Goal: Task Accomplishment & Management: Use online tool/utility

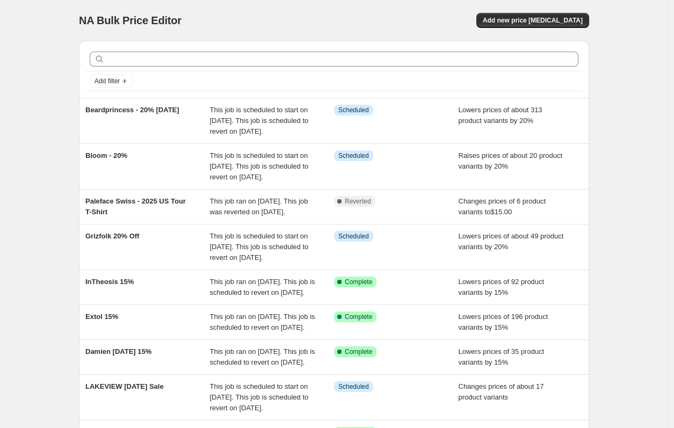
click at [40, 140] on div "NA Bulk Price Editor. This page is ready NA Bulk Price Editor Add new price [ME…" at bounding box center [334, 298] width 668 height 596
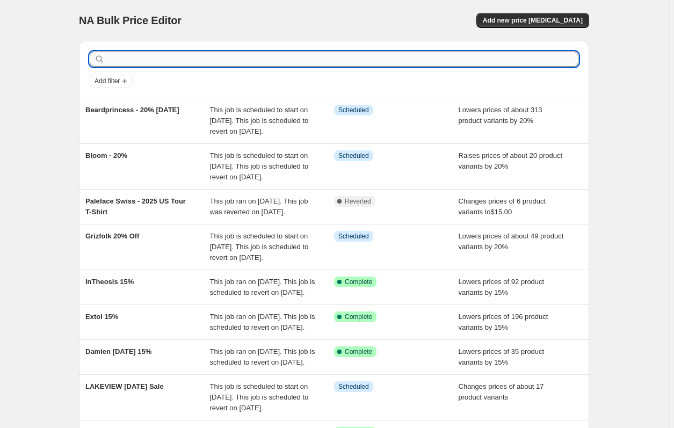
click at [164, 56] on input "text" at bounding box center [342, 59] width 471 height 15
click at [555, 17] on span "Add new price [MEDICAL_DATA]" at bounding box center [532, 20] width 100 height 9
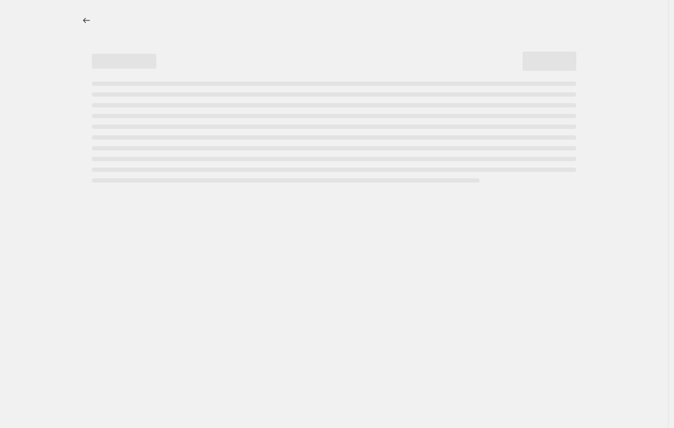
select select "percentage"
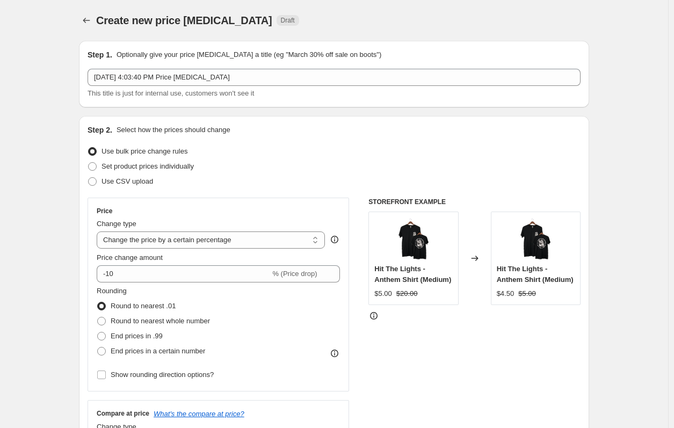
click at [184, 86] on div "[DATE] 4:03:40 PM Price [MEDICAL_DATA] This title is just for internal use, cus…" at bounding box center [333, 84] width 493 height 30
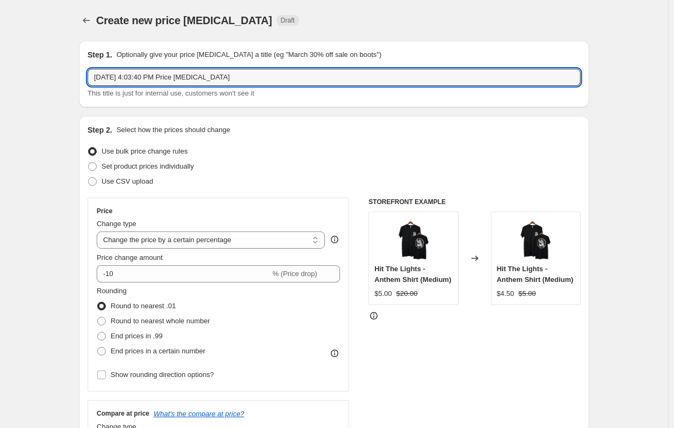
drag, startPoint x: 248, startPoint y: 81, endPoint x: 1, endPoint y: 81, distance: 248.0
type input "7 Seconds - 20% [DATE]"
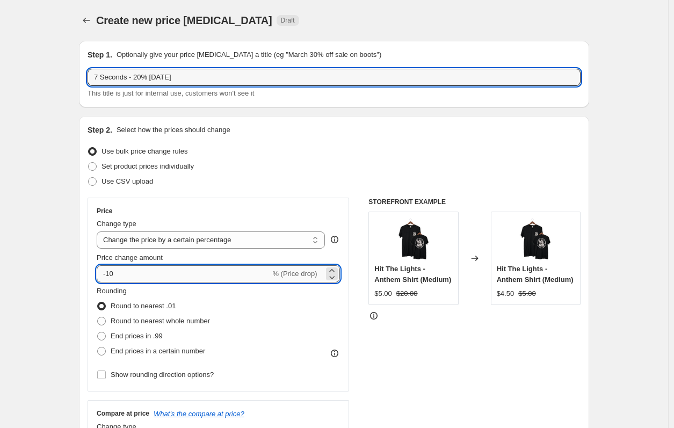
click at [142, 270] on input "-10" at bounding box center [183, 273] width 173 height 17
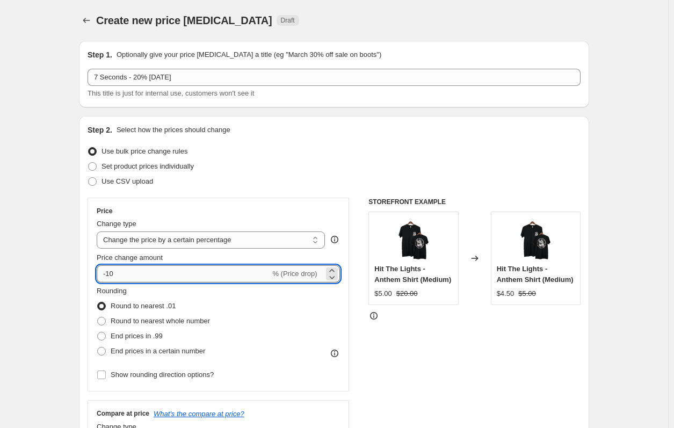
type input "-1"
type input "-3"
type input "-20"
click at [363, 129] on div "Step 2. Select how the prices should change" at bounding box center [333, 130] width 493 height 11
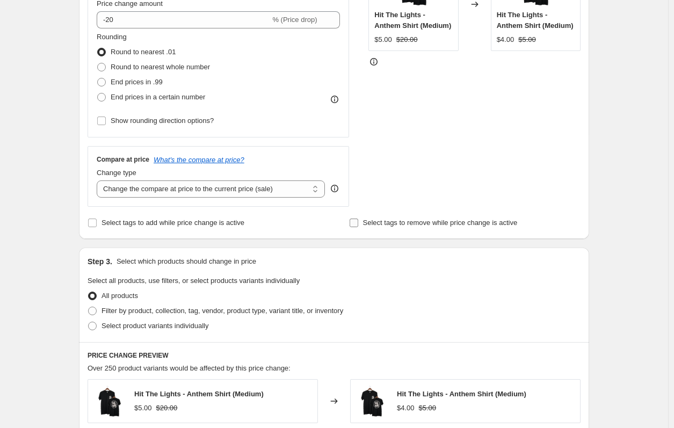
scroll to position [268, 0]
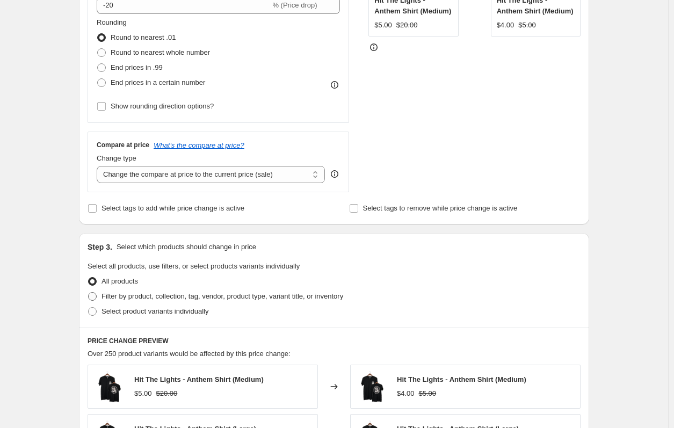
click at [172, 297] on span "Filter by product, collection, tag, vendor, product type, variant title, or inv…" at bounding box center [222, 296] width 242 height 8
click at [89, 292] on input "Filter by product, collection, tag, vendor, product type, variant title, or inv…" at bounding box center [88, 292] width 1 height 1
radio input "true"
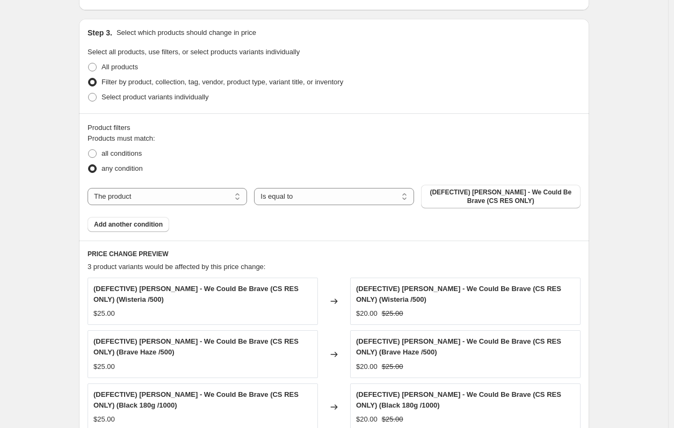
scroll to position [483, 0]
click at [236, 192] on select "The product The product's collection The product's tag The product's vendor The…" at bounding box center [166, 195] width 159 height 17
select select "vendor"
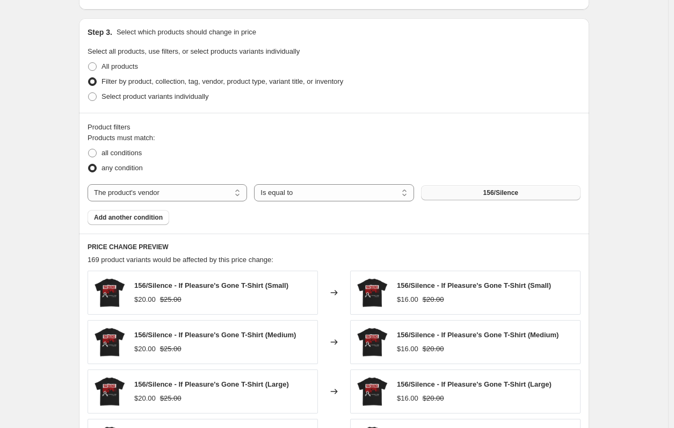
click at [492, 194] on span "156/Silence" at bounding box center [500, 192] width 35 height 9
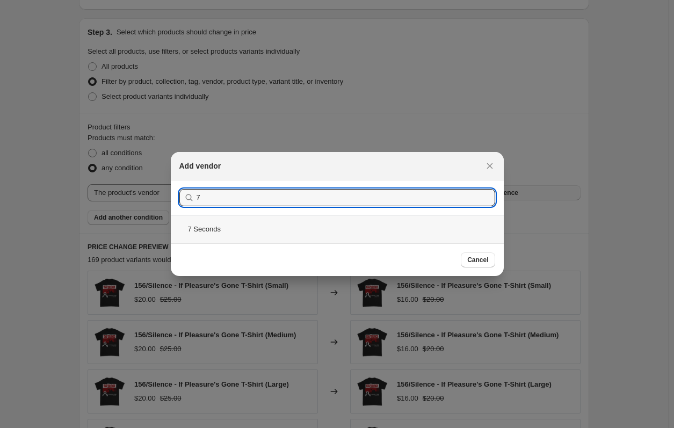
type input "7"
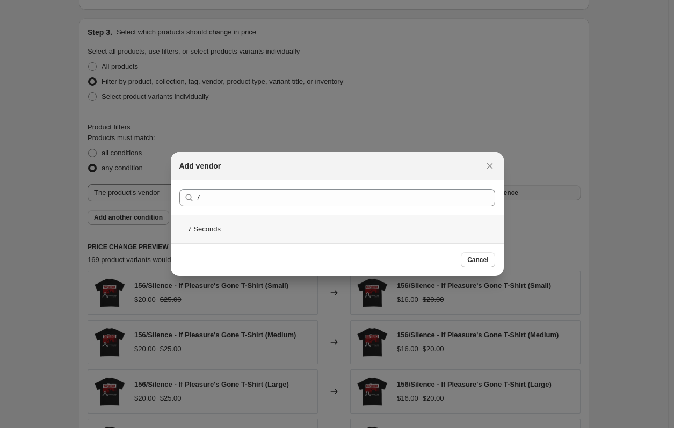
click at [338, 221] on div "7 Seconds" at bounding box center [337, 229] width 333 height 28
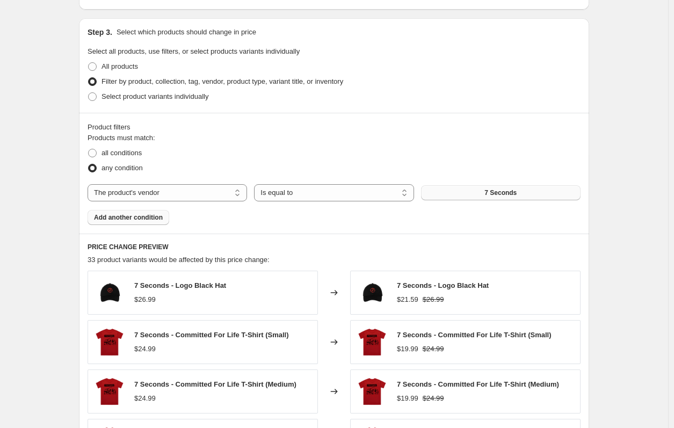
click at [131, 214] on span "Add another condition" at bounding box center [128, 217] width 69 height 9
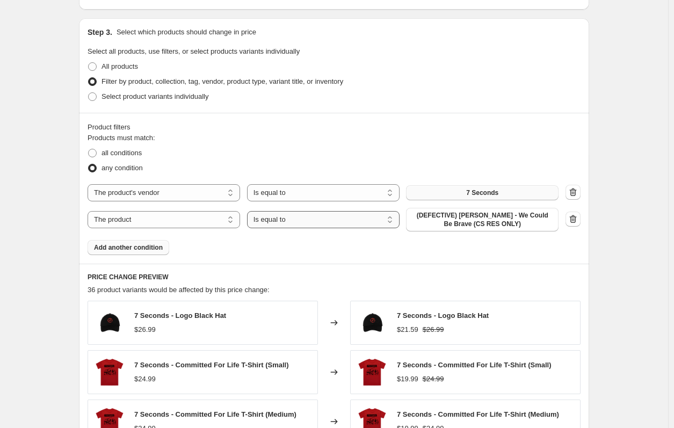
click at [283, 222] on select "Is equal to Is not equal to" at bounding box center [323, 219] width 152 height 17
click at [249, 211] on select "Is equal to Is not equal to" at bounding box center [323, 219] width 152 height 17
click at [299, 240] on div "Products must match: all conditions any condition The product The product's col…" at bounding box center [333, 194] width 493 height 122
drag, startPoint x: 273, startPoint y: 221, endPoint x: 283, endPoint y: 226, distance: 11.5
click at [273, 221] on select "Is equal to Is not equal to" at bounding box center [323, 219] width 152 height 17
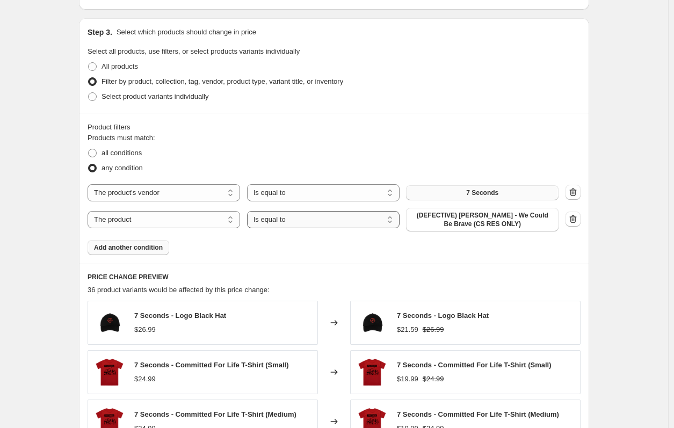
select select "not_equal"
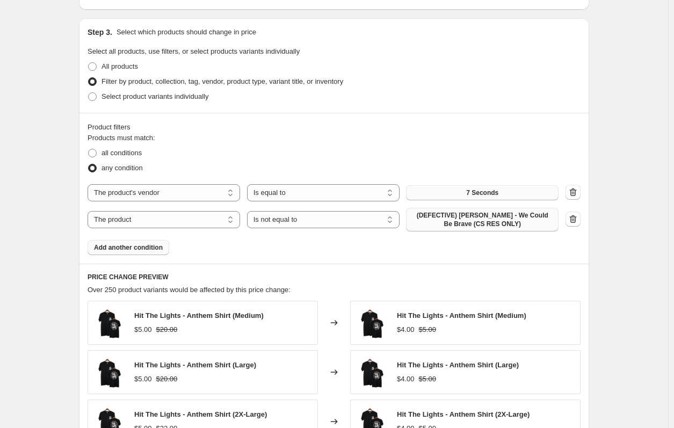
click at [522, 217] on span "(DEFECTIVE) [PERSON_NAME] - We Could Be Brave (CS RES ONLY)" at bounding box center [482, 219] width 140 height 17
click at [161, 217] on select "The product The product's collection The product's tag The product's vendor The…" at bounding box center [163, 219] width 152 height 17
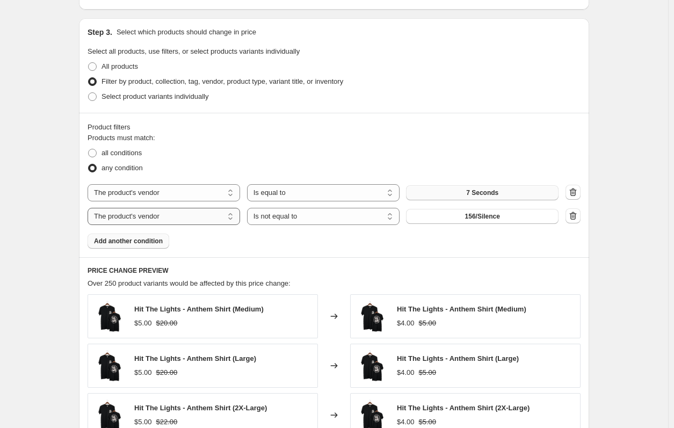
click at [201, 220] on select "The product The product's collection The product's tag The product's vendor The…" at bounding box center [163, 216] width 152 height 17
select select "tag"
click at [471, 222] on button "$10" at bounding box center [482, 216] width 152 height 15
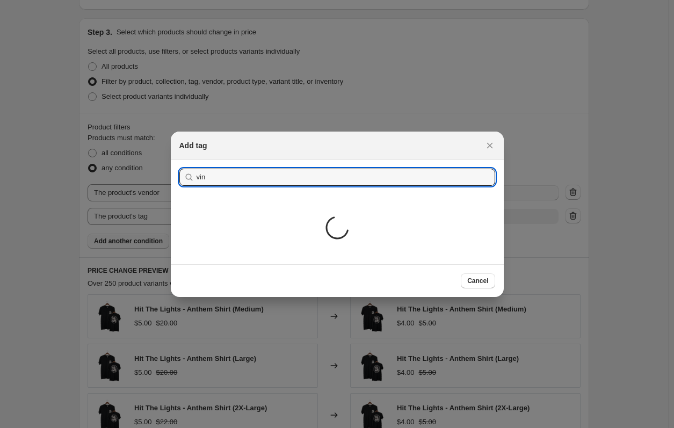
type input "vinyl"
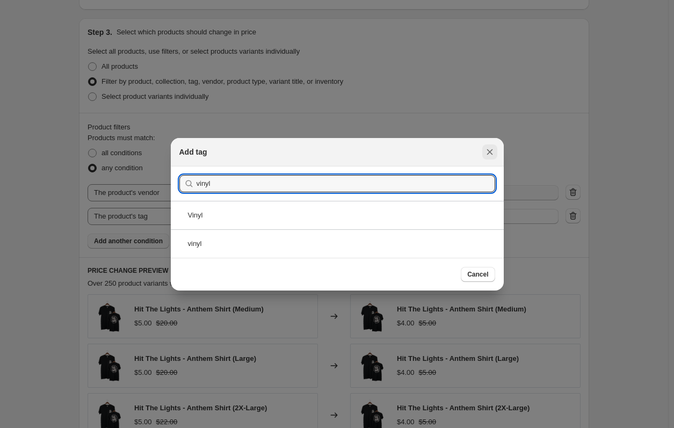
click at [491, 151] on icon "Close" at bounding box center [489, 152] width 11 height 11
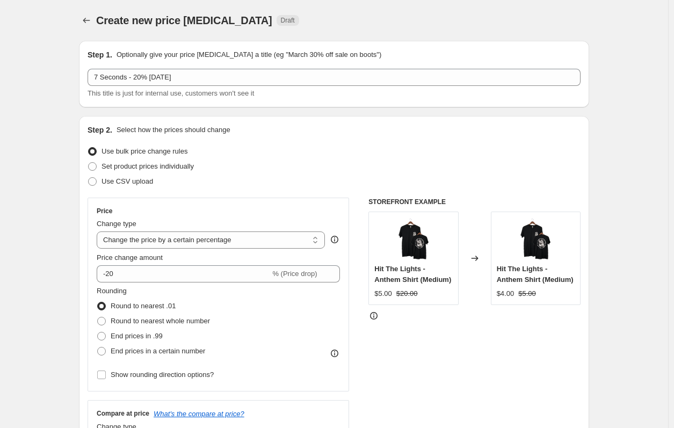
scroll to position [483, 0]
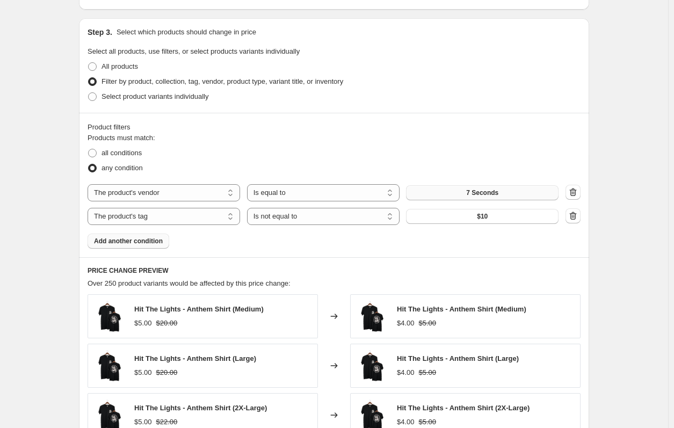
click at [168, 227] on div "Products must match: all conditions any condition The product The product's col…" at bounding box center [333, 191] width 493 height 116
click at [166, 220] on select "The product The product's collection The product's tag The product's vendor The…" at bounding box center [163, 216] width 152 height 17
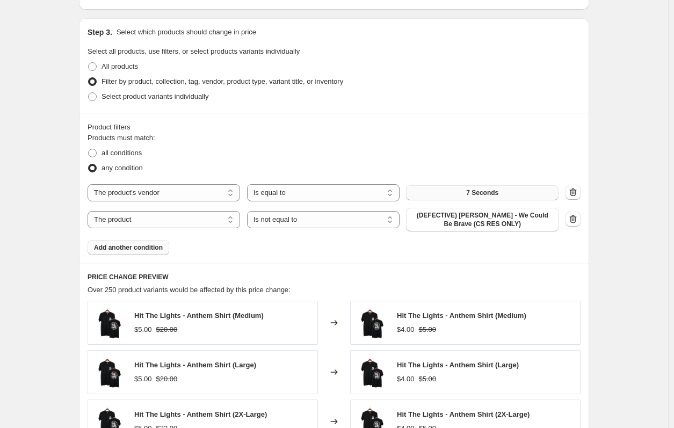
click at [482, 232] on div "Products must match: all conditions any condition The product The product's col…" at bounding box center [333, 194] width 493 height 122
click at [473, 221] on span "(DEFECTIVE) [PERSON_NAME] - We Could Be Brave (CS RES ONLY)" at bounding box center [482, 219] width 140 height 17
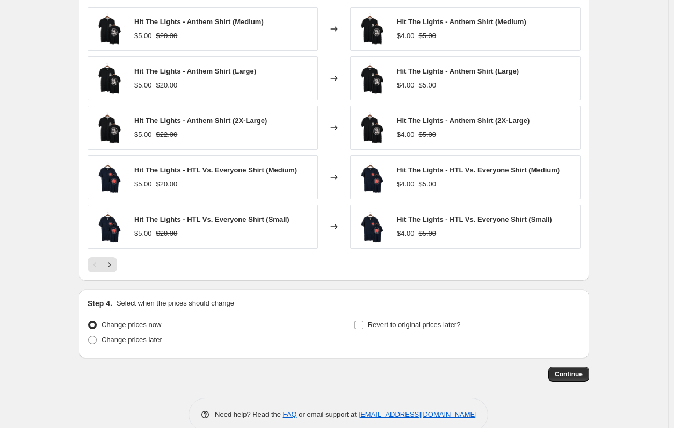
scroll to position [790, 0]
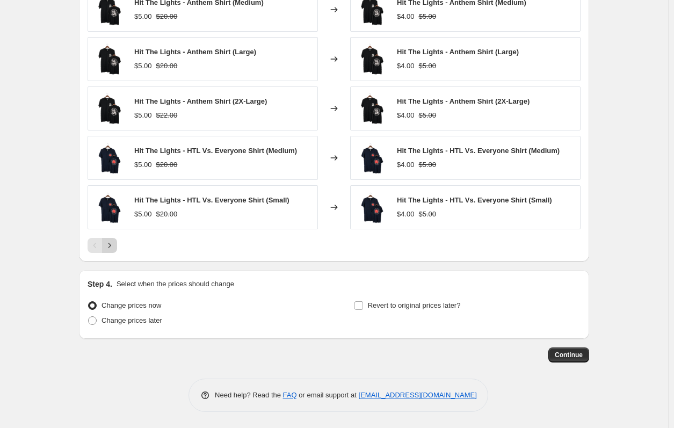
click at [114, 247] on icon "Next" at bounding box center [109, 245] width 11 height 11
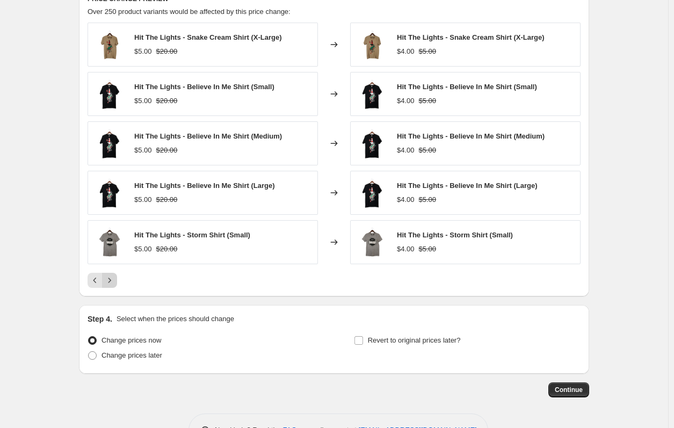
scroll to position [736, 0]
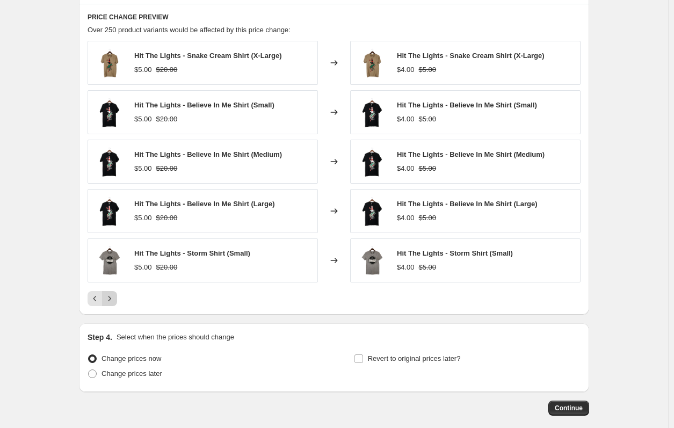
click at [113, 299] on icon "Next" at bounding box center [109, 298] width 11 height 11
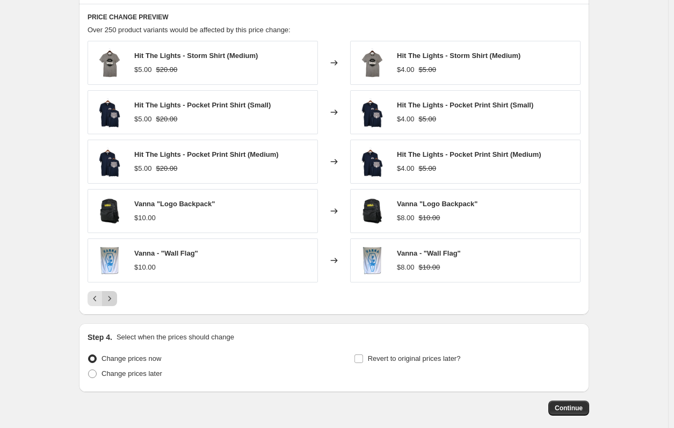
click at [113, 299] on icon "Next" at bounding box center [109, 298] width 11 height 11
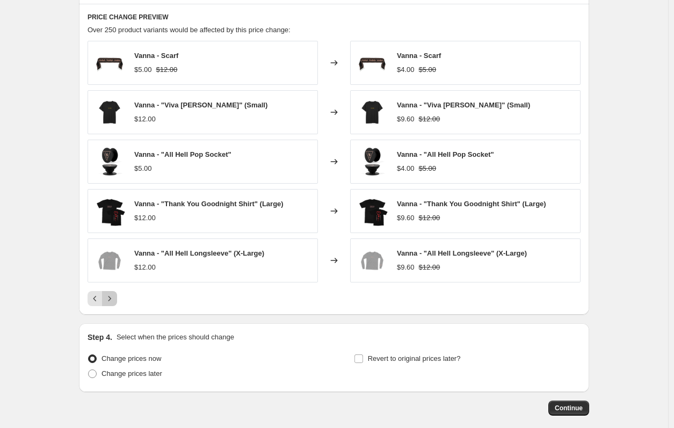
click at [113, 299] on icon "Next" at bounding box center [109, 298] width 11 height 11
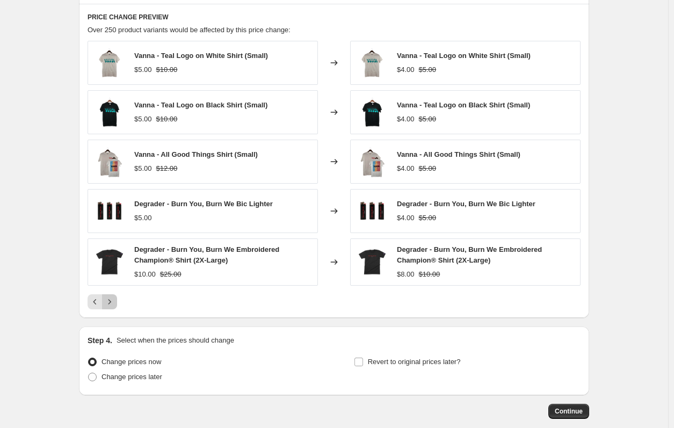
click at [113, 299] on icon "Next" at bounding box center [109, 301] width 11 height 11
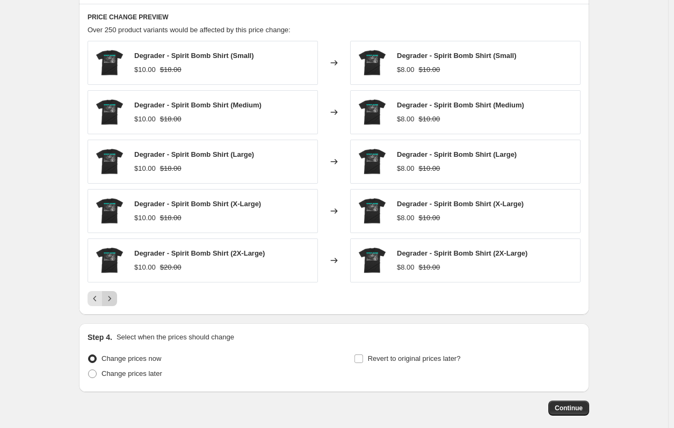
click at [113, 299] on icon "Next" at bounding box center [109, 298] width 11 height 11
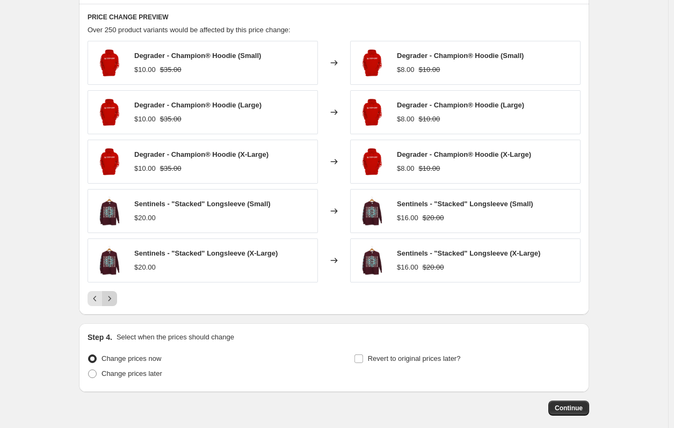
click at [113, 299] on icon "Next" at bounding box center [109, 298] width 11 height 11
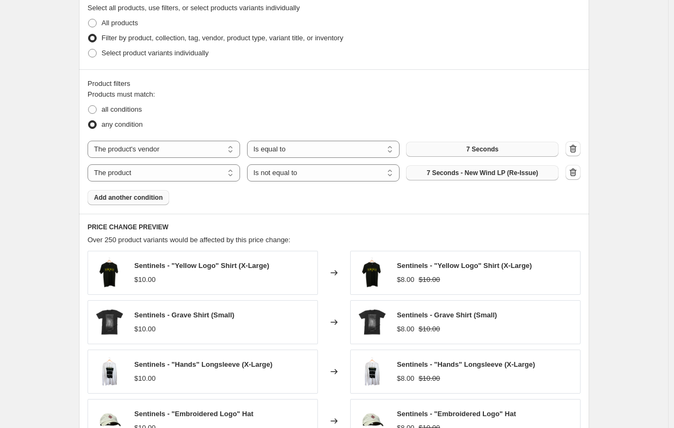
scroll to position [522, 0]
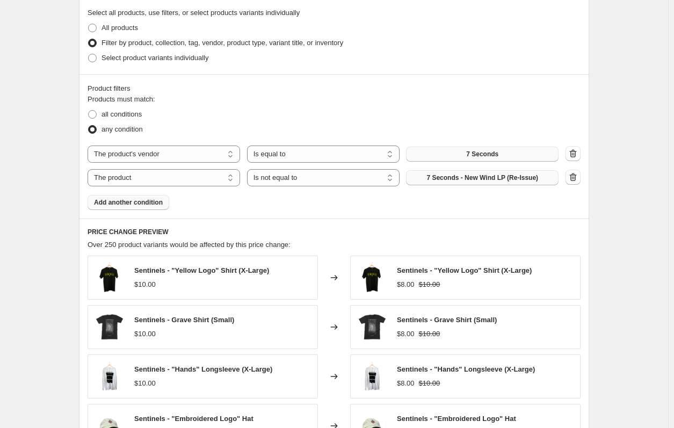
click at [447, 176] on span "7 Seconds - New Wind LP (Re-Issue)" at bounding box center [482, 177] width 112 height 9
click at [207, 183] on select "The product The product's collection The product's tag The product's vendor The…" at bounding box center [163, 177] width 152 height 17
select select "product_type"
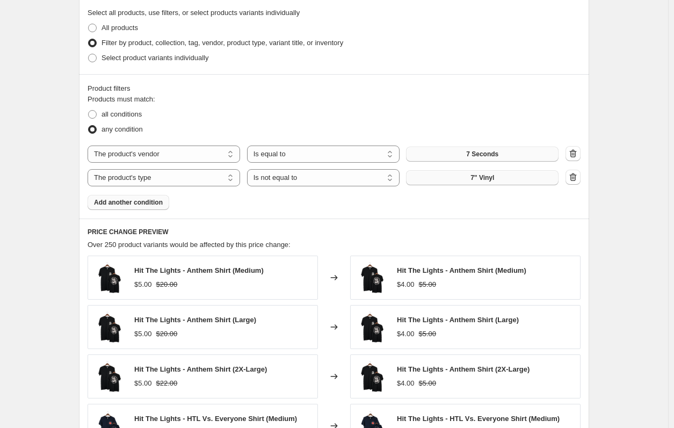
click at [455, 176] on button "7" Vinyl" at bounding box center [482, 177] width 152 height 15
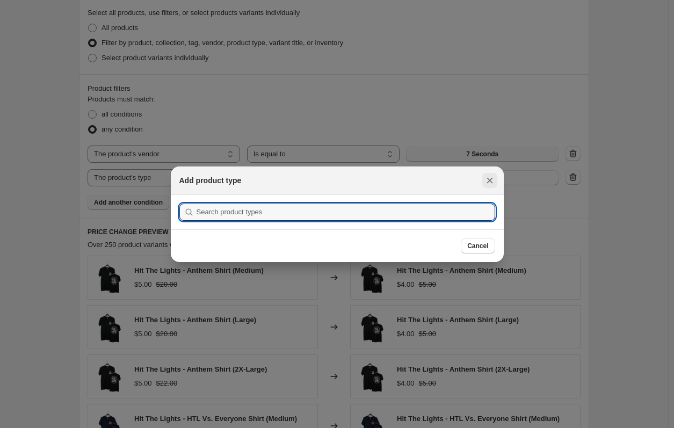
click at [488, 182] on icon "Close" at bounding box center [489, 180] width 11 height 11
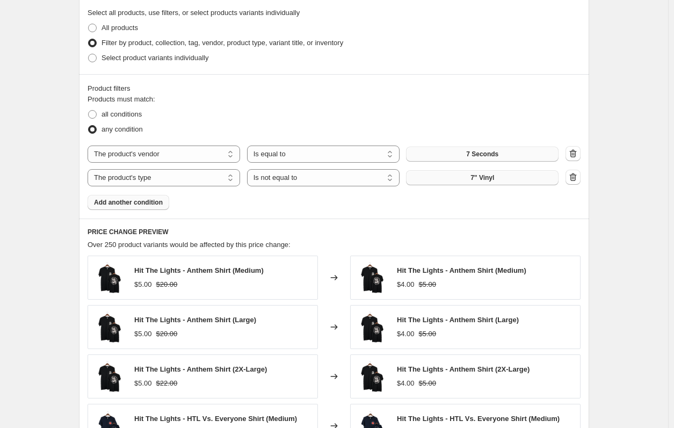
click at [471, 182] on button "7" Vinyl" at bounding box center [482, 177] width 152 height 15
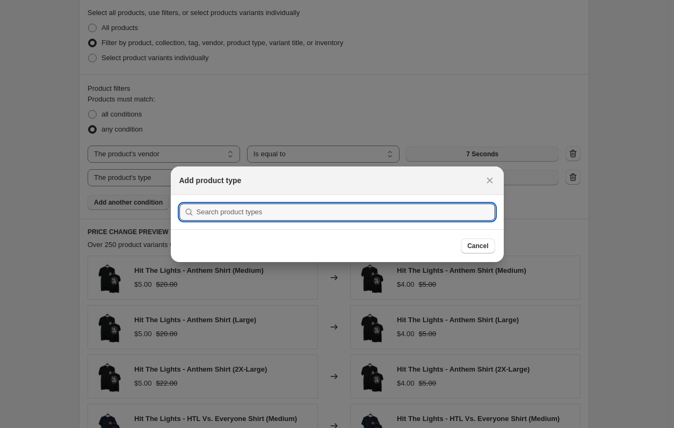
scroll to position [0, 0]
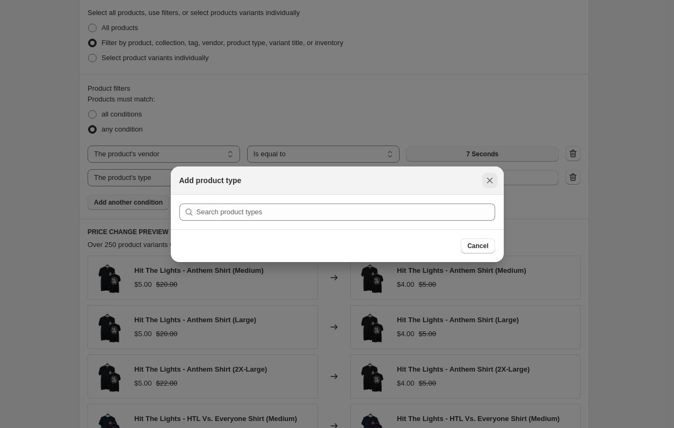
click at [496, 179] on button "Close" at bounding box center [489, 180] width 15 height 15
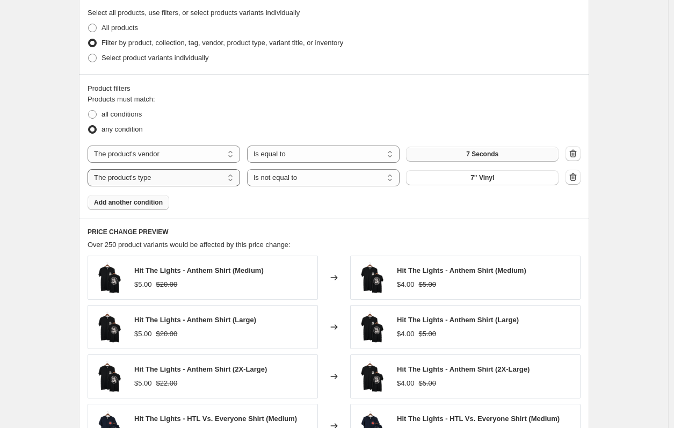
click at [217, 178] on select "The product The product's collection The product's tag The product's vendor The…" at bounding box center [163, 177] width 152 height 17
click at [90, 169] on select "The product The product's collection The product's tag The product's vendor The…" at bounding box center [163, 177] width 152 height 17
click at [463, 185] on button "7" Vinyl" at bounding box center [482, 177] width 152 height 15
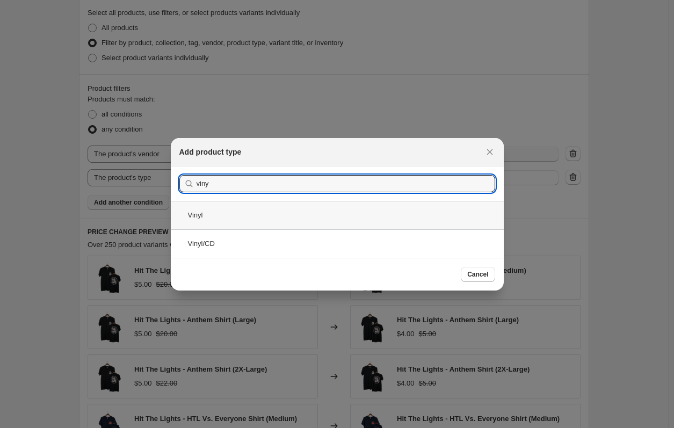
type input "viny"
click at [259, 209] on div "Vinyl" at bounding box center [337, 215] width 333 height 28
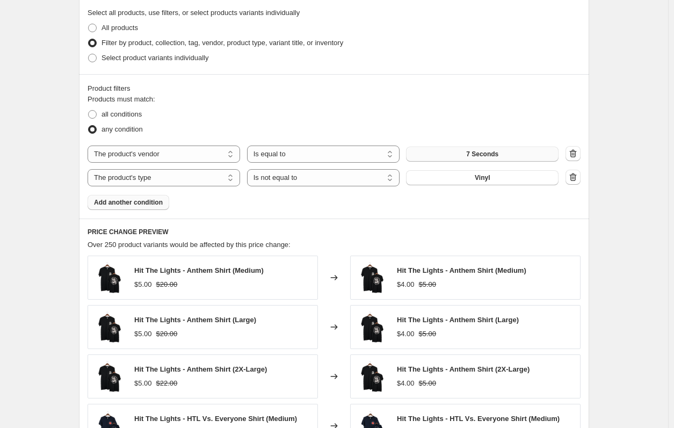
scroll to position [790, 0]
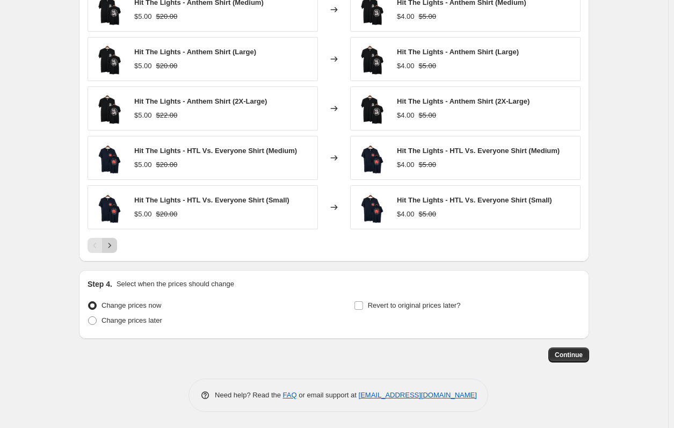
click at [109, 246] on icon "Next" at bounding box center [109, 245] width 11 height 11
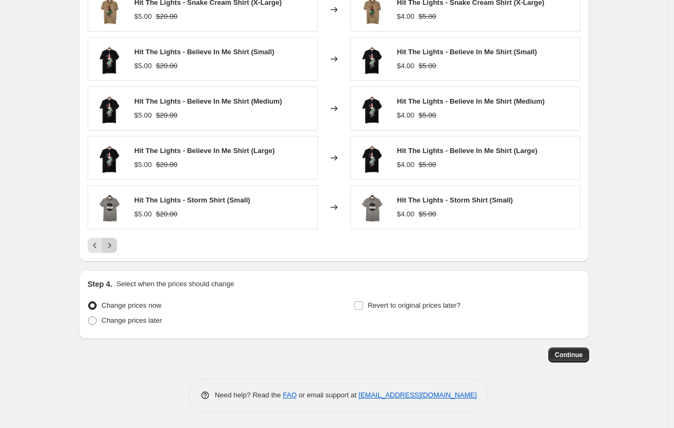
scroll to position [683, 0]
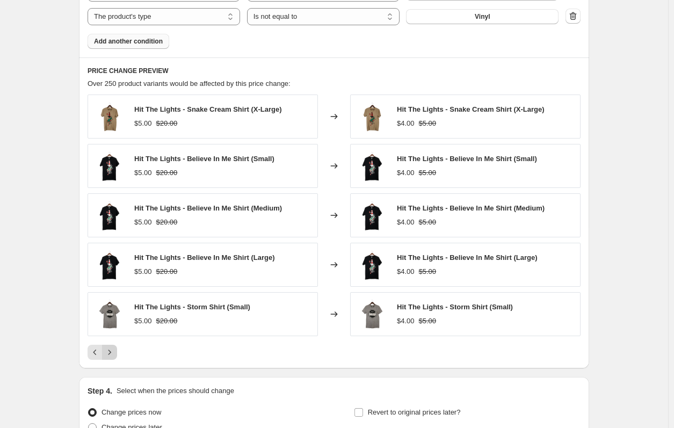
click at [110, 359] on button "Next" at bounding box center [109, 352] width 15 height 15
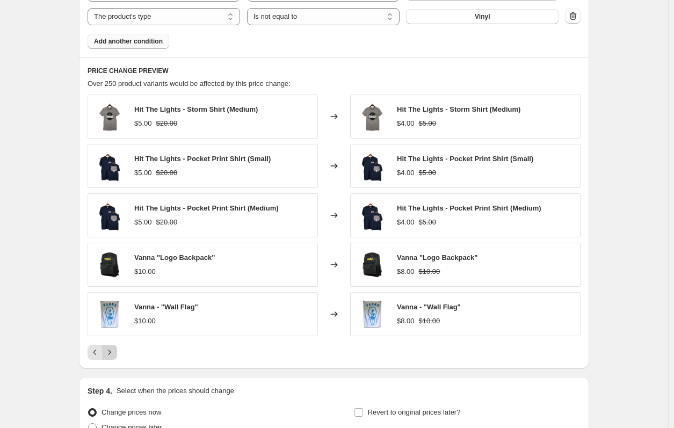
click at [111, 358] on button "Next" at bounding box center [109, 352] width 15 height 15
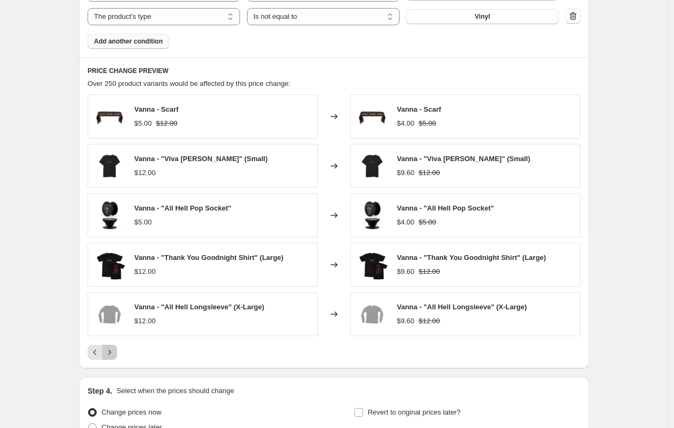
click at [111, 358] on button "Next" at bounding box center [109, 352] width 15 height 15
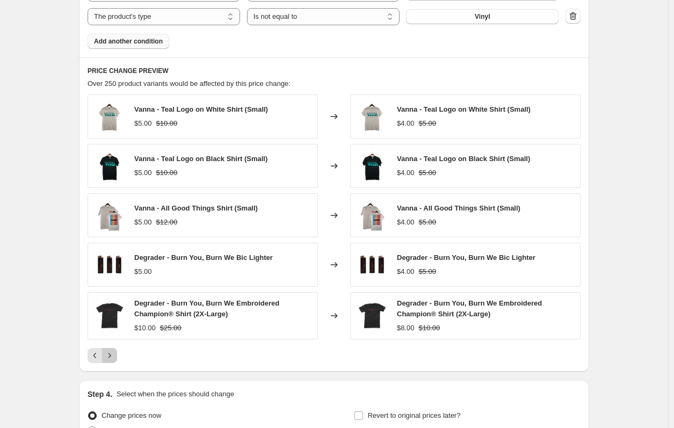
click at [111, 358] on icon "Next" at bounding box center [109, 355] width 11 height 11
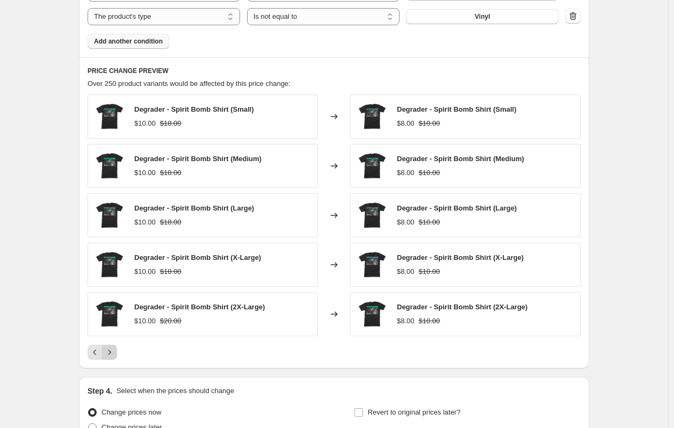
click at [111, 358] on button "Next" at bounding box center [109, 352] width 15 height 15
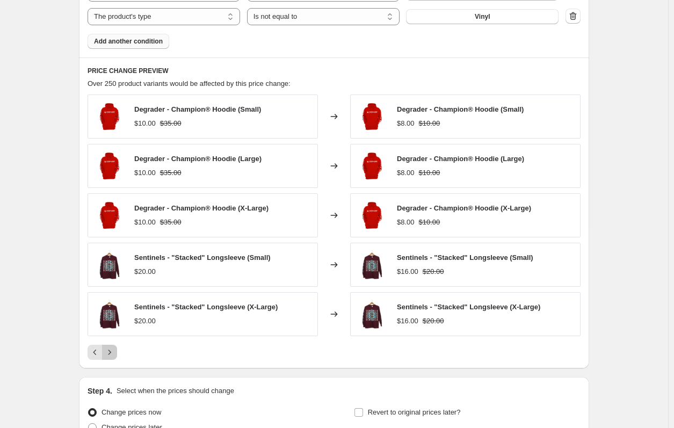
click at [111, 358] on button "Next" at bounding box center [109, 352] width 15 height 15
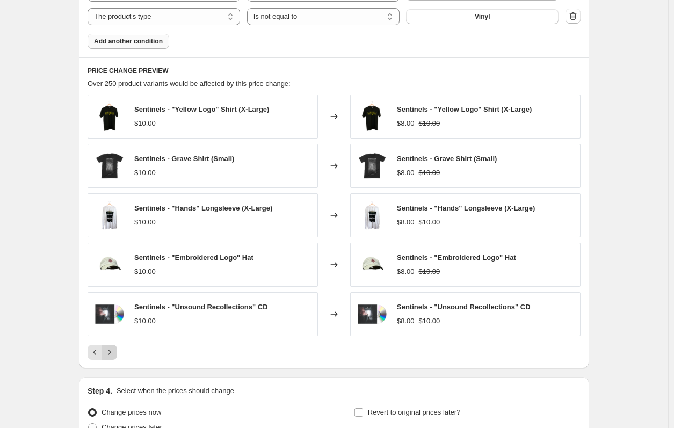
click at [111, 358] on button "Next" at bounding box center [109, 352] width 15 height 15
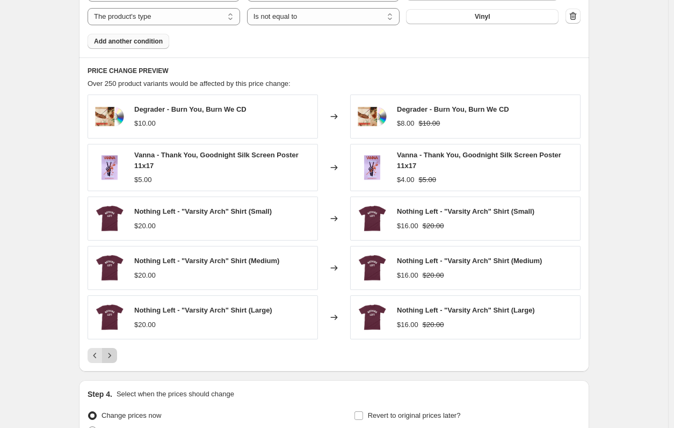
click at [111, 358] on icon "Next" at bounding box center [109, 355] width 11 height 11
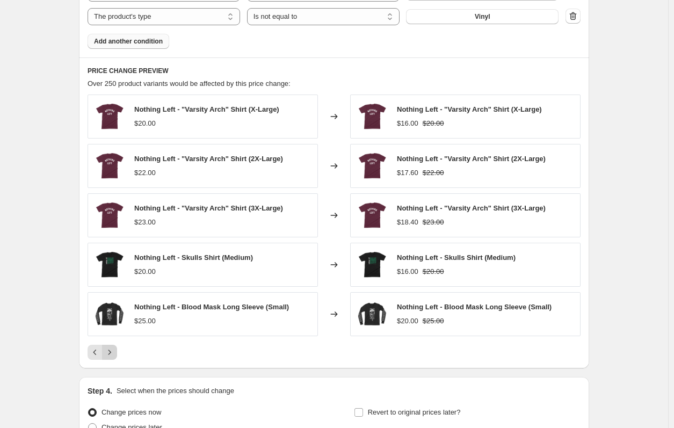
click at [111, 358] on button "Next" at bounding box center [109, 352] width 15 height 15
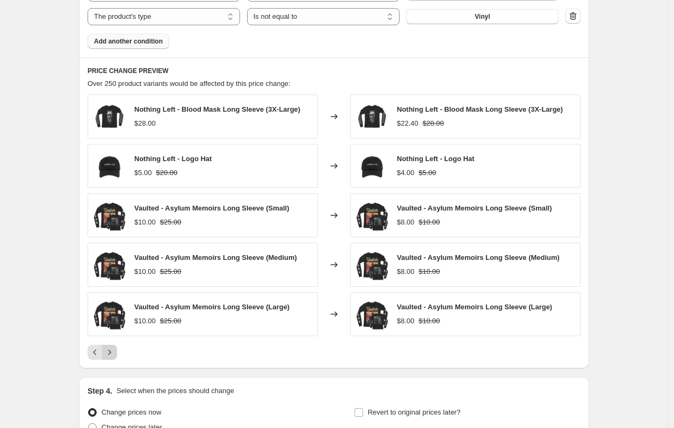
click at [111, 358] on button "Next" at bounding box center [109, 352] width 15 height 15
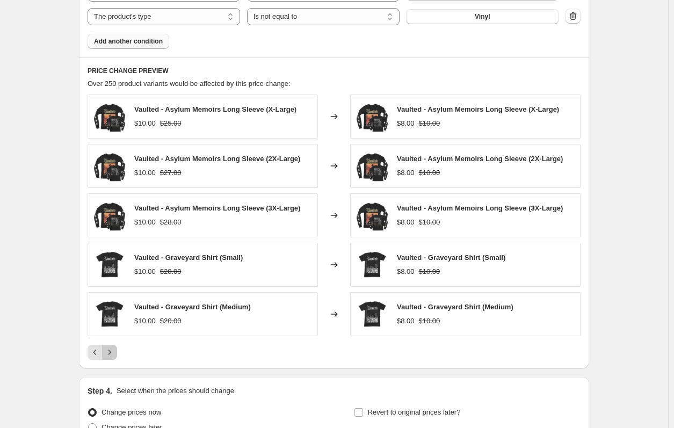
click at [111, 358] on button "Next" at bounding box center [109, 352] width 15 height 15
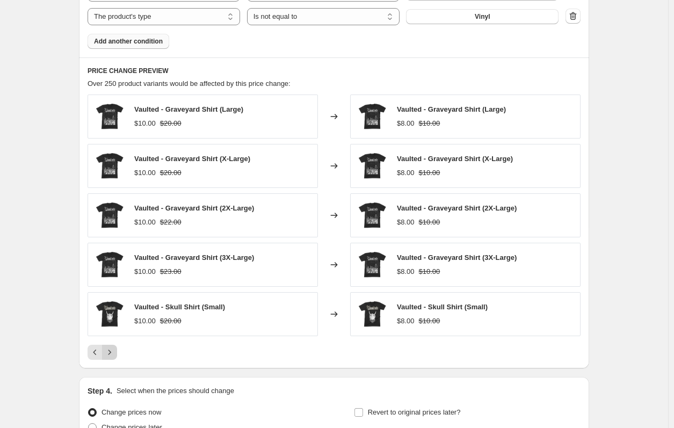
click at [111, 358] on button "Next" at bounding box center [109, 352] width 15 height 15
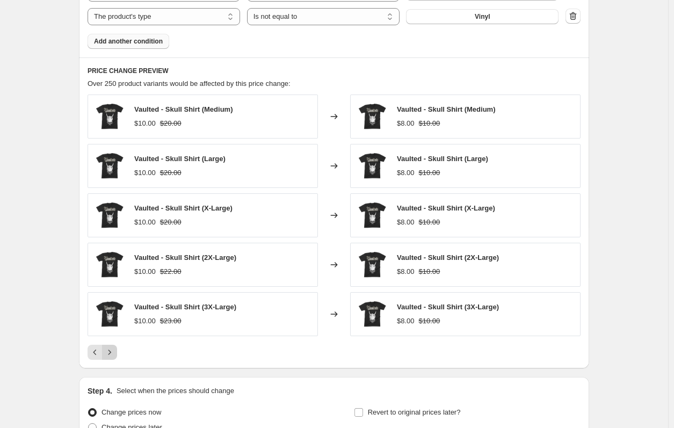
click at [111, 358] on button "Next" at bounding box center [109, 352] width 15 height 15
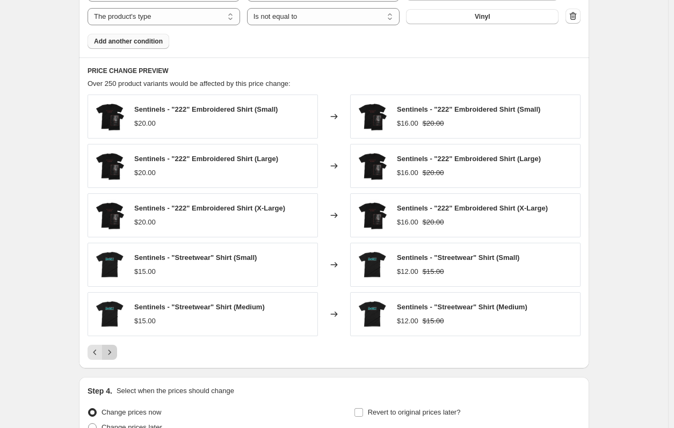
click at [111, 358] on button "Next" at bounding box center [109, 352] width 15 height 15
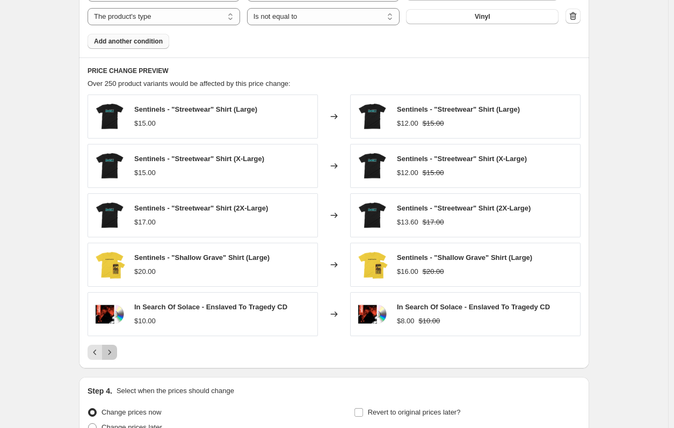
click at [111, 358] on button "Next" at bounding box center [109, 352] width 15 height 15
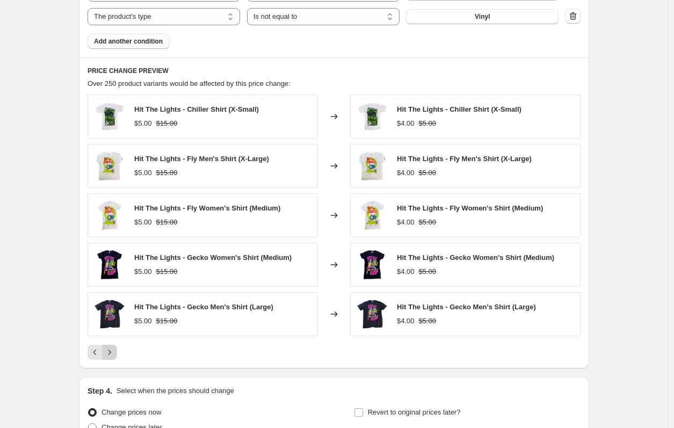
click at [111, 358] on button "Next" at bounding box center [109, 352] width 15 height 15
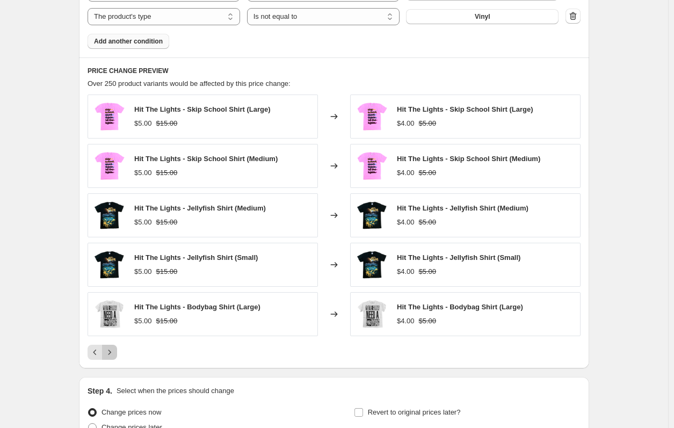
click at [111, 358] on button "Next" at bounding box center [109, 352] width 15 height 15
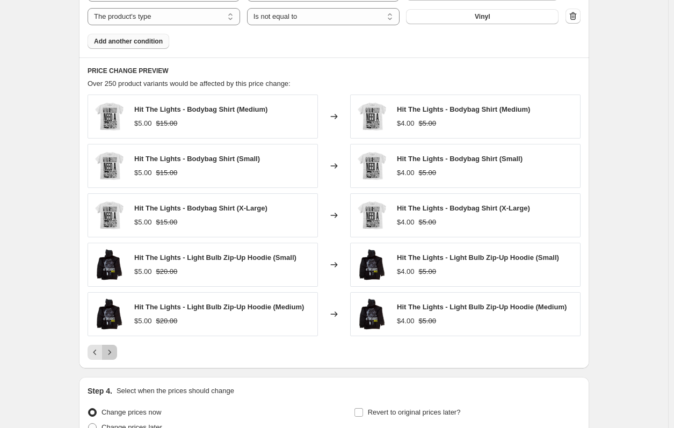
click at [111, 358] on button "Next" at bounding box center [109, 352] width 15 height 15
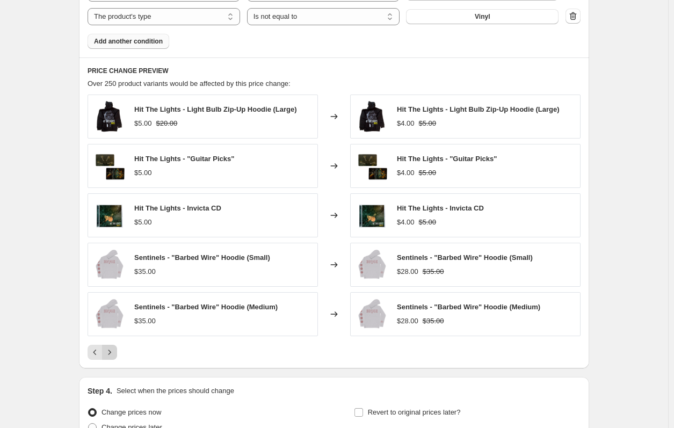
click at [111, 358] on button "Next" at bounding box center [109, 352] width 15 height 15
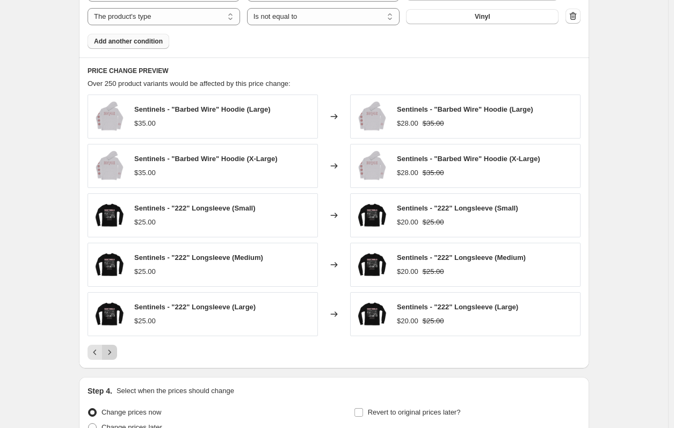
click at [111, 358] on button "Next" at bounding box center [109, 352] width 15 height 15
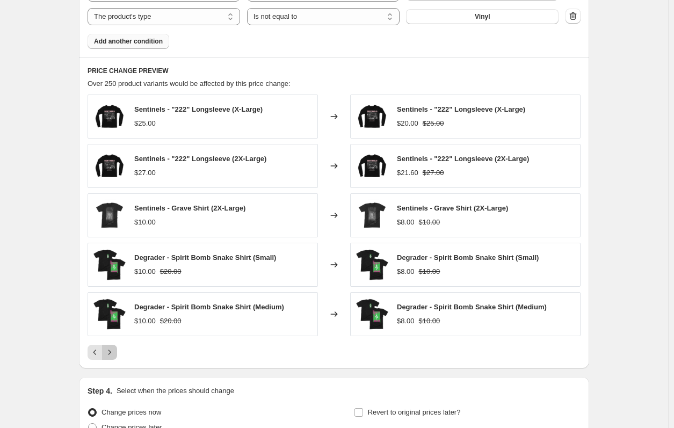
click at [111, 358] on button "Next" at bounding box center [109, 352] width 15 height 15
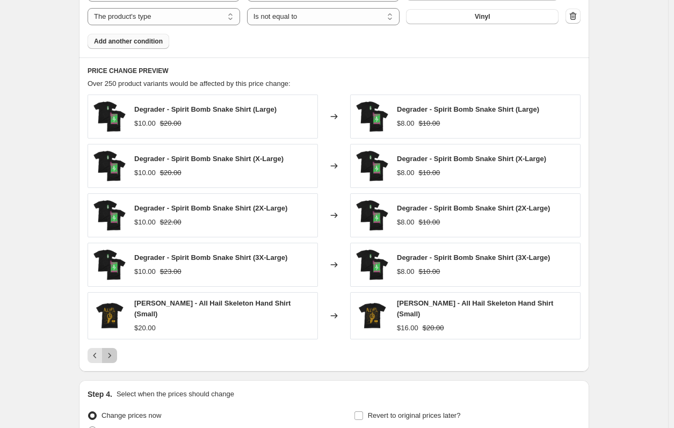
click at [111, 358] on button "Next" at bounding box center [109, 355] width 15 height 15
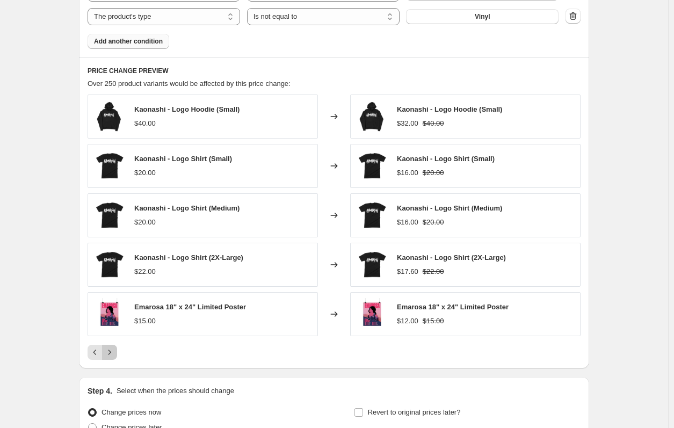
click at [111, 358] on button "Next" at bounding box center [109, 352] width 15 height 15
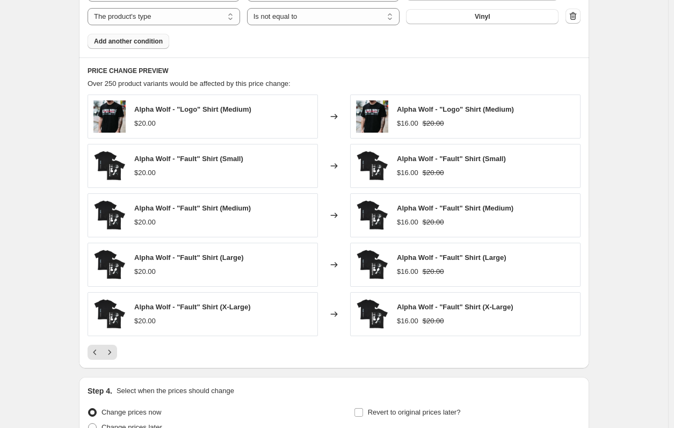
scroll to position [468, 0]
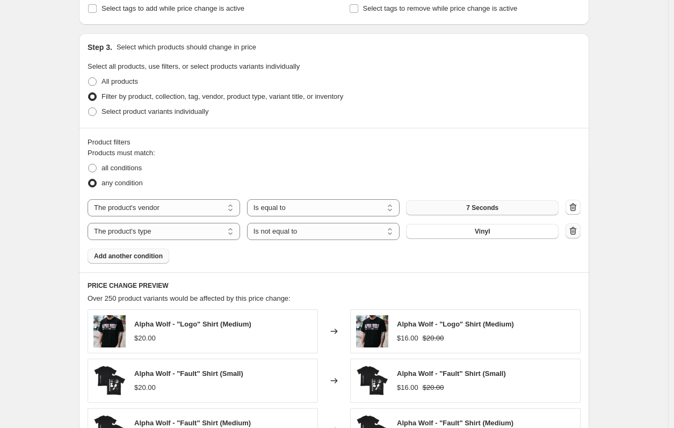
click at [573, 231] on icon "button" at bounding box center [572, 230] width 7 height 8
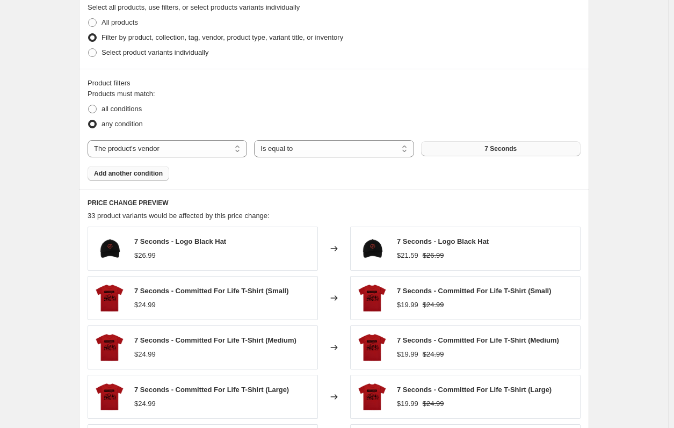
scroll to position [522, 0]
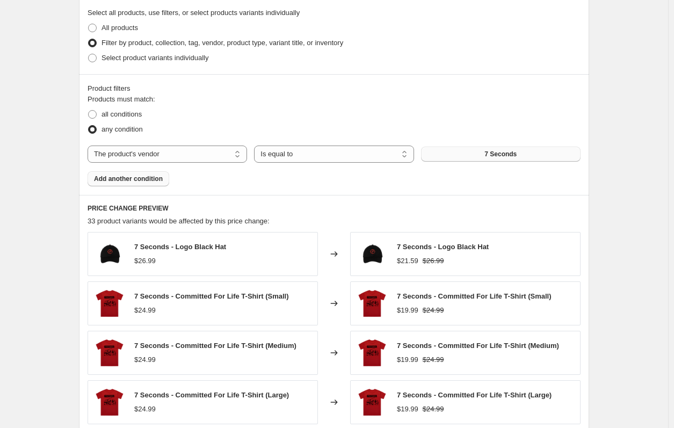
click at [153, 182] on span "Add another condition" at bounding box center [128, 178] width 69 height 9
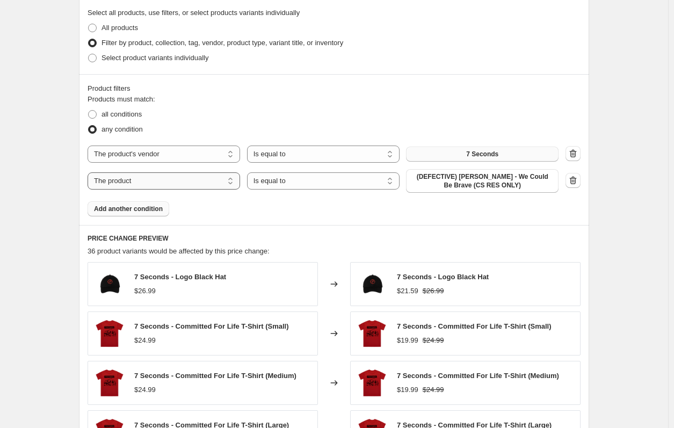
click at [153, 182] on select "The product The product's collection The product's tag The product's vendor The…" at bounding box center [163, 180] width 152 height 17
click at [578, 178] on icon "button" at bounding box center [572, 180] width 11 height 11
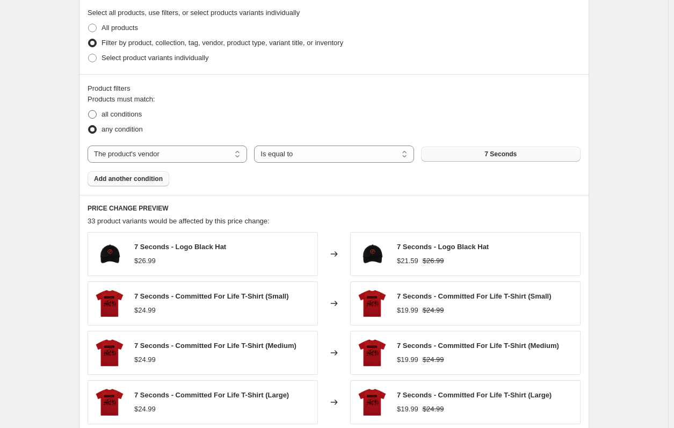
click at [135, 120] on label "all conditions" at bounding box center [114, 114] width 54 height 15
click at [89, 111] on input "all conditions" at bounding box center [88, 110] width 1 height 1
radio input "true"
click at [135, 40] on span "Filter by product, collection, tag, vendor, product type, variant title, or inv…" at bounding box center [222, 43] width 242 height 8
click at [89, 39] on input "Filter by product, collection, tag, vendor, product type, variant title, or inv…" at bounding box center [88, 39] width 1 height 1
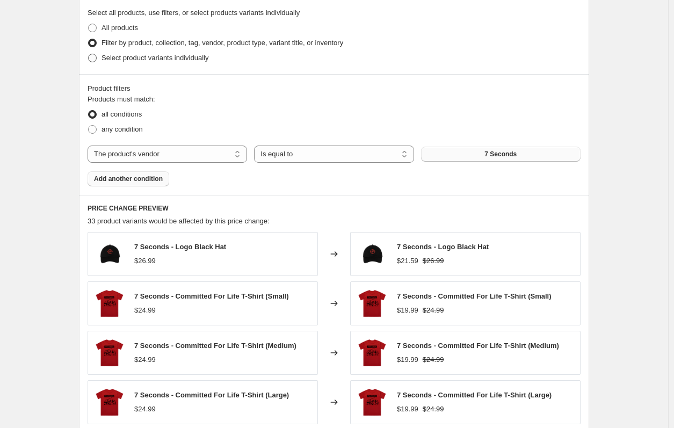
click at [111, 59] on span "Select product variants individually" at bounding box center [154, 58] width 107 height 8
click at [89, 54] on input "Select product variants individually" at bounding box center [88, 54] width 1 height 1
radio input "true"
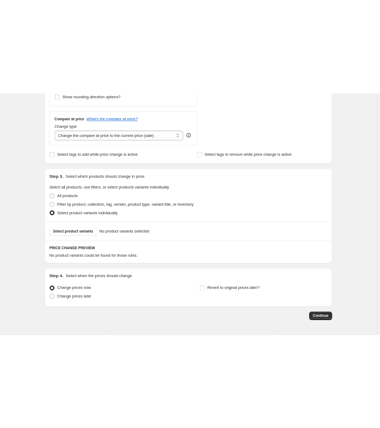
scroll to position [376, 0]
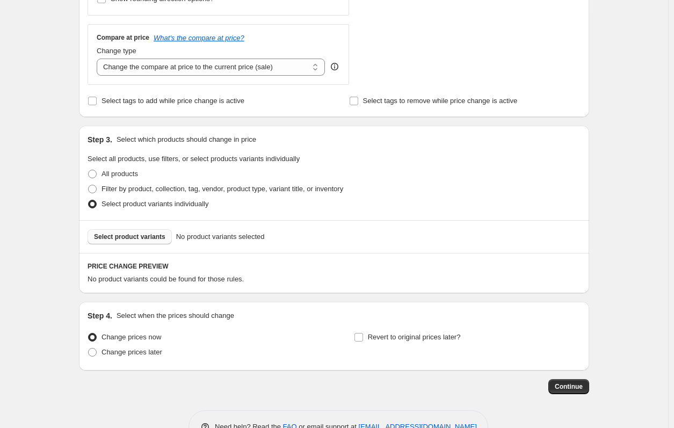
click at [141, 237] on span "Select product variants" at bounding box center [129, 236] width 71 height 9
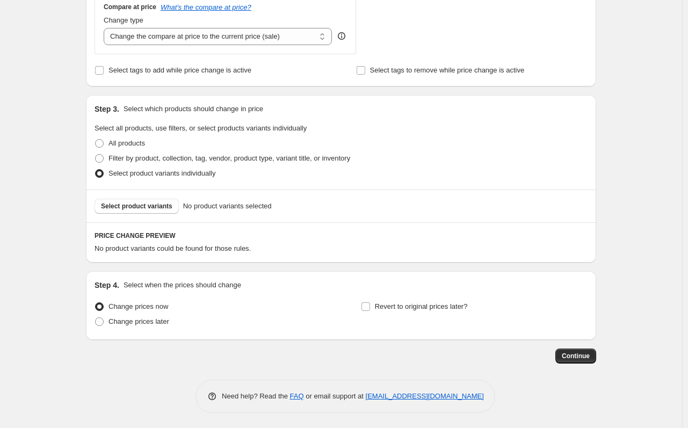
scroll to position [408, 0]
click at [137, 135] on label "All products" at bounding box center [119, 142] width 50 height 15
click at [96, 138] on input "All products" at bounding box center [95, 138] width 1 height 1
radio input "true"
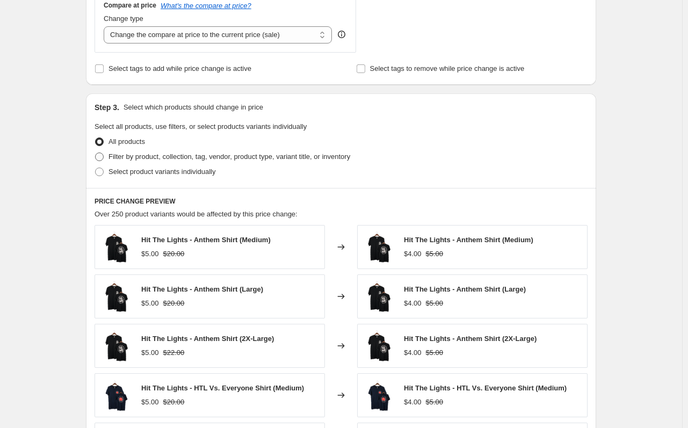
click at [138, 160] on span "Filter by product, collection, tag, vendor, product type, variant title, or inv…" at bounding box center [229, 156] width 242 height 8
click at [96, 153] on input "Filter by product, collection, tag, vendor, product type, variant title, or inv…" at bounding box center [95, 152] width 1 height 1
radio input "true"
select select "vendor"
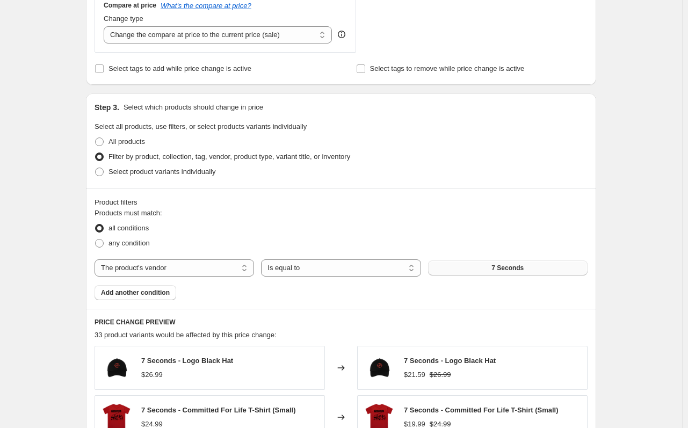
click at [468, 267] on button "7 Seconds" at bounding box center [507, 267] width 159 height 15
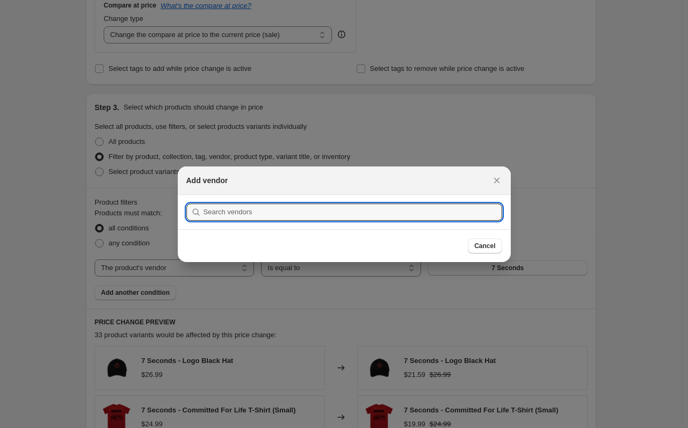
click at [618, 132] on div at bounding box center [344, 214] width 688 height 428
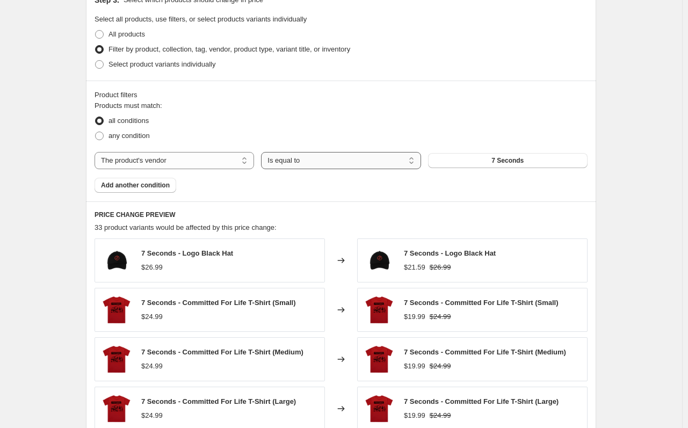
scroll to position [569, 0]
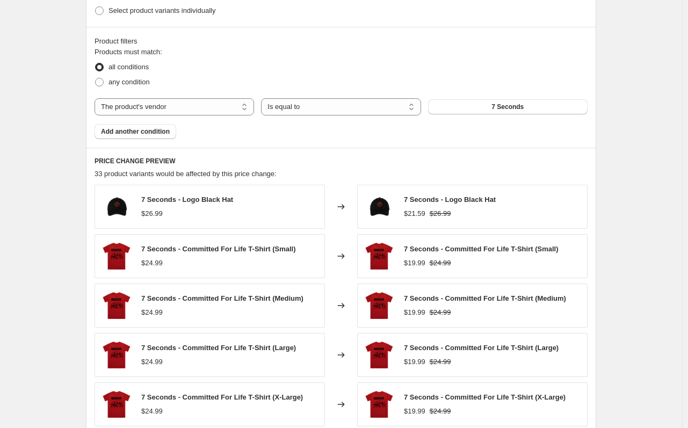
drag, startPoint x: 382, startPoint y: 200, endPoint x: 251, endPoint y: 165, distance: 135.7
click at [251, 165] on h6 "PRICE CHANGE PREVIEW" at bounding box center [340, 161] width 493 height 9
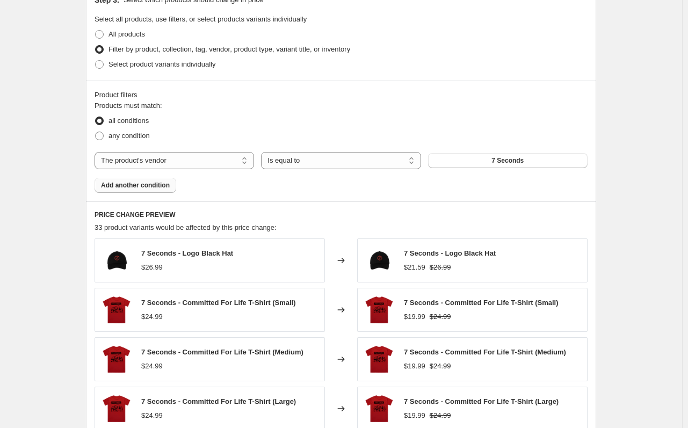
click at [97, 182] on button "Add another condition" at bounding box center [135, 185] width 82 height 15
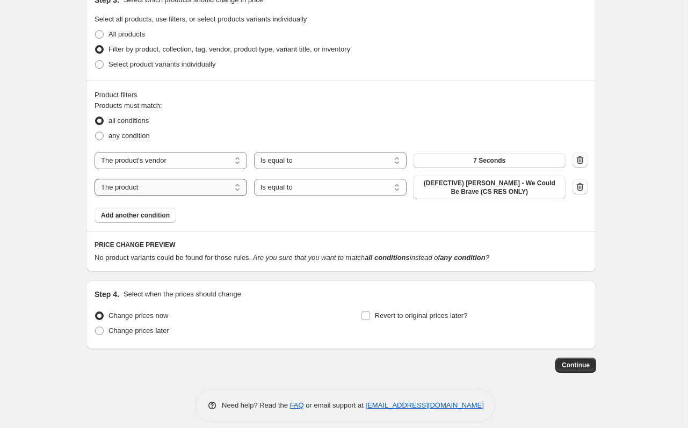
click at [209, 191] on select "The product The product's collection The product's tag The product's vendor The…" at bounding box center [170, 187] width 152 height 17
select select "product_type"
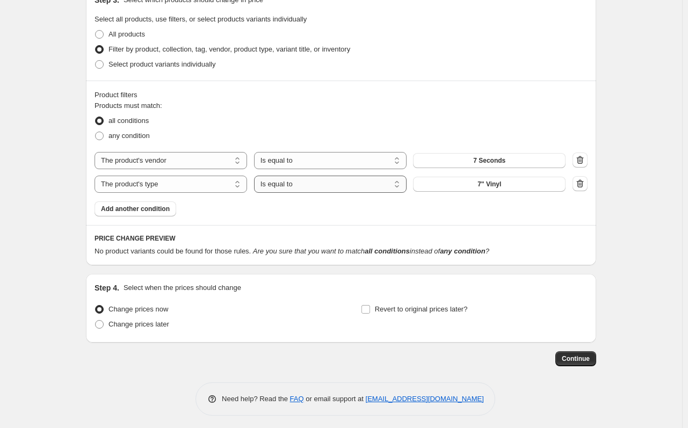
click at [313, 193] on select "Is equal to Is not equal to" at bounding box center [330, 183] width 152 height 17
select select "not_equal"
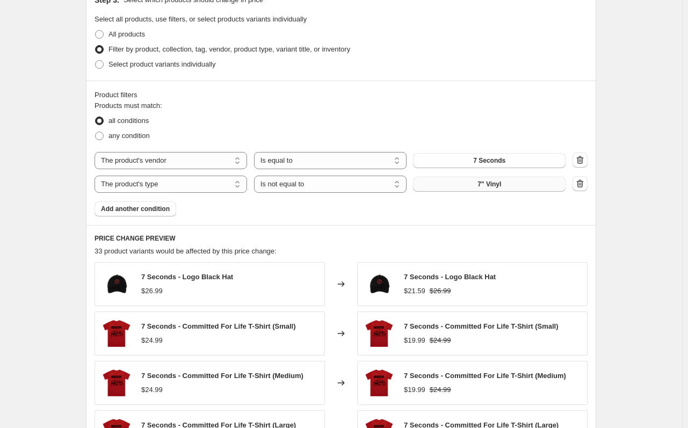
click at [483, 186] on span "7" Vinyl" at bounding box center [489, 184] width 24 height 9
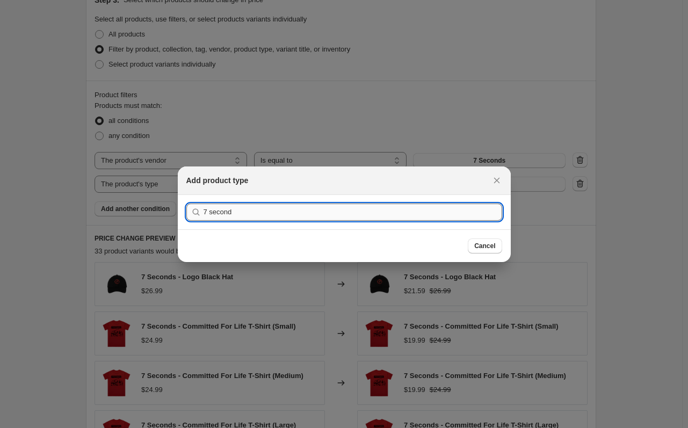
type input "7 seconds"
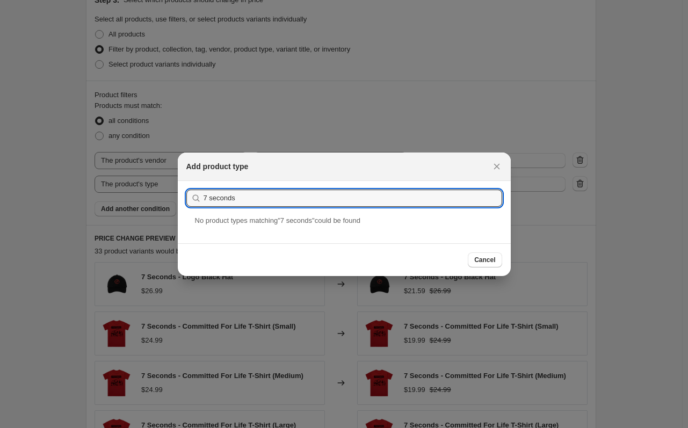
drag, startPoint x: 210, startPoint y: 186, endPoint x: 183, endPoint y: 186, distance: 27.4
click at [183, 186] on section "Submit 7 seconds" at bounding box center [344, 198] width 333 height 34
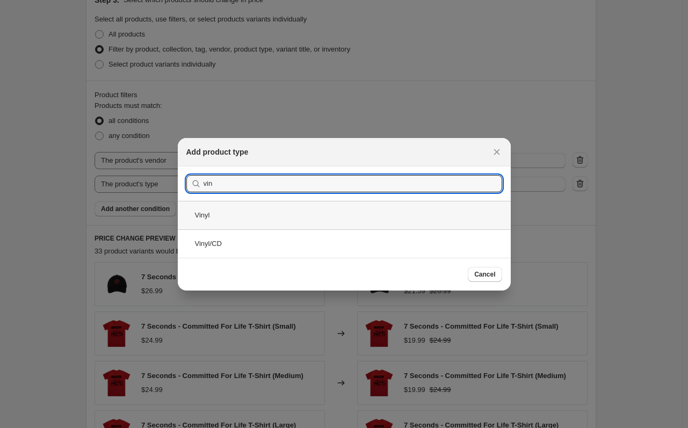
type input "vin"
click at [316, 211] on div "Vinyl" at bounding box center [344, 215] width 333 height 28
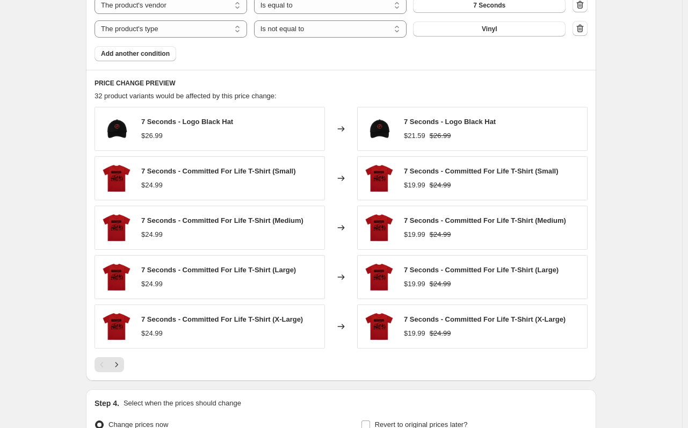
scroll to position [790, 0]
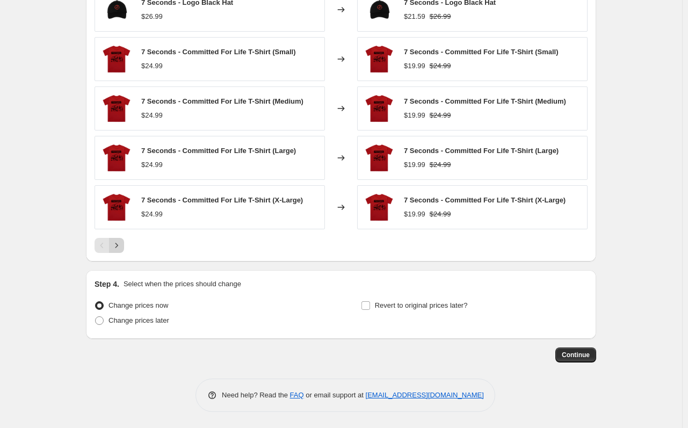
click at [119, 252] on button "Next" at bounding box center [116, 245] width 15 height 15
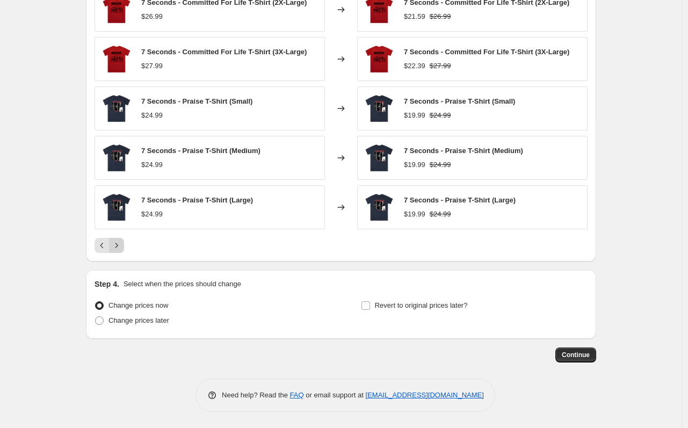
click at [119, 252] on button "Next" at bounding box center [116, 245] width 15 height 15
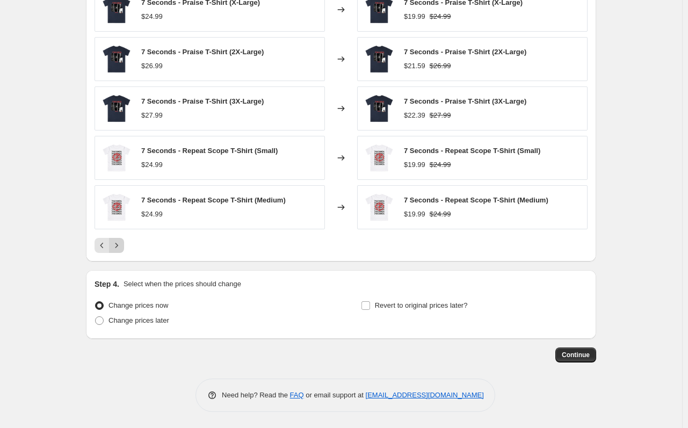
click at [119, 252] on button "Next" at bounding box center [116, 245] width 15 height 15
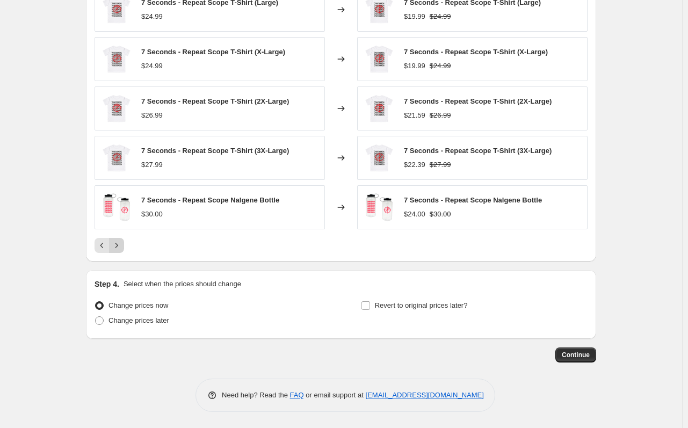
click at [119, 252] on button "Next" at bounding box center [116, 245] width 15 height 15
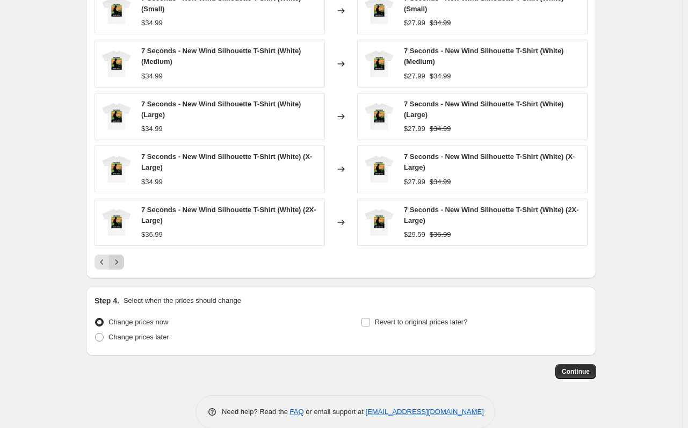
click at [121, 269] on button "Next" at bounding box center [116, 261] width 15 height 15
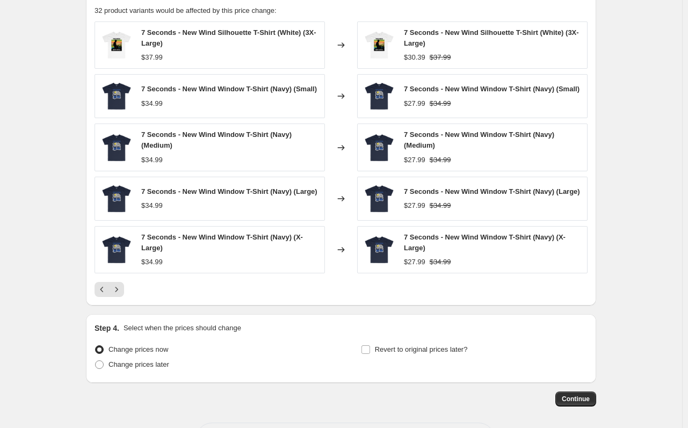
scroll to position [736, 0]
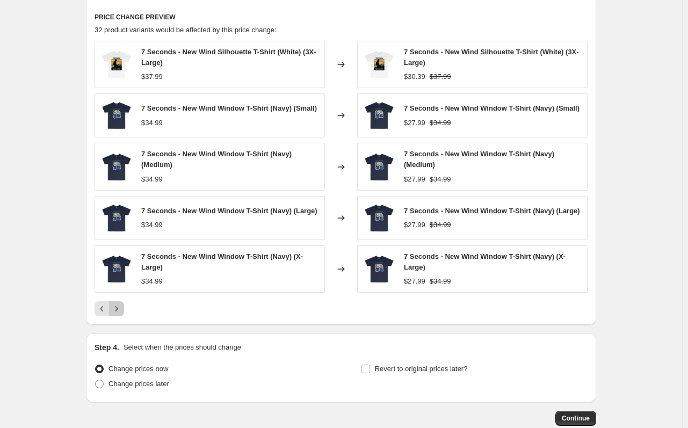
click at [122, 311] on icon "Next" at bounding box center [116, 308] width 11 height 11
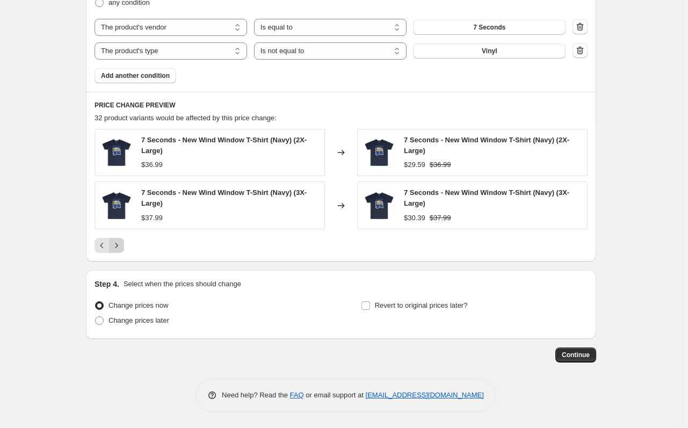
scroll to position [649, 0]
click at [123, 311] on label "Change prices now" at bounding box center [131, 305] width 74 height 15
click at [96, 302] on input "Change prices now" at bounding box center [95, 301] width 1 height 1
click at [105, 249] on icon "Previous" at bounding box center [102, 245] width 11 height 11
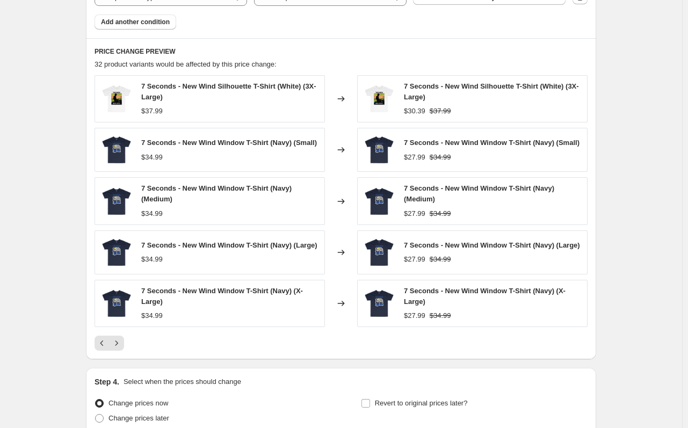
scroll to position [756, 0]
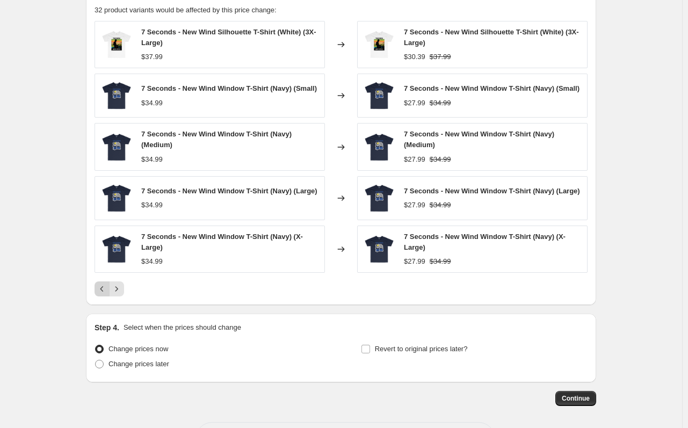
click at [107, 296] on button "Previous" at bounding box center [101, 288] width 15 height 15
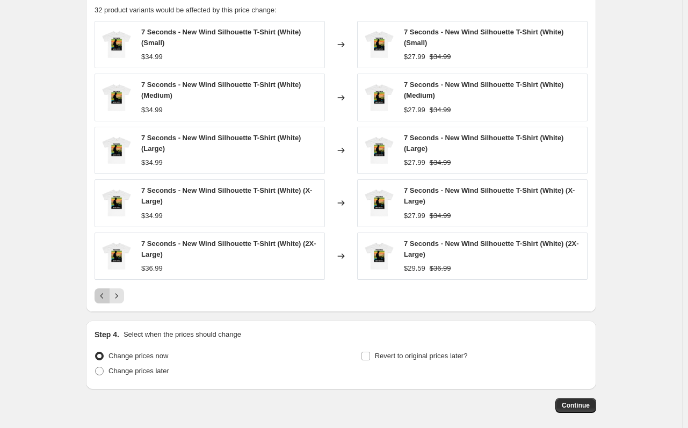
click at [107, 295] on icon "Previous" at bounding box center [102, 295] width 11 height 11
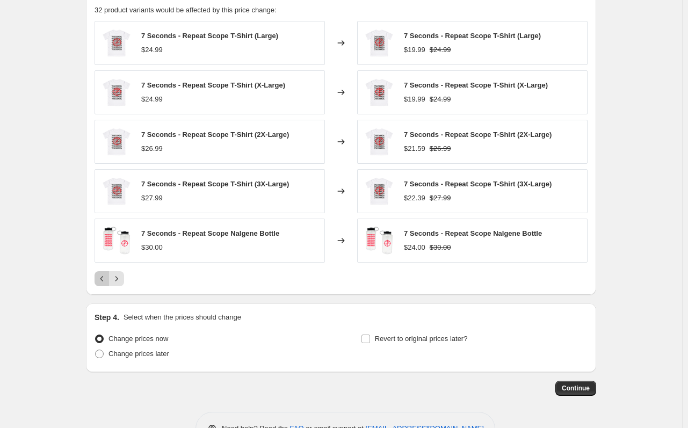
click at [104, 276] on icon "Previous" at bounding box center [102, 278] width 11 height 11
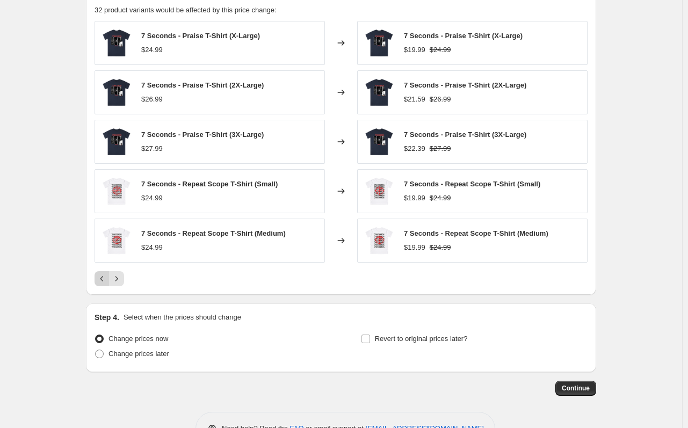
click at [104, 276] on icon "Previous" at bounding box center [102, 278] width 11 height 11
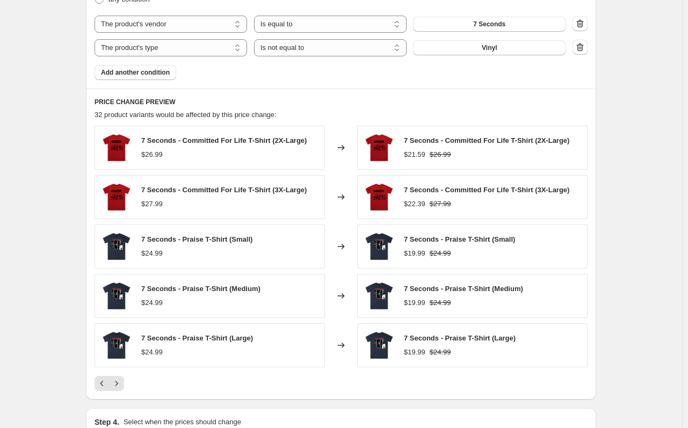
scroll to position [649, 0]
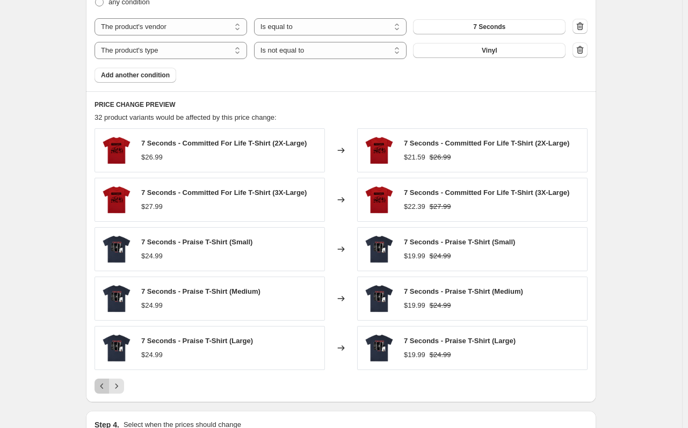
click at [106, 387] on icon "Previous" at bounding box center [102, 386] width 11 height 11
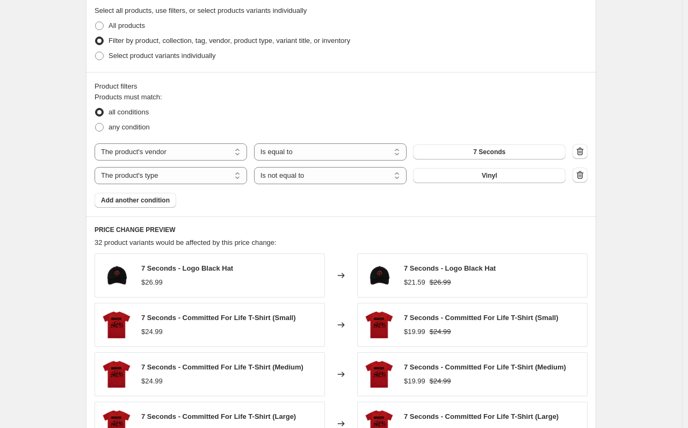
scroll to position [522, 0]
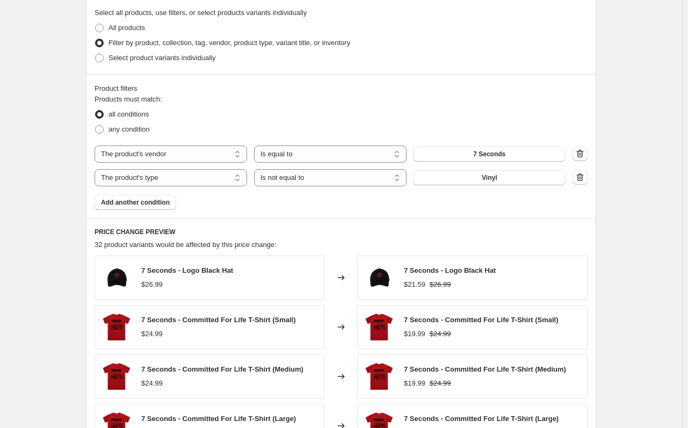
drag, startPoint x: 591, startPoint y: 158, endPoint x: 585, endPoint y: 157, distance: 6.5
click at [588, 158] on div "Product filters Products must match: all conditions any condition The product T…" at bounding box center [341, 146] width 510 height 144
click at [585, 157] on icon "button" at bounding box center [579, 153] width 11 height 11
select select "product_type"
select select "not_equal"
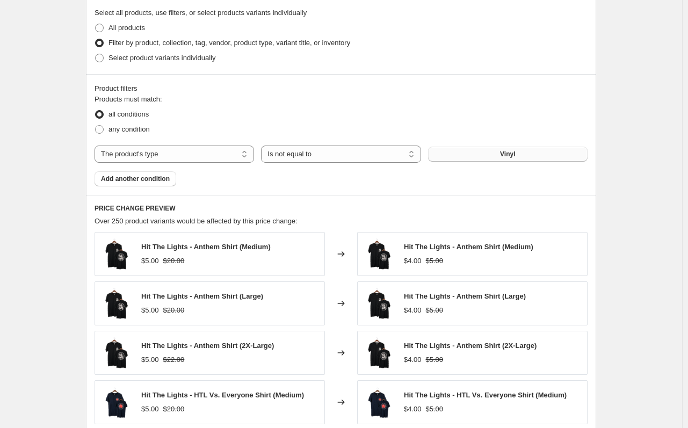
click at [578, 153] on button "Vinyl" at bounding box center [507, 154] width 159 height 15
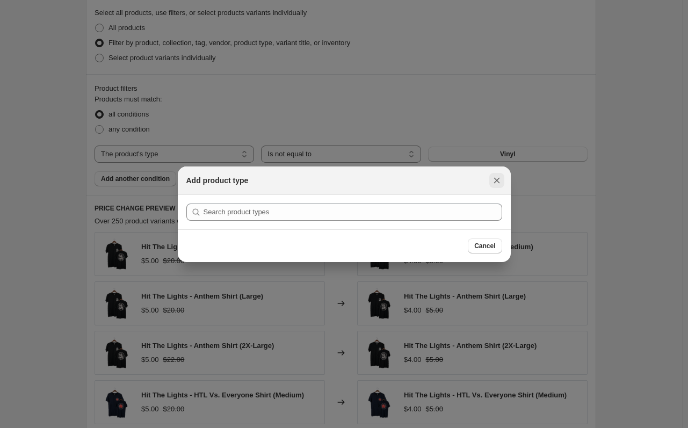
click at [499, 173] on button "Close" at bounding box center [496, 180] width 15 height 15
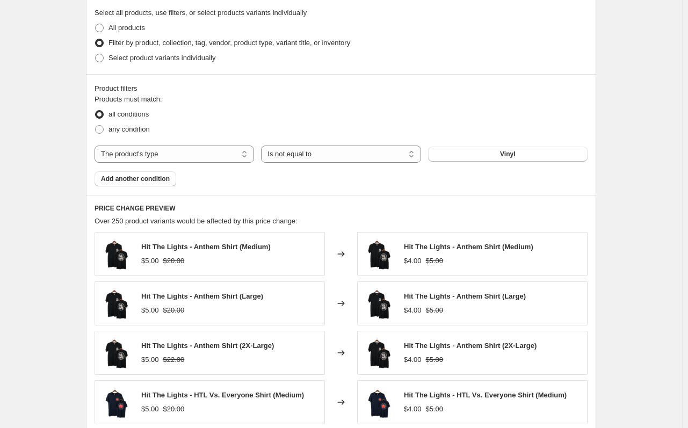
click at [517, 85] on div "Product filters" at bounding box center [340, 88] width 493 height 11
click at [131, 179] on span "Add another condition" at bounding box center [135, 178] width 69 height 9
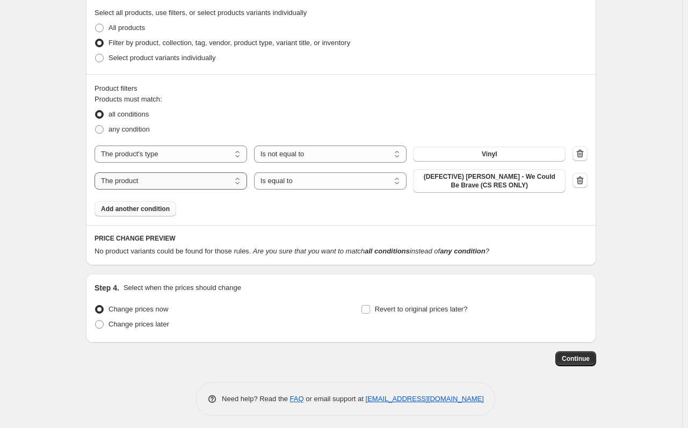
click at [173, 187] on select "The product The product's collection The product's tag The product's vendor The…" at bounding box center [170, 180] width 152 height 17
select select "vendor"
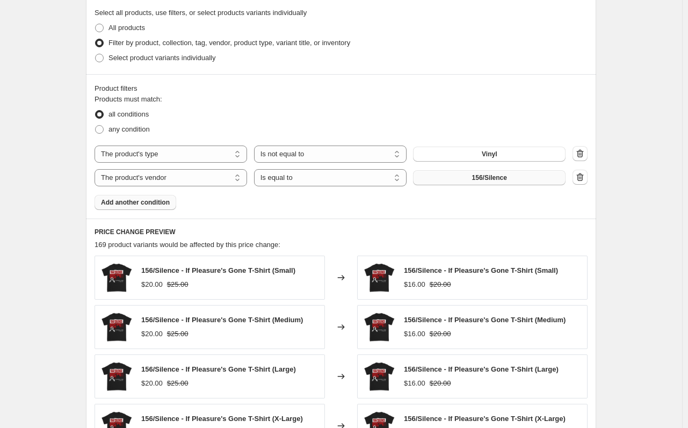
click at [506, 180] on span "156/Silence" at bounding box center [489, 177] width 35 height 9
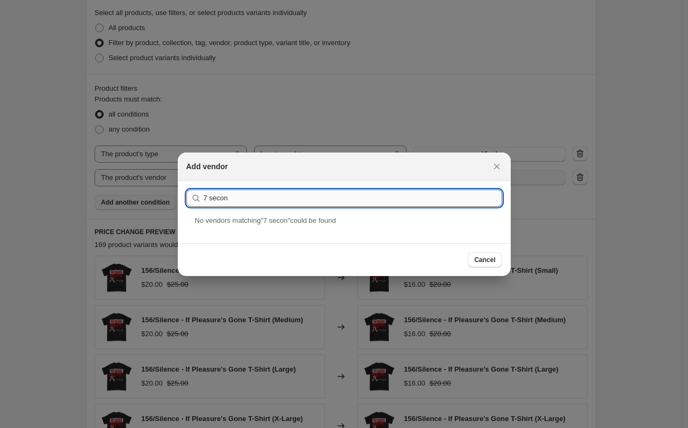
click at [211, 192] on input "7 secon" at bounding box center [352, 197] width 298 height 17
click at [259, 200] on input "7secon" at bounding box center [352, 197] width 298 height 17
type input "7"
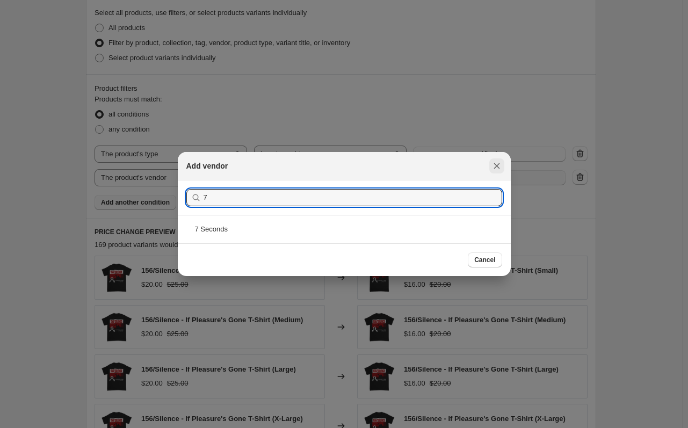
type input "7"
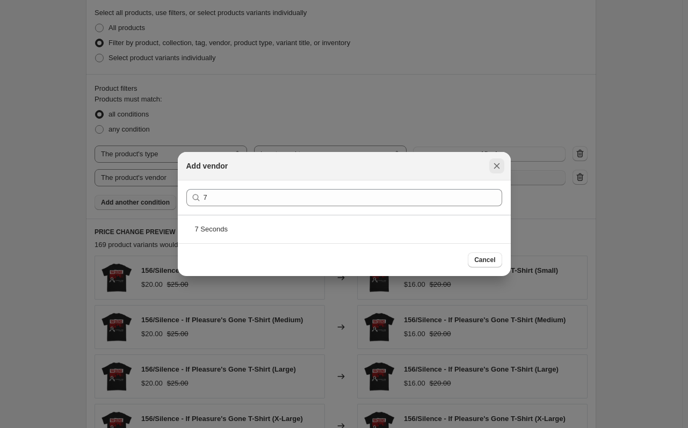
click at [495, 164] on icon "Close" at bounding box center [496, 165] width 11 height 11
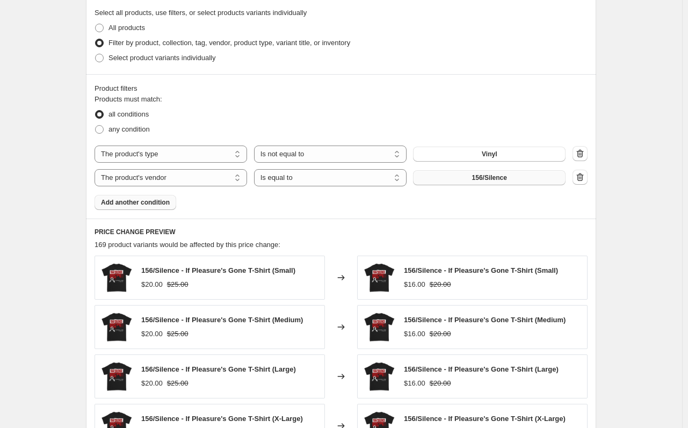
click at [526, 174] on button "156/Silence" at bounding box center [489, 177] width 152 height 15
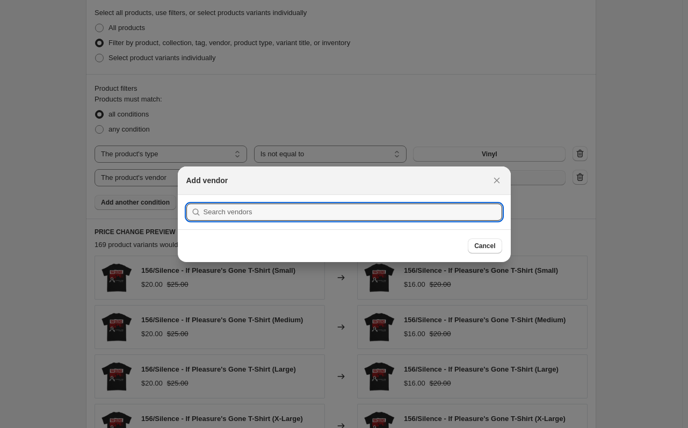
scroll to position [0, 0]
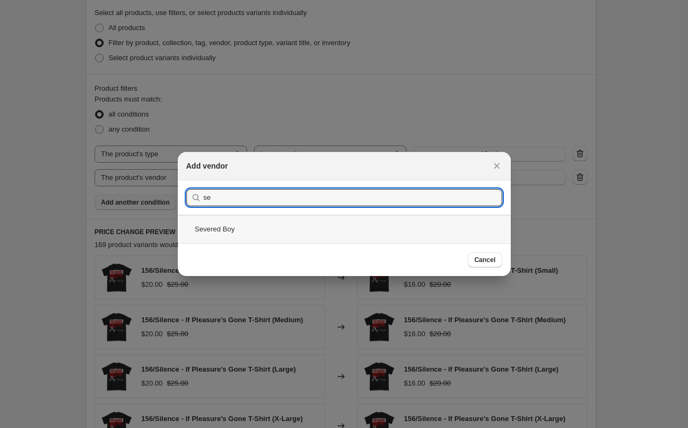
type input "s"
type input "7"
click at [431, 239] on div "7 Seconds" at bounding box center [344, 229] width 333 height 28
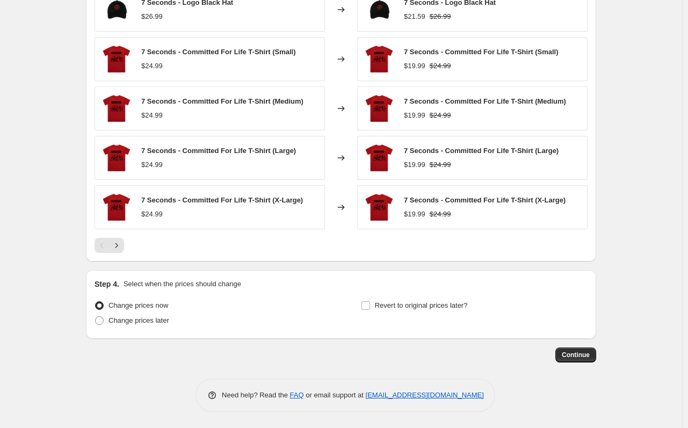
scroll to position [790, 0]
click at [120, 250] on icon "Next" at bounding box center [116, 245] width 11 height 11
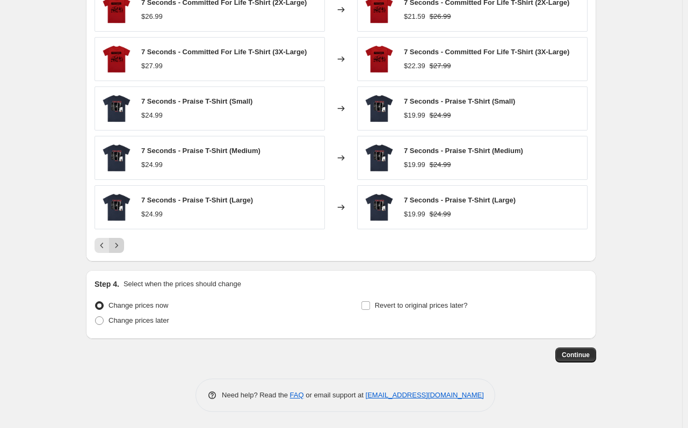
click at [120, 250] on icon "Next" at bounding box center [116, 245] width 11 height 11
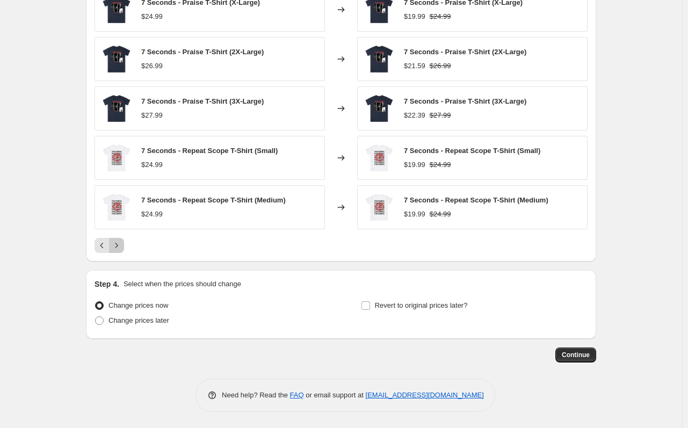
click at [120, 250] on icon "Next" at bounding box center [116, 245] width 11 height 11
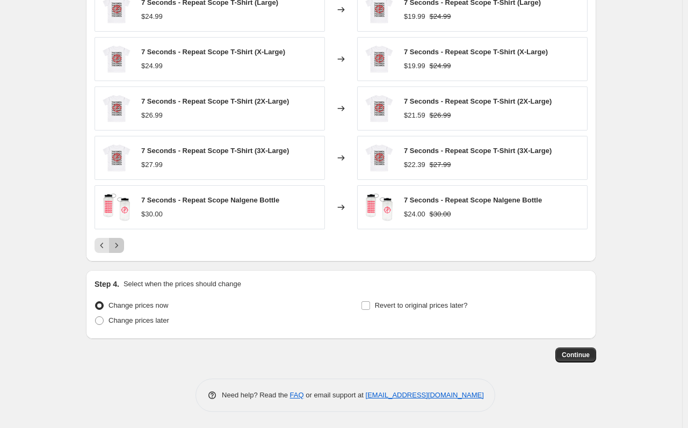
click at [120, 250] on icon "Next" at bounding box center [116, 245] width 11 height 11
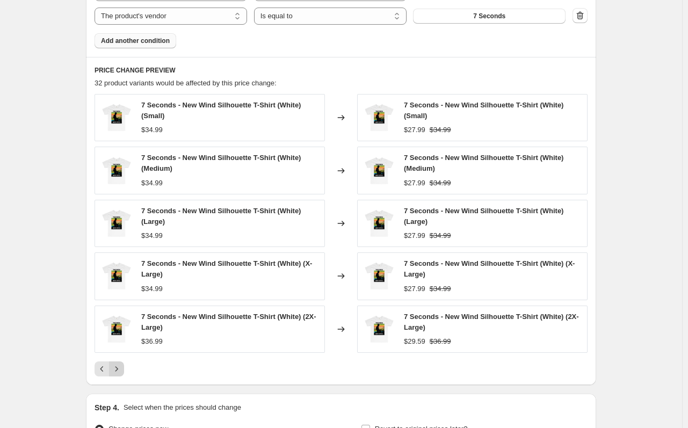
scroll to position [683, 0]
click at [119, 373] on icon "Next" at bounding box center [116, 369] width 11 height 11
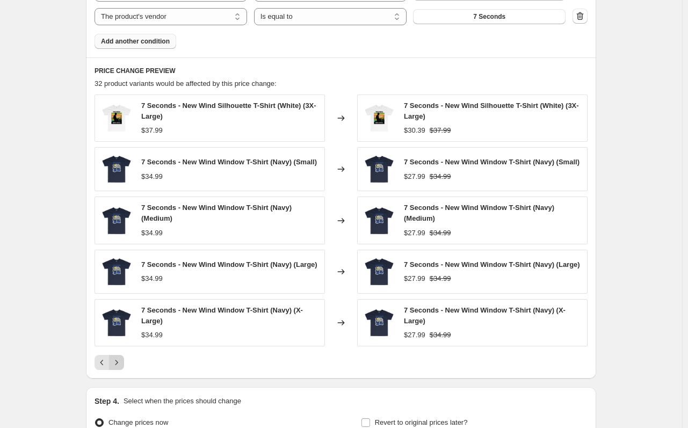
click at [117, 367] on icon "Next" at bounding box center [116, 362] width 11 height 11
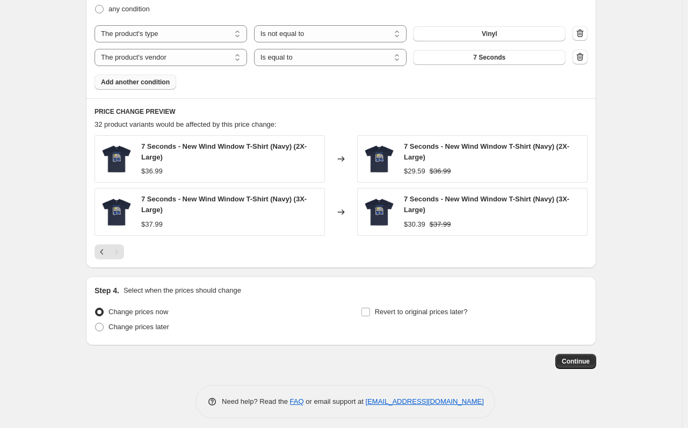
scroll to position [649, 0]
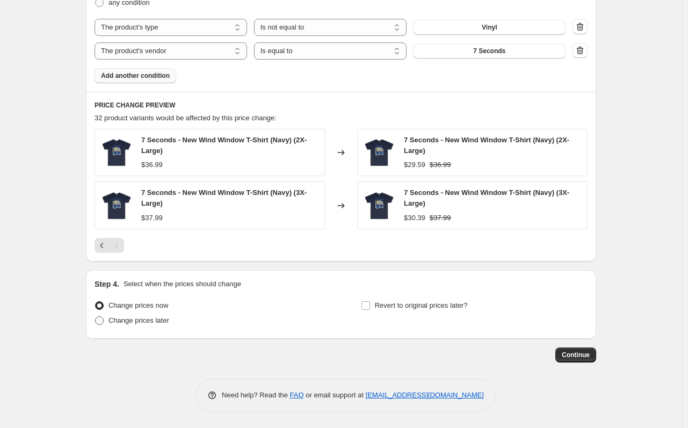
click at [169, 317] on span "Change prices later" at bounding box center [138, 320] width 61 height 8
click at [96, 317] on input "Change prices later" at bounding box center [95, 316] width 1 height 1
radio input "true"
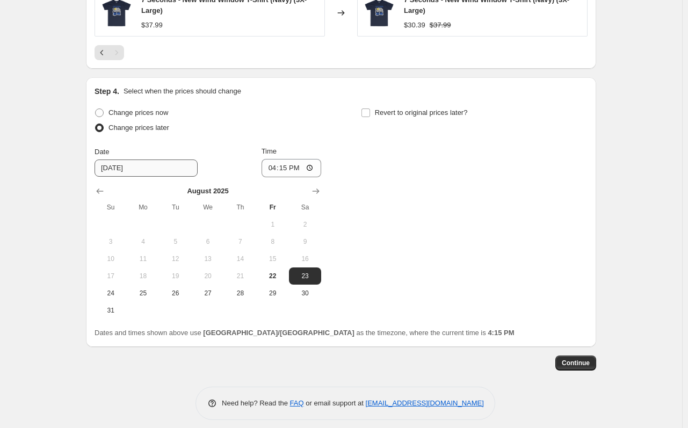
scroll to position [850, 0]
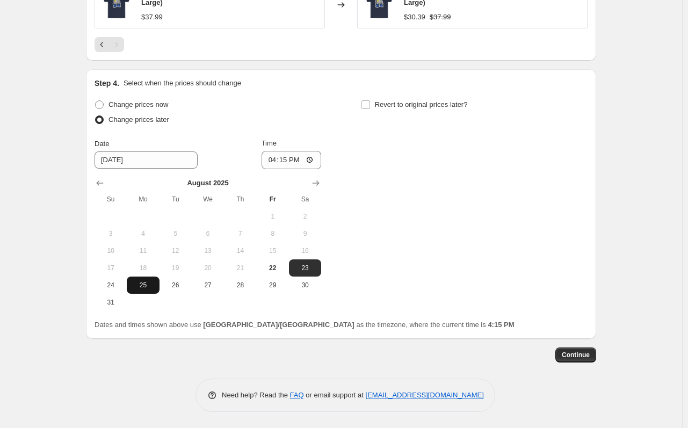
click at [142, 287] on span "25" at bounding box center [143, 285] width 24 height 9
type input "[DATE]"
click at [274, 163] on input "16:15" at bounding box center [291, 160] width 60 height 18
type input "22:00"
click at [389, 101] on span "Revert to original prices later?" at bounding box center [421, 104] width 93 height 8
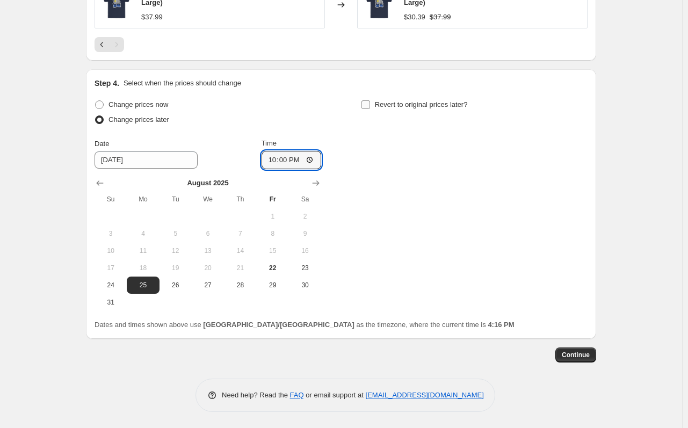
click at [370, 101] on input "Revert to original prices later?" at bounding box center [365, 104] width 9 height 9
checkbox input "true"
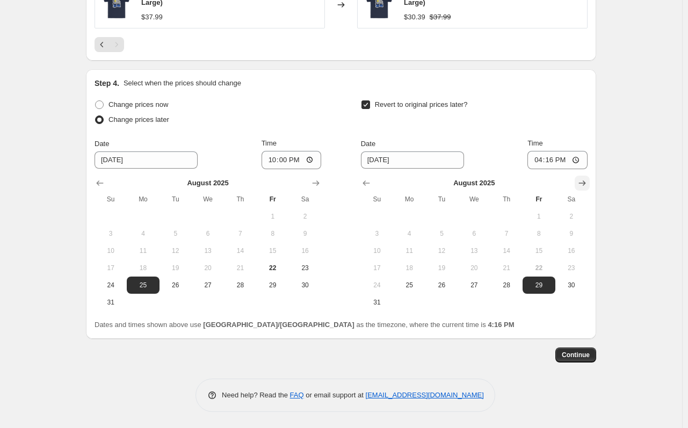
click at [580, 187] on icon "Show next month, September 2025" at bounding box center [581, 183] width 11 height 11
click at [452, 216] on span "2" at bounding box center [441, 216] width 24 height 9
type input "[DATE]"
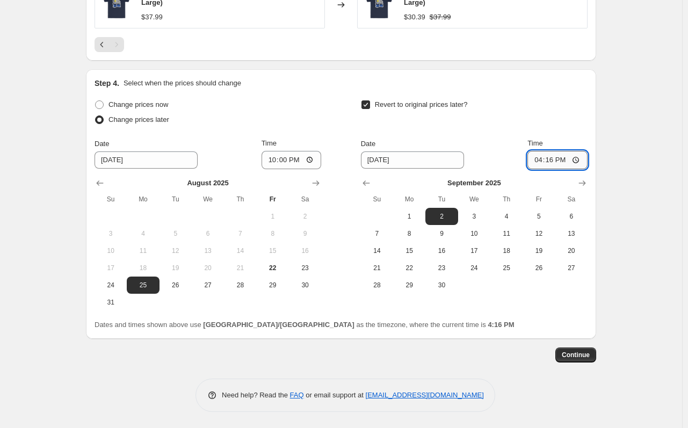
click at [540, 157] on input "16:16" at bounding box center [557, 160] width 60 height 18
type input "22:00"
click at [579, 353] on span "Continue" at bounding box center [575, 354] width 28 height 9
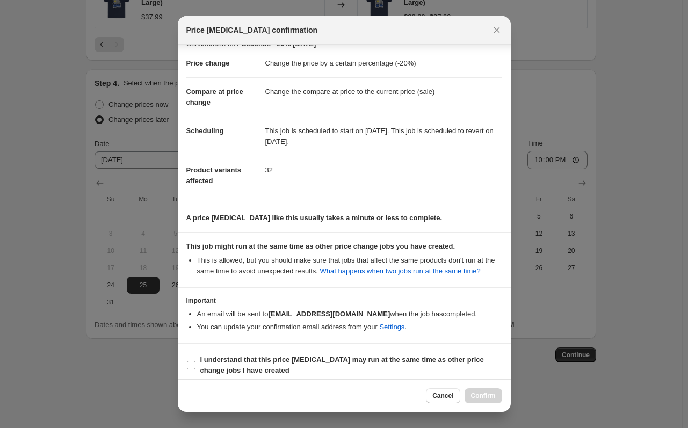
scroll to position [22, 0]
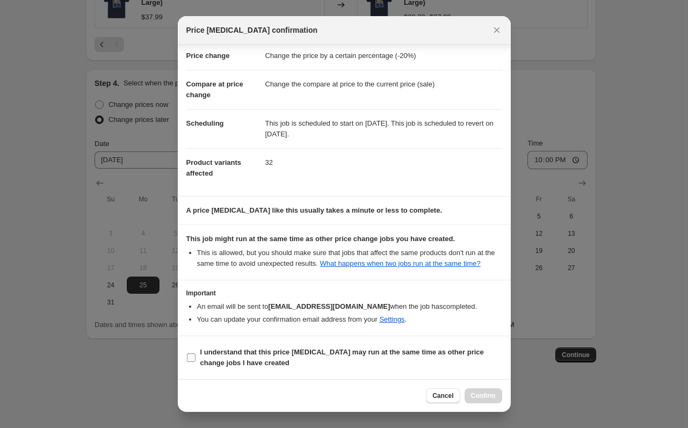
click at [340, 361] on span "I understand that this price [MEDICAL_DATA] may run at the same time as other p…" at bounding box center [351, 357] width 302 height 21
click at [195, 361] on input "I understand that this price [MEDICAL_DATA] may run at the same time as other p…" at bounding box center [191, 357] width 9 height 9
checkbox input "true"
click at [486, 390] on button "Confirm" at bounding box center [483, 395] width 38 height 15
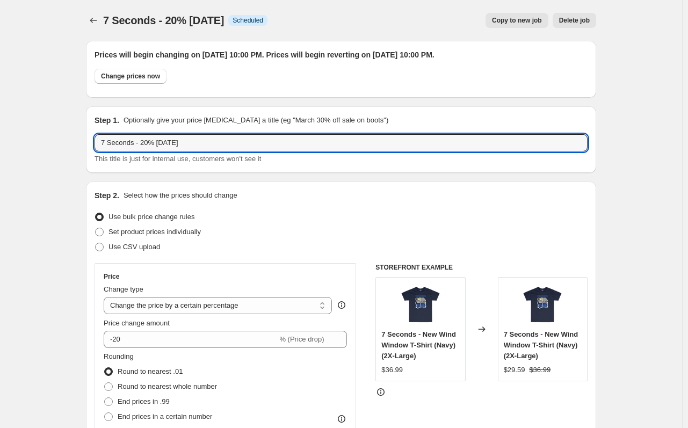
drag, startPoint x: 206, startPoint y: 139, endPoint x: 56, endPoint y: 126, distance: 150.3
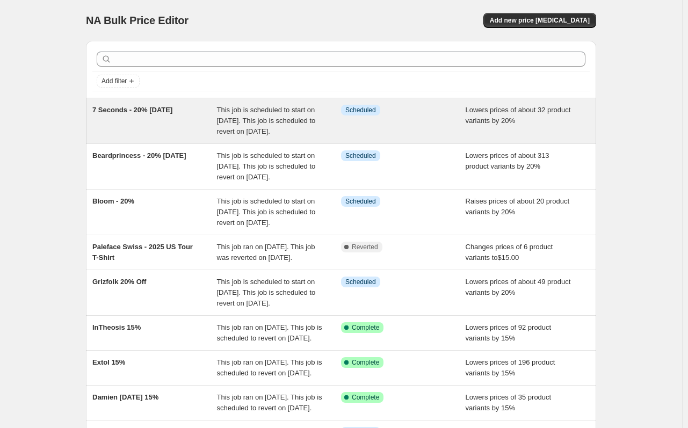
click at [168, 113] on span "7 Seconds - 20% [DATE]" at bounding box center [132, 110] width 80 height 8
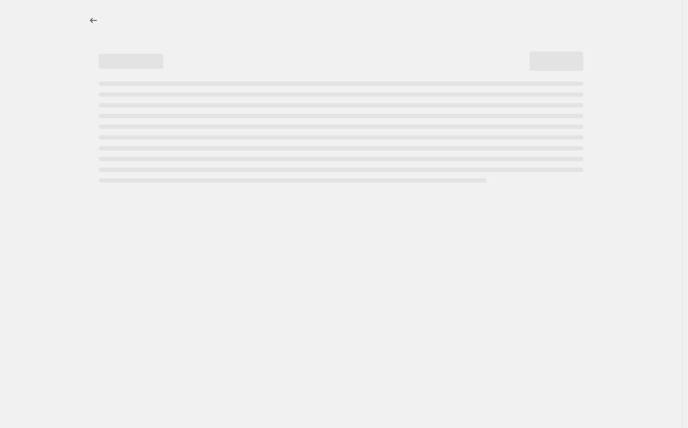
select select "percentage"
select select "not_equal"
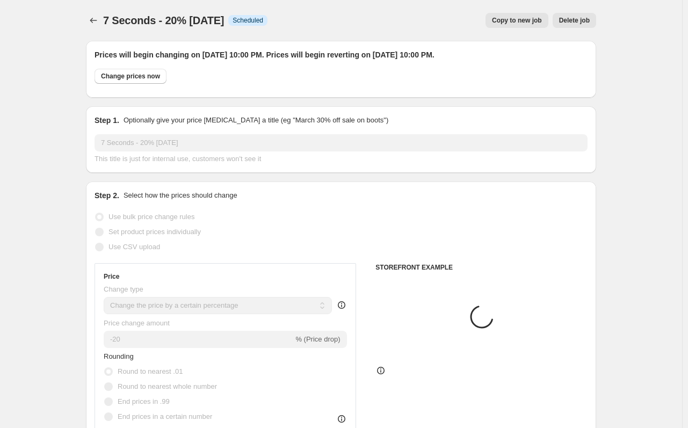
select select "product_type"
select select "vendor"
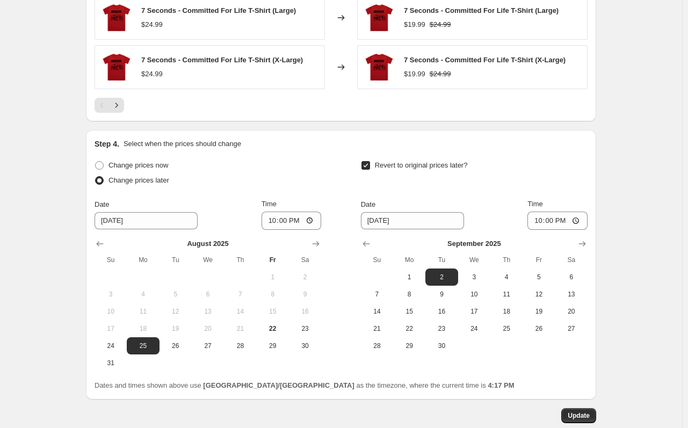
scroll to position [1056, 0]
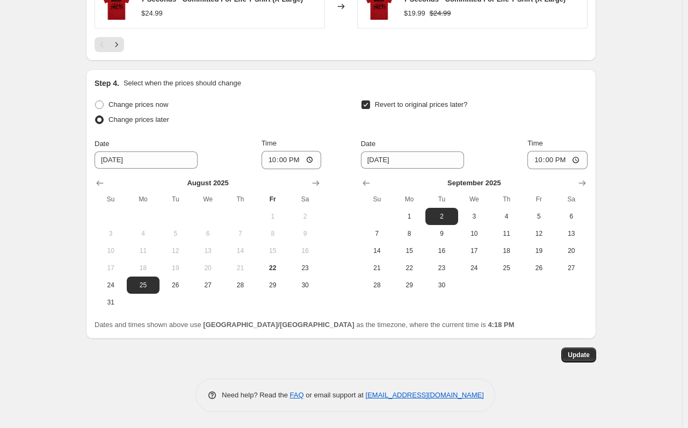
drag, startPoint x: 54, startPoint y: 264, endPoint x: 57, endPoint y: 277, distance: 13.9
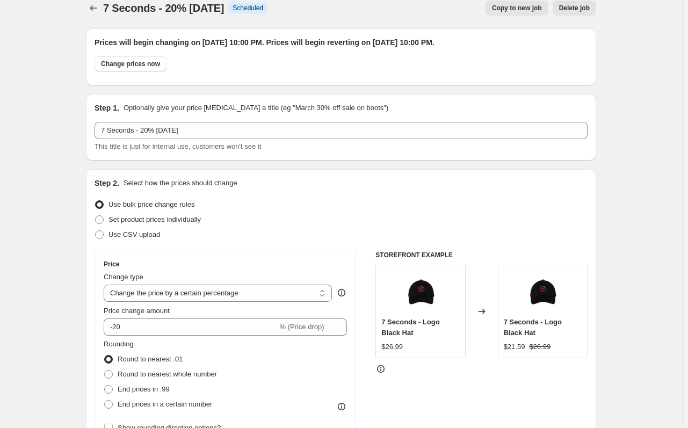
scroll to position [0, 0]
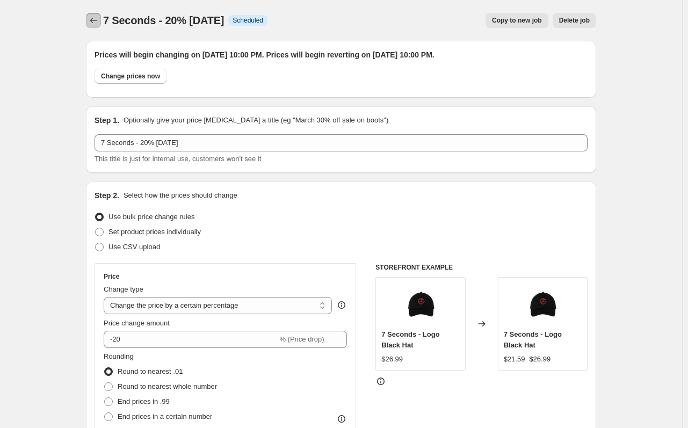
click at [99, 20] on icon "Price change jobs" at bounding box center [93, 20] width 11 height 11
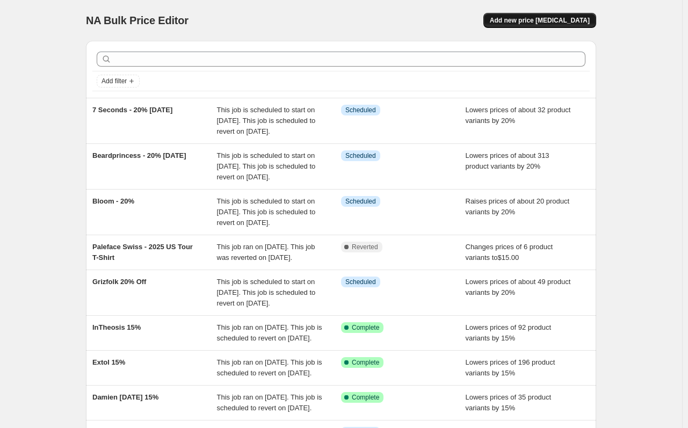
click at [515, 20] on span "Add new price [MEDICAL_DATA]" at bounding box center [539, 20] width 100 height 9
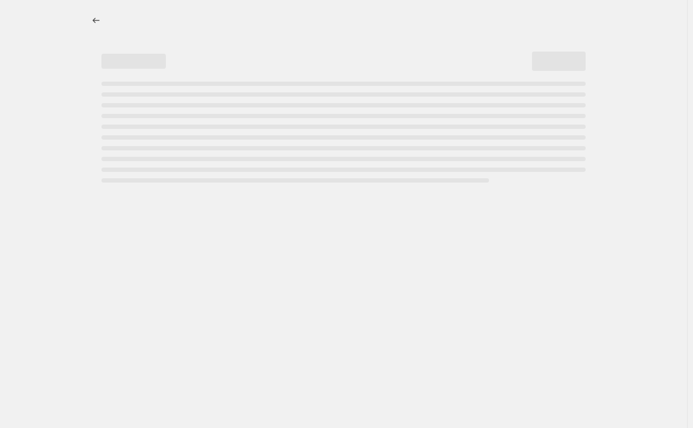
select select "percentage"
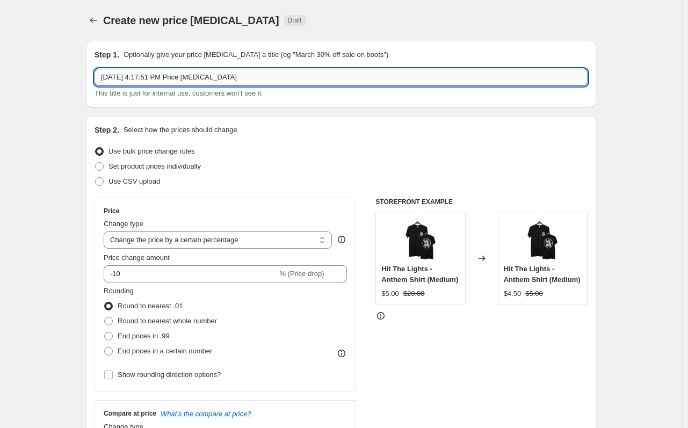
click at [204, 81] on input "Aug 22, 2025, 4:17:51 PM Price change job" at bounding box center [340, 77] width 493 height 17
drag, startPoint x: 273, startPoint y: 81, endPoint x: 72, endPoint y: 76, distance: 201.3
type input "Acres - 20% Labor Day"
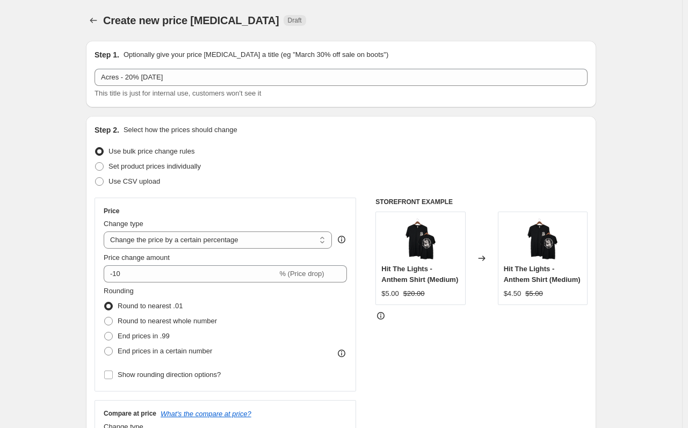
click at [294, 181] on div "Use CSV upload" at bounding box center [340, 181] width 493 height 15
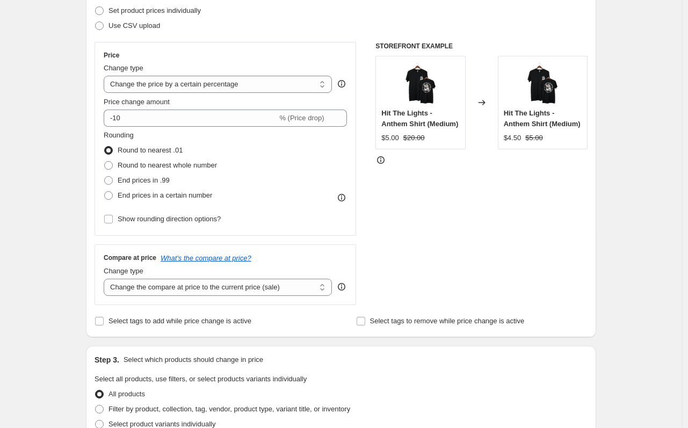
scroll to position [161, 0]
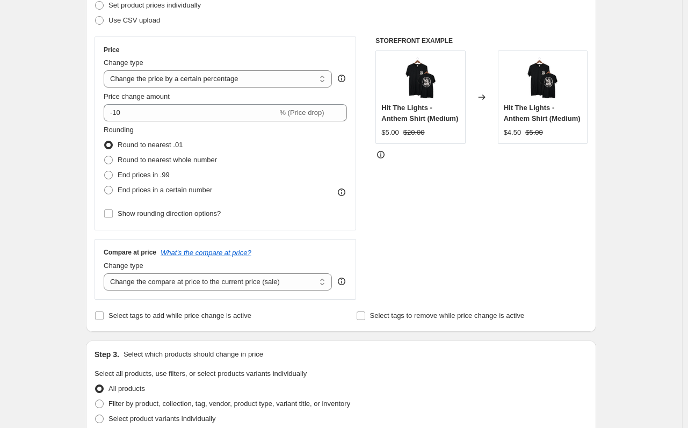
click at [125, 99] on span "Price change amount" at bounding box center [137, 96] width 66 height 8
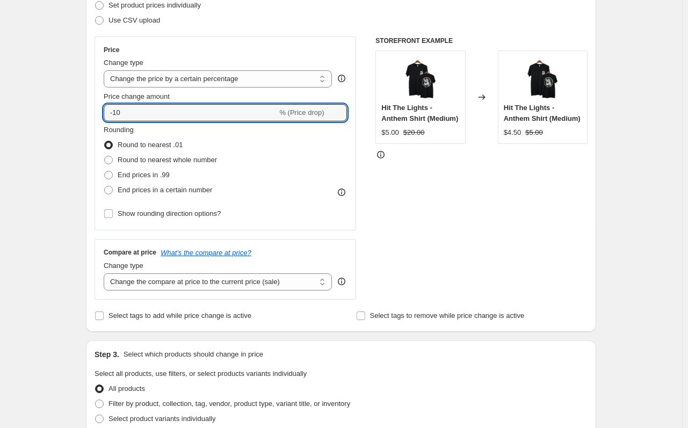
click at [125, 104] on input "-10" at bounding box center [190, 112] width 173 height 17
click at [122, 107] on input "-10" at bounding box center [190, 112] width 173 height 17
type input "-1"
type input "-20"
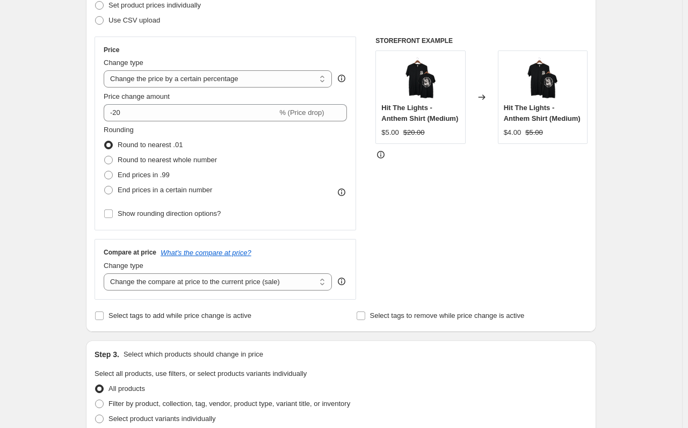
click at [74, 127] on div "Create new price change job. This page is ready Create new price change job Dra…" at bounding box center [341, 375] width 682 height 1073
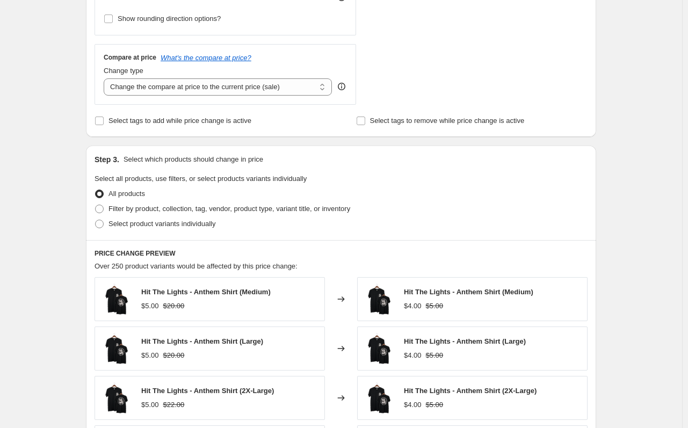
scroll to position [429, 0]
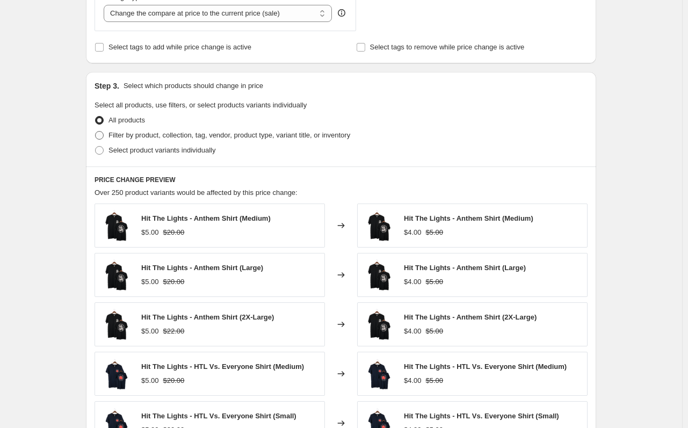
click at [179, 138] on span "Filter by product, collection, tag, vendor, product type, variant title, or inv…" at bounding box center [229, 135] width 242 height 8
click at [96, 131] on input "Filter by product, collection, tag, vendor, product type, variant title, or inv…" at bounding box center [95, 131] width 1 height 1
radio input "true"
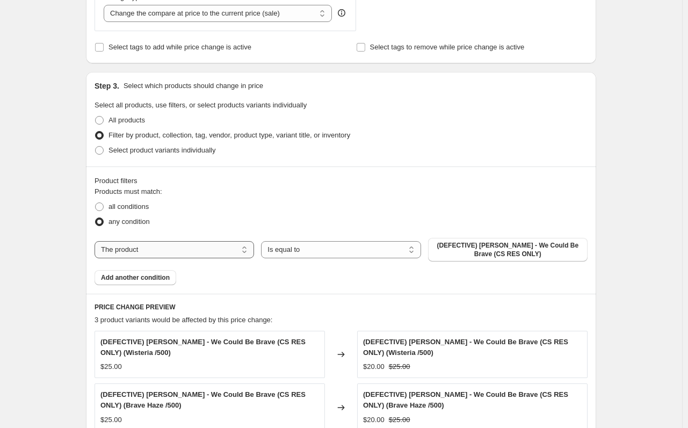
click at [230, 243] on select "The product The product's collection The product's tag The product's vendor The…" at bounding box center [173, 249] width 159 height 17
select select "vendor"
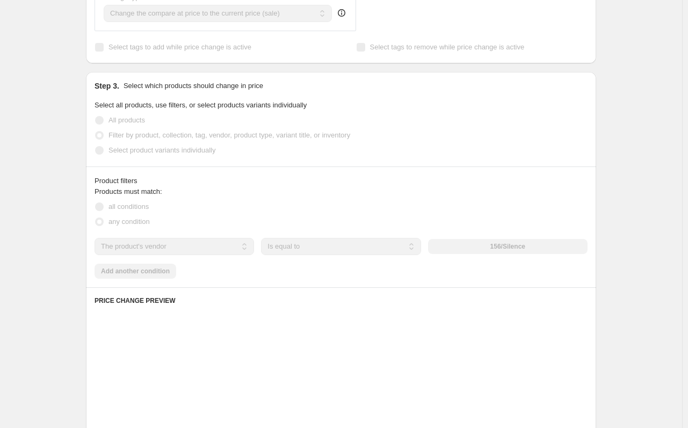
click at [483, 246] on div "156/Silence" at bounding box center [507, 246] width 159 height 15
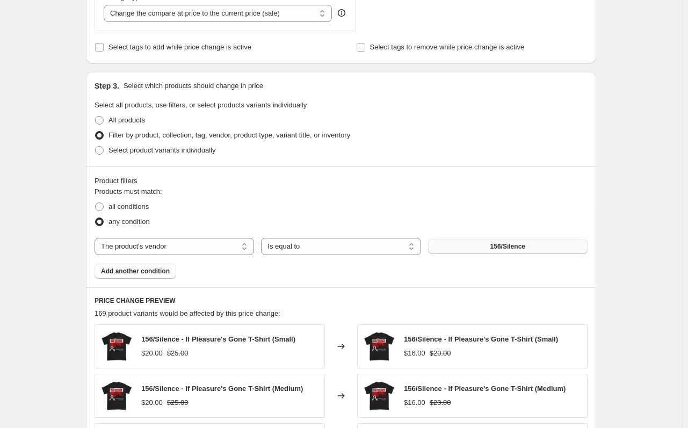
click at [493, 246] on button "156/Silence" at bounding box center [507, 246] width 159 height 15
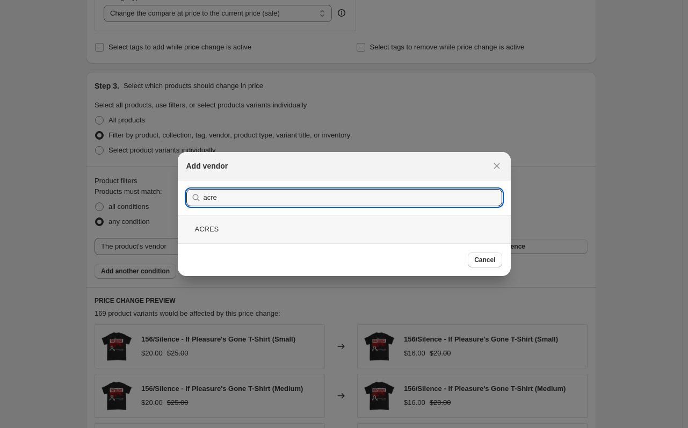
type input "acre"
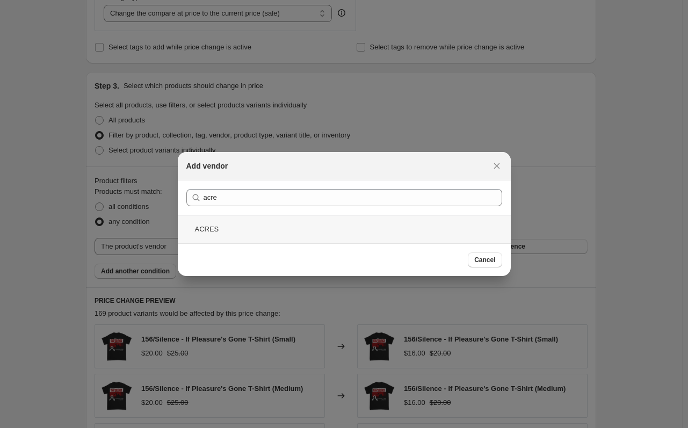
click at [330, 224] on div "ACRES" at bounding box center [344, 229] width 333 height 28
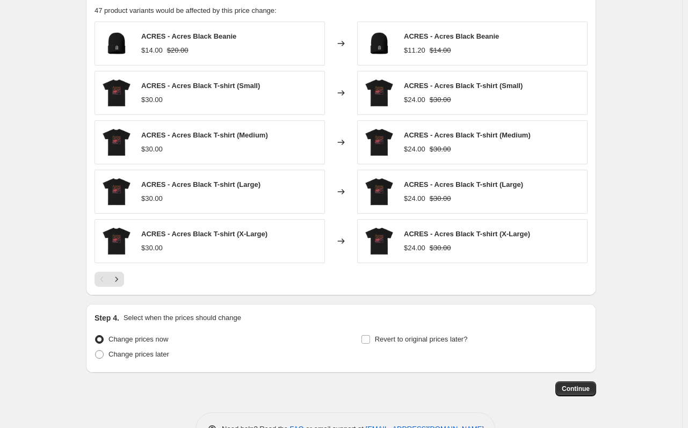
scroll to position [766, 0]
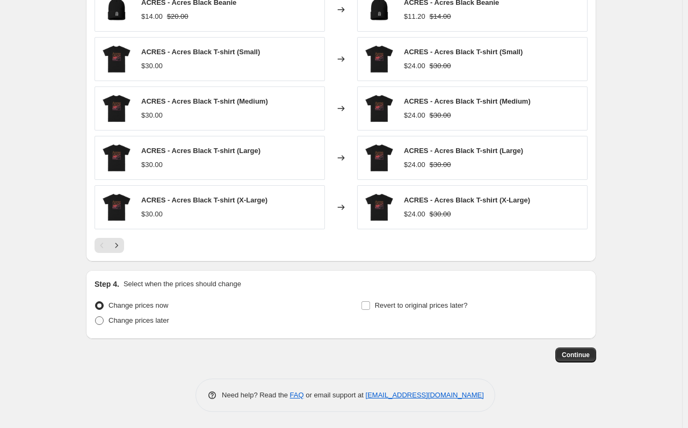
click at [127, 323] on span "Change prices later" at bounding box center [138, 320] width 61 height 8
click at [96, 317] on input "Change prices later" at bounding box center [95, 316] width 1 height 1
radio input "true"
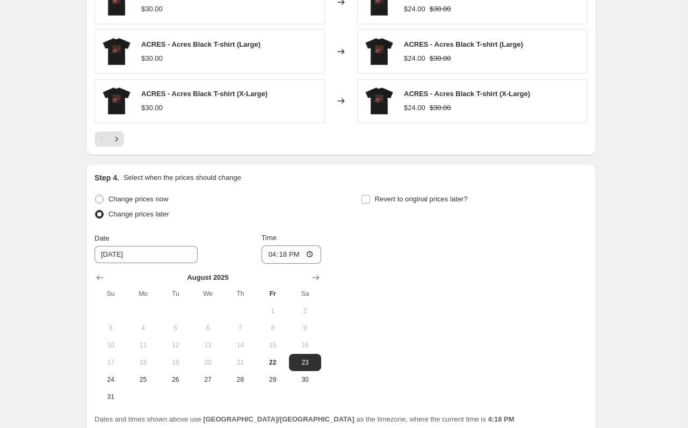
scroll to position [967, 0]
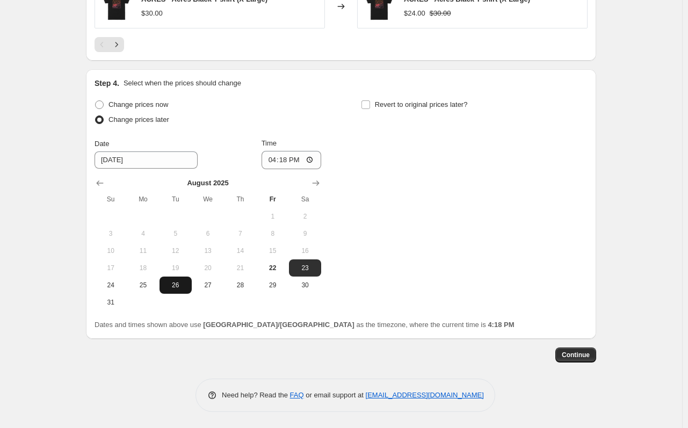
click at [173, 286] on span "26" at bounding box center [176, 285] width 24 height 9
type input "8/26/2025"
click at [272, 153] on input "16:18" at bounding box center [291, 160] width 60 height 18
type input "22:00"
click at [378, 106] on span "Revert to original prices later?" at bounding box center [421, 104] width 93 height 8
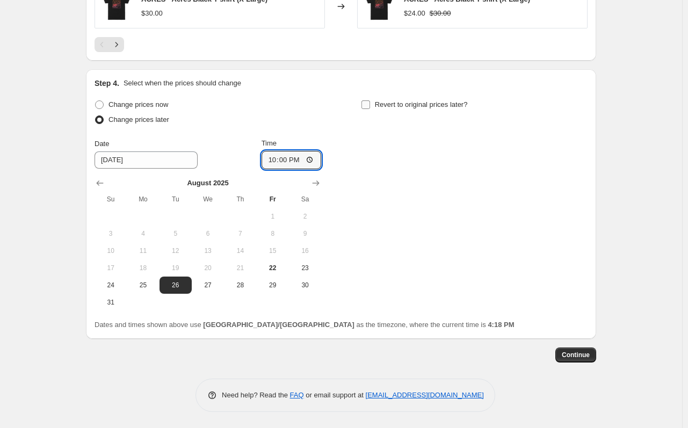
click at [370, 106] on input "Revert to original prices later?" at bounding box center [365, 104] width 9 height 9
checkbox input "true"
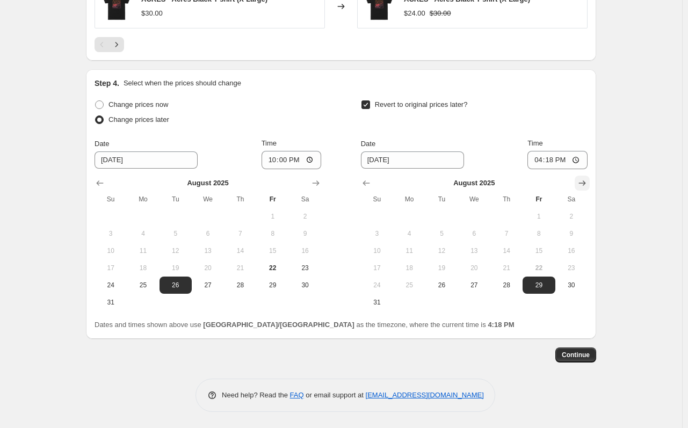
click at [584, 181] on icon "Show next month, September 2025" at bounding box center [581, 183] width 11 height 11
click at [449, 216] on span "2" at bounding box center [441, 216] width 24 height 9
type input "[DATE]"
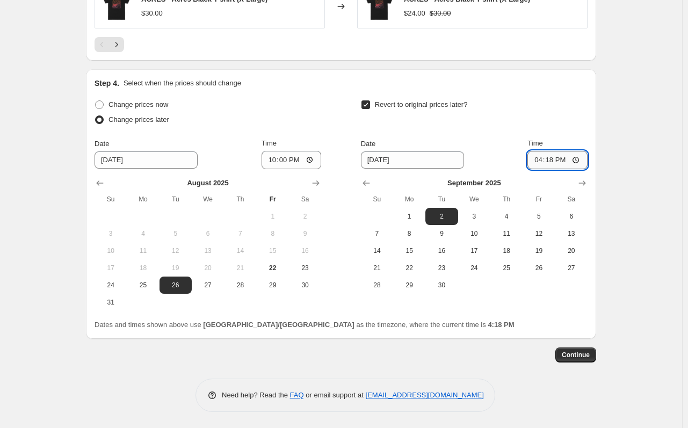
click at [533, 159] on input "16:18" at bounding box center [557, 160] width 60 height 18
type input "22:00"
click at [576, 357] on span "Continue" at bounding box center [575, 354] width 28 height 9
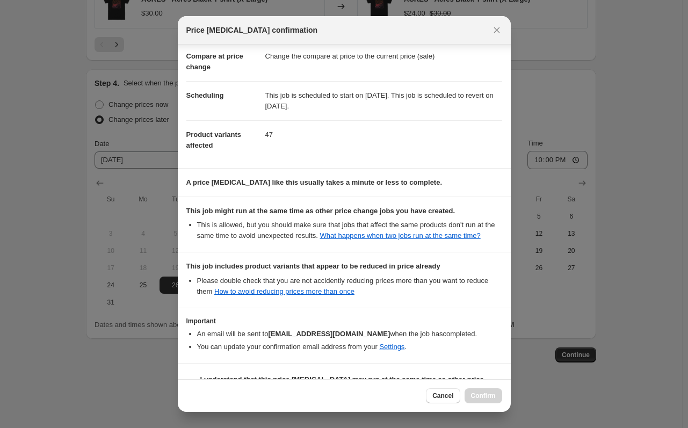
scroll to position [88, 0]
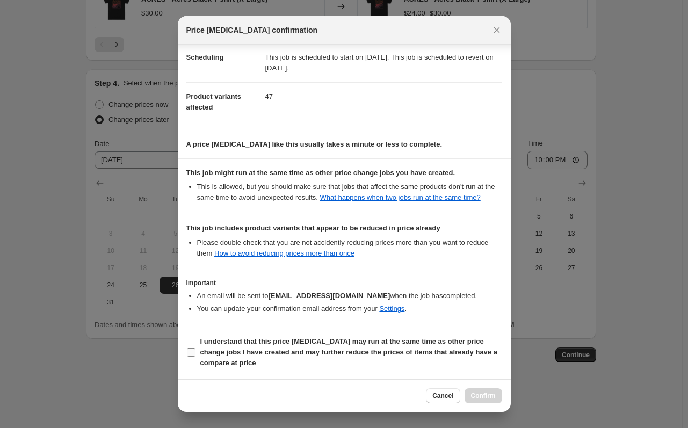
click at [215, 362] on b "I understand that this price change job may run at the same time as other price…" at bounding box center [348, 352] width 297 height 30
click at [195, 356] on input "I understand that this price change job may run at the same time as other price…" at bounding box center [191, 352] width 9 height 9
checkbox input "true"
click at [477, 388] on button "Confirm" at bounding box center [483, 395] width 38 height 15
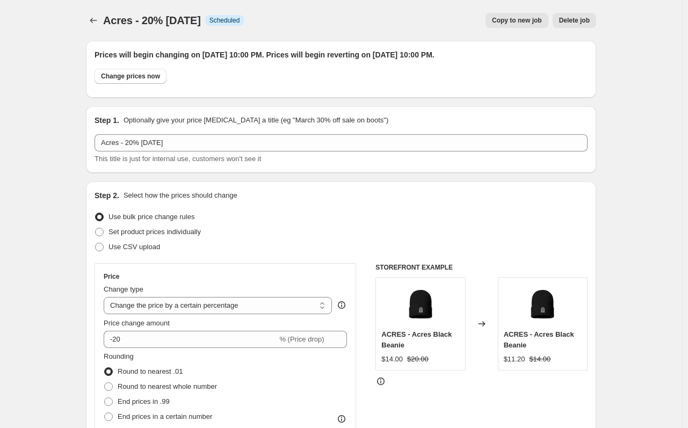
scroll to position [967, 0]
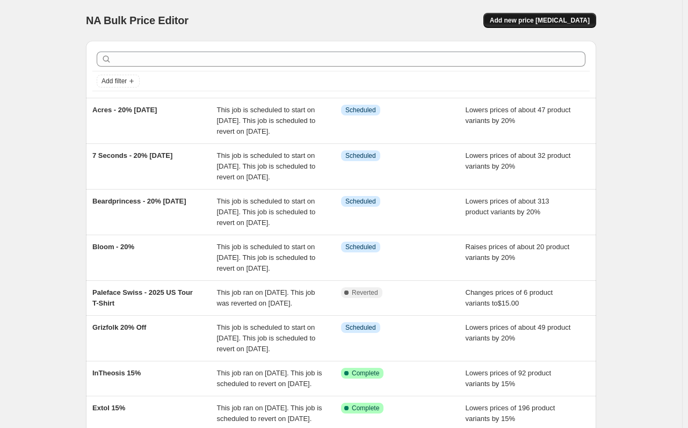
click at [569, 20] on span "Add new price [MEDICAL_DATA]" at bounding box center [539, 20] width 100 height 9
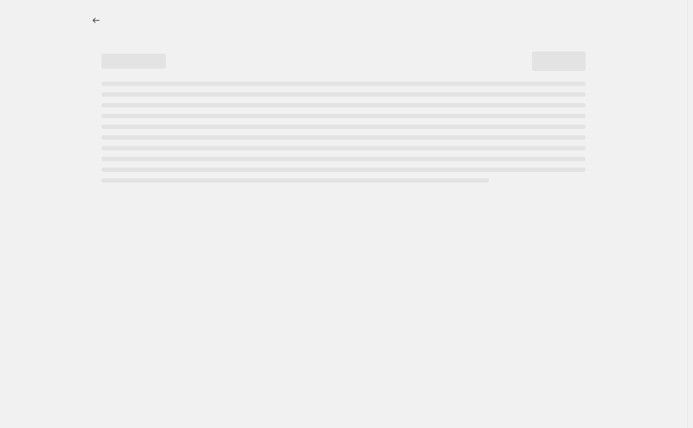
select select "percentage"
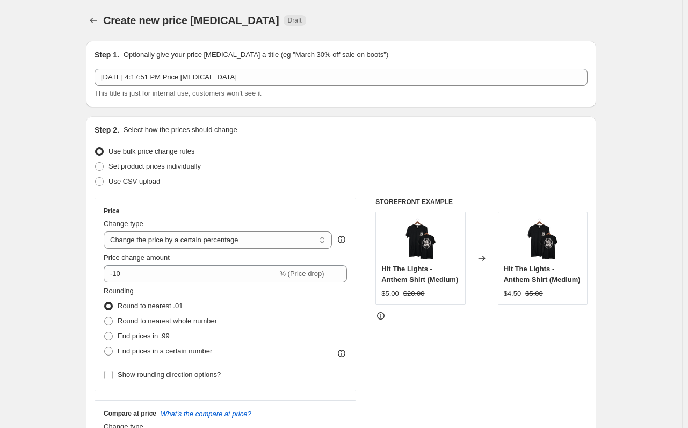
drag, startPoint x: 17, startPoint y: 171, endPoint x: 101, endPoint y: 138, distance: 90.9
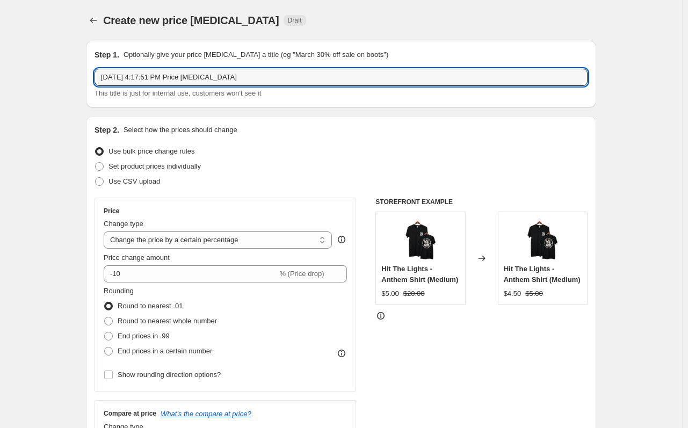
drag, startPoint x: 269, startPoint y: 78, endPoint x: 45, endPoint y: 79, distance: 224.3
paste input "Stanley Sievers"
type input "Stanley Sievers - 60% Labor Day"
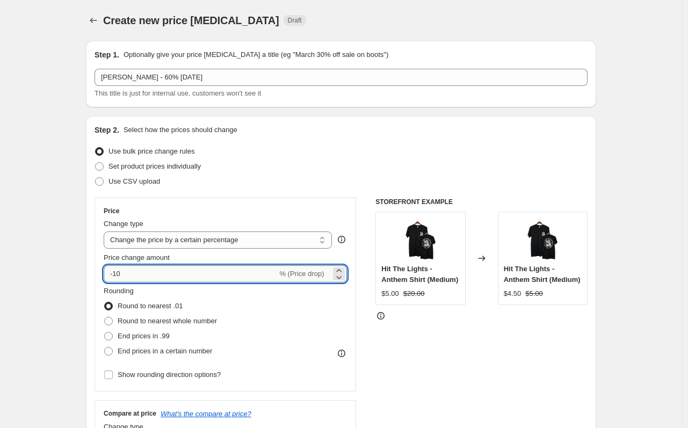
click at [192, 270] on input "-10" at bounding box center [190, 273] width 173 height 17
type input "-1"
type input "-60"
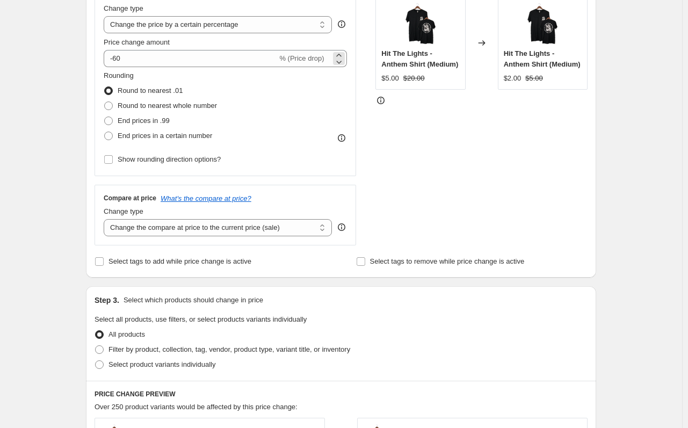
scroll to position [268, 0]
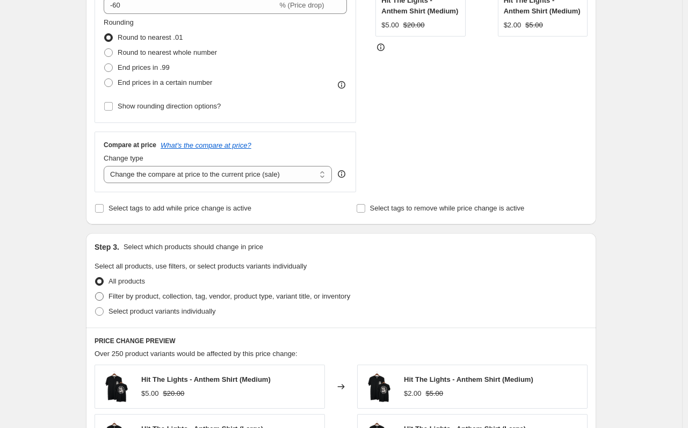
click at [189, 302] on span "Filter by product, collection, tag, vendor, product type, variant title, or inv…" at bounding box center [229, 296] width 242 height 11
click at [96, 292] on input "Filter by product, collection, tag, vendor, product type, variant title, or inv…" at bounding box center [95, 292] width 1 height 1
radio input "true"
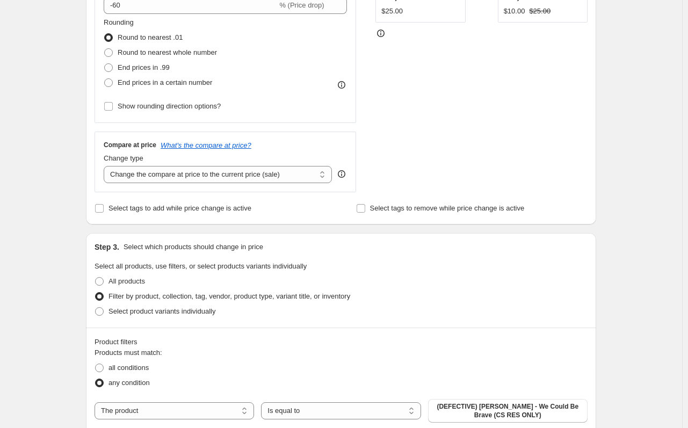
click at [168, 401] on div "The product The product's collection The product's tag The product's vendor The…" at bounding box center [340, 411] width 493 height 24
click at [163, 413] on select "The product The product's collection The product's tag The product's vendor The…" at bounding box center [173, 410] width 159 height 17
select select "vendor"
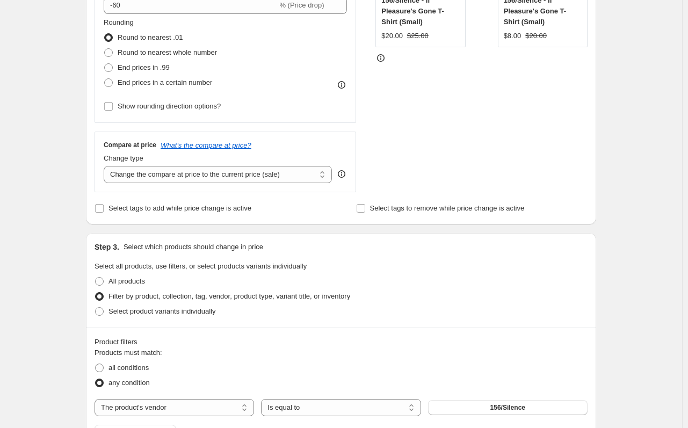
click at [501, 405] on span "156/Silence" at bounding box center [507, 407] width 35 height 9
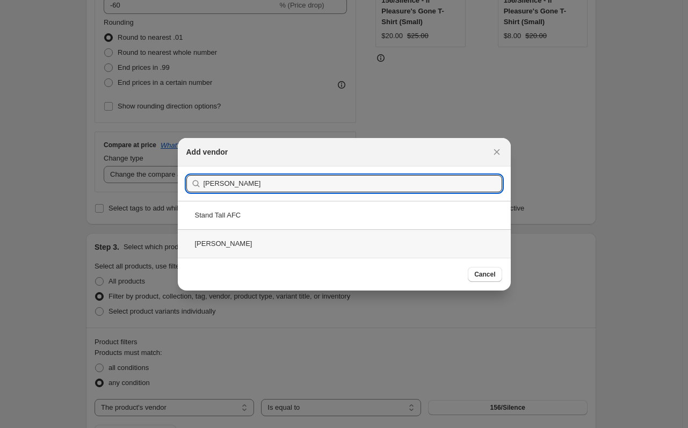
type input "stan"
click at [308, 233] on div "Stanley Sievers" at bounding box center [344, 243] width 333 height 28
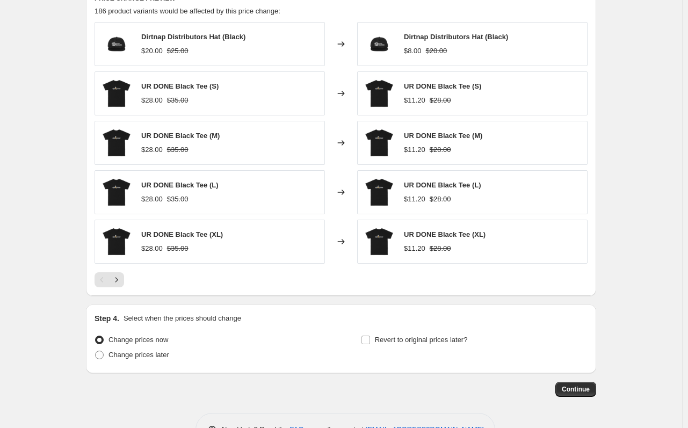
scroll to position [766, 0]
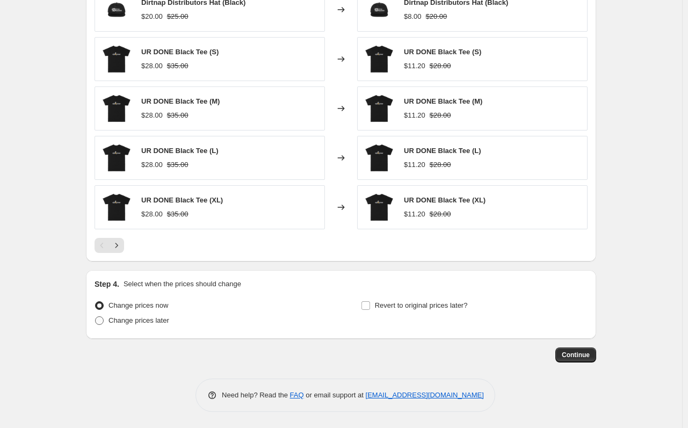
click at [155, 322] on span "Change prices later" at bounding box center [138, 320] width 61 height 8
click at [96, 317] on input "Change prices later" at bounding box center [95, 316] width 1 height 1
radio input "true"
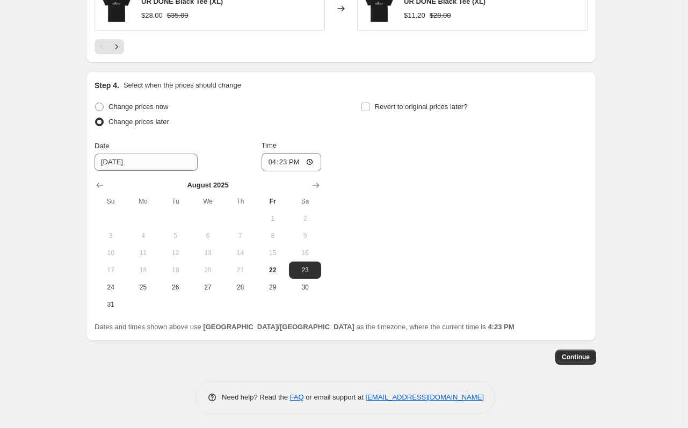
scroll to position [967, 0]
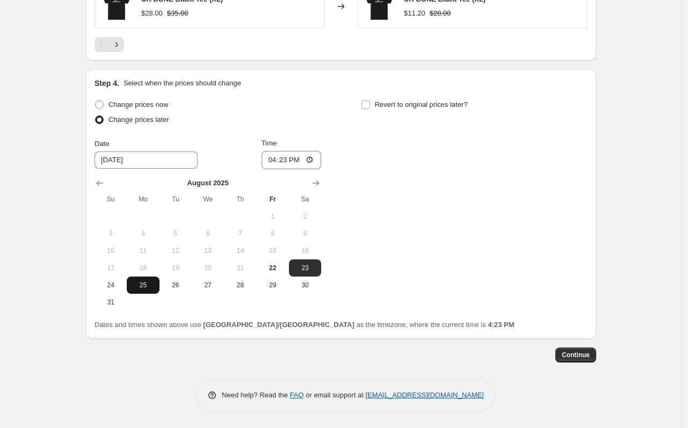
click at [153, 282] on span "25" at bounding box center [143, 285] width 24 height 9
type input "[DATE]"
drag, startPoint x: 256, startPoint y: 109, endPoint x: 283, endPoint y: 130, distance: 33.7
click at [256, 109] on div "Change prices now" at bounding box center [207, 104] width 226 height 15
click at [269, 151] on input "16:23" at bounding box center [291, 160] width 60 height 18
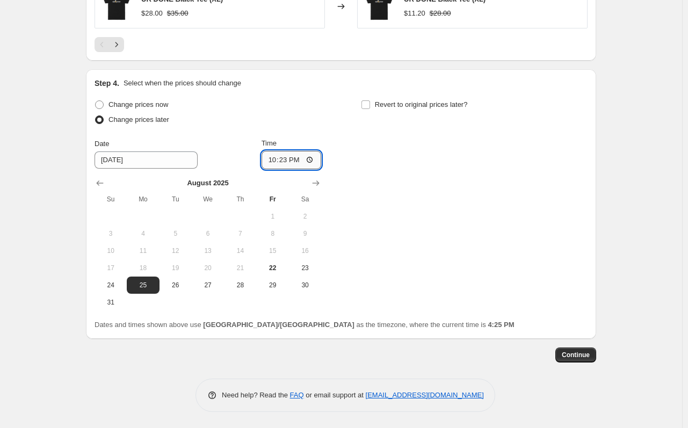
type input "22:00"
click at [402, 111] on label "Revert to original prices later?" at bounding box center [414, 104] width 107 height 15
click at [370, 109] on input "Revert to original prices later?" at bounding box center [365, 104] width 9 height 9
checkbox input "true"
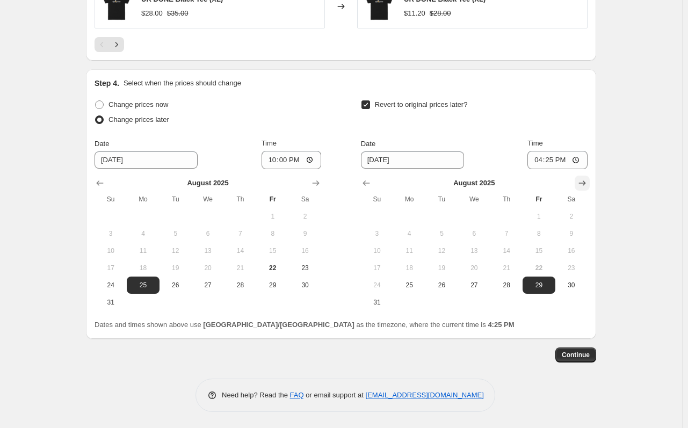
click at [587, 185] on icon "Show next month, September 2025" at bounding box center [581, 183] width 11 height 11
click at [448, 218] on span "2" at bounding box center [441, 216] width 24 height 9
type input "[DATE]"
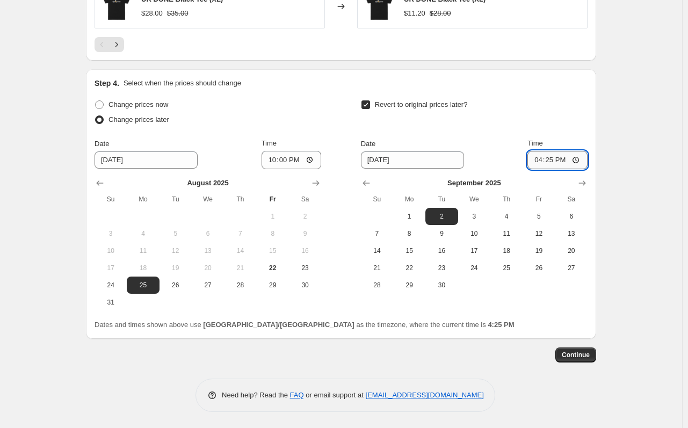
click at [545, 153] on input "16:25" at bounding box center [557, 160] width 60 height 18
type input "22:00"
click at [587, 354] on span "Continue" at bounding box center [575, 354] width 28 height 9
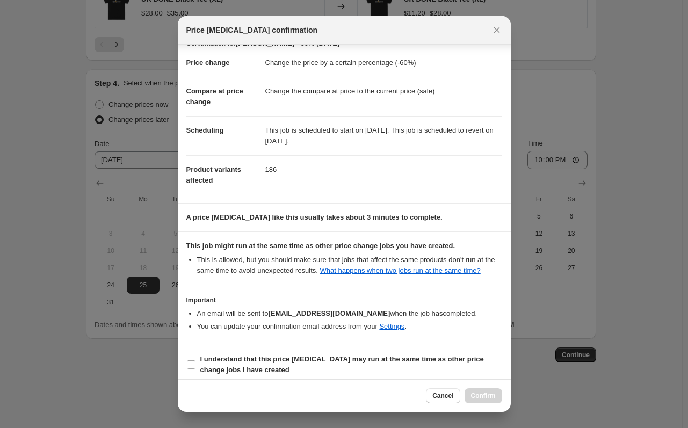
scroll to position [22, 0]
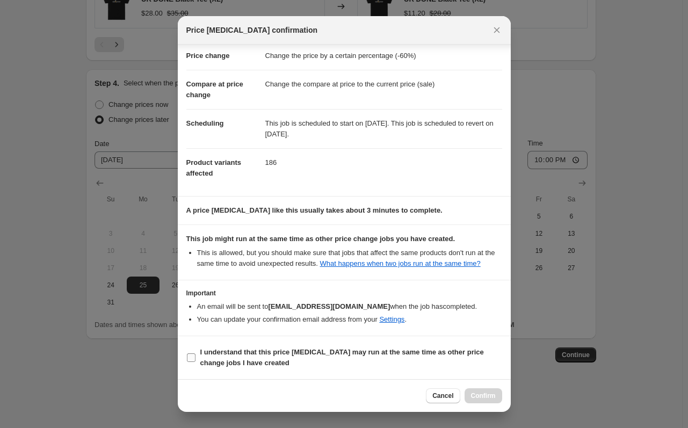
click at [249, 350] on b "I understand that this price [MEDICAL_DATA] may run at the same time as other p…" at bounding box center [341, 357] width 283 height 19
click at [195, 353] on input "I understand that this price [MEDICAL_DATA] may run at the same time as other p…" at bounding box center [191, 357] width 9 height 9
checkbox input "true"
click at [487, 398] on span "Confirm" at bounding box center [483, 395] width 25 height 9
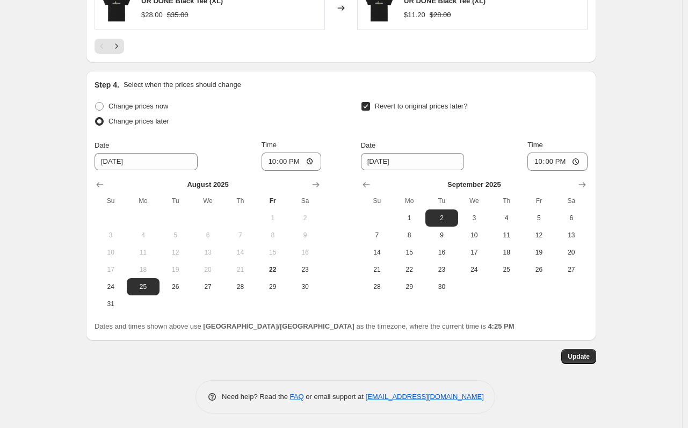
scroll to position [1033, 0]
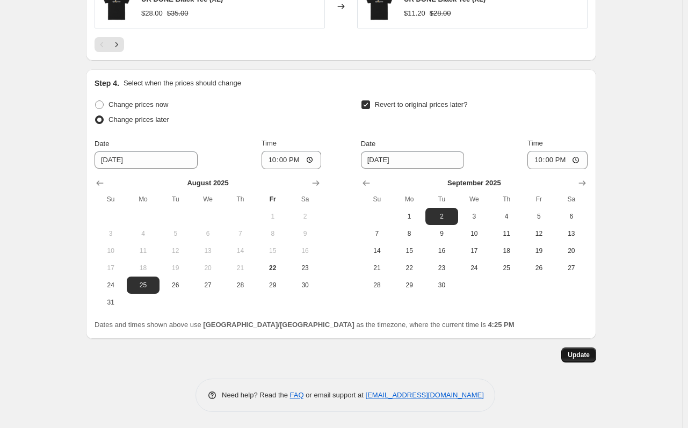
click at [580, 360] on button "Update" at bounding box center [578, 354] width 35 height 15
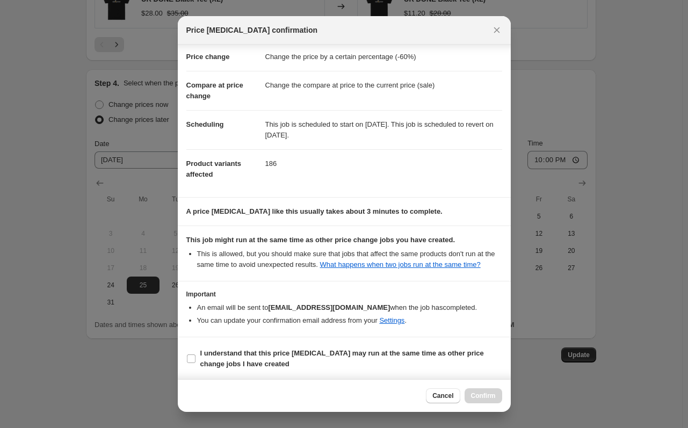
scroll to position [22, 0]
click at [320, 343] on section "I understand that this price [MEDICAL_DATA] may run at the same time as other p…" at bounding box center [344, 357] width 333 height 43
click at [324, 353] on b "I understand that this price [MEDICAL_DATA] may run at the same time as other p…" at bounding box center [341, 357] width 283 height 19
click at [195, 353] on input "I understand that this price [MEDICAL_DATA] may run at the same time as other p…" at bounding box center [191, 357] width 9 height 9
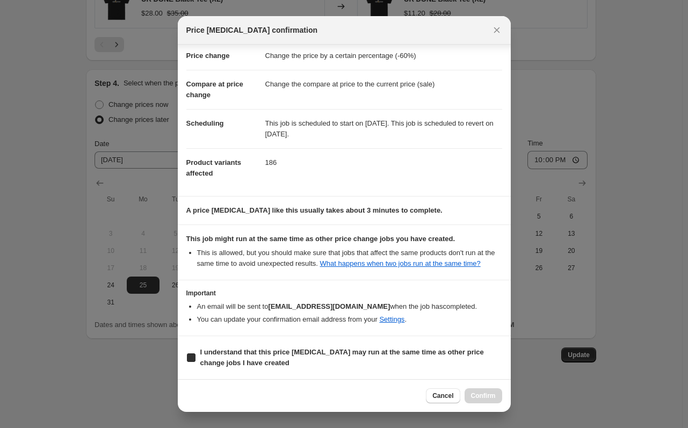
checkbox input "true"
click at [477, 396] on span "Confirm" at bounding box center [483, 395] width 25 height 9
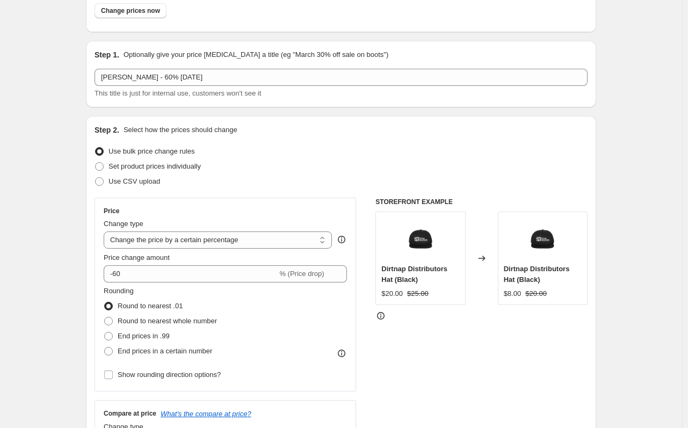
scroll to position [0, 0]
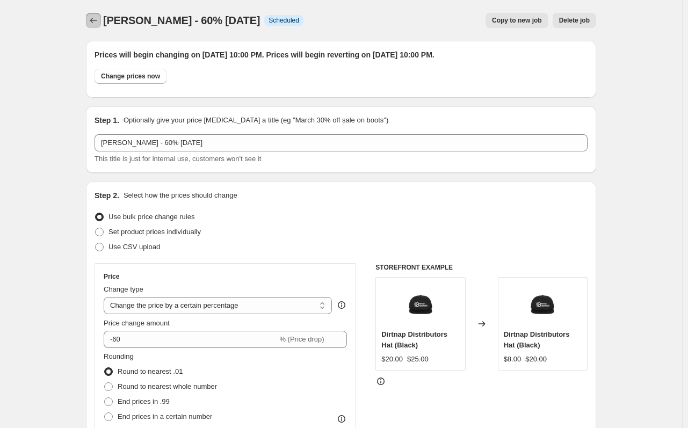
click at [92, 23] on icon "Price change jobs" at bounding box center [93, 20] width 11 height 11
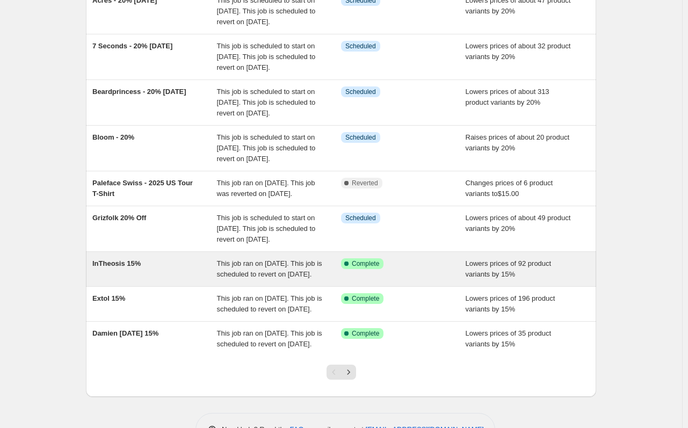
scroll to position [268, 0]
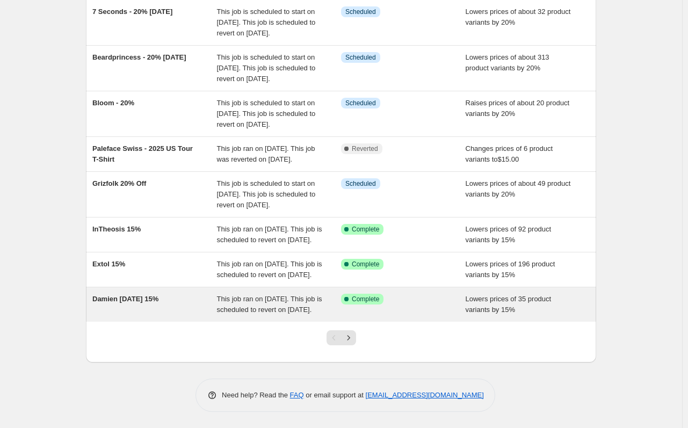
click at [315, 315] on div "This job ran on [DATE]. This job is scheduled to revert on [DATE]." at bounding box center [279, 304] width 125 height 21
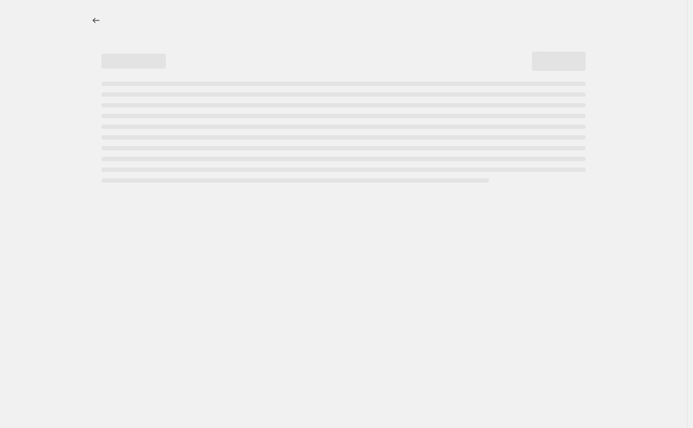
select select "percentage"
select select "collection"
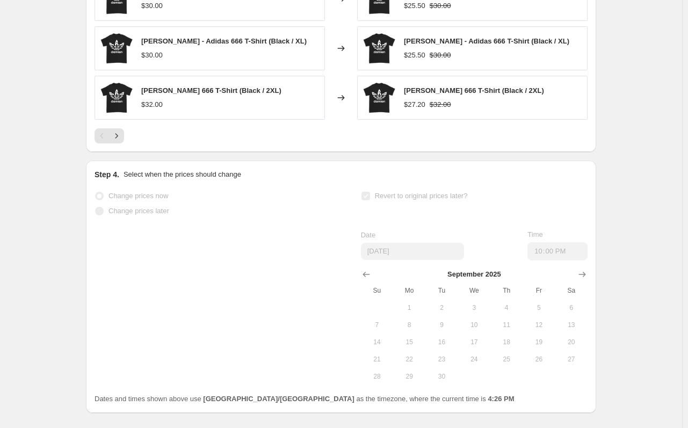
scroll to position [1039, 0]
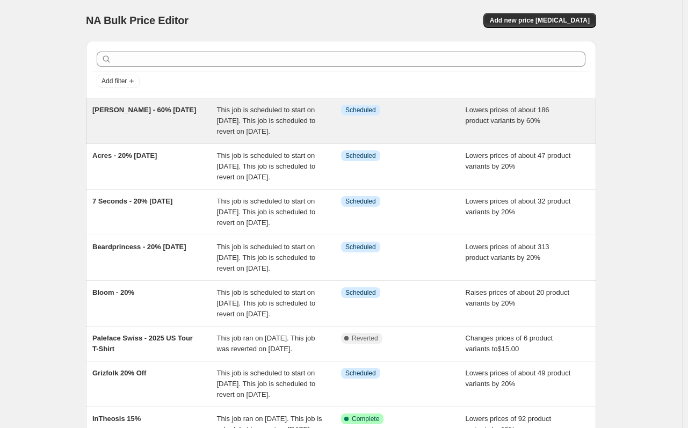
click at [182, 131] on div "Stanley Sievers - 60% Labor Day" at bounding box center [154, 121] width 125 height 32
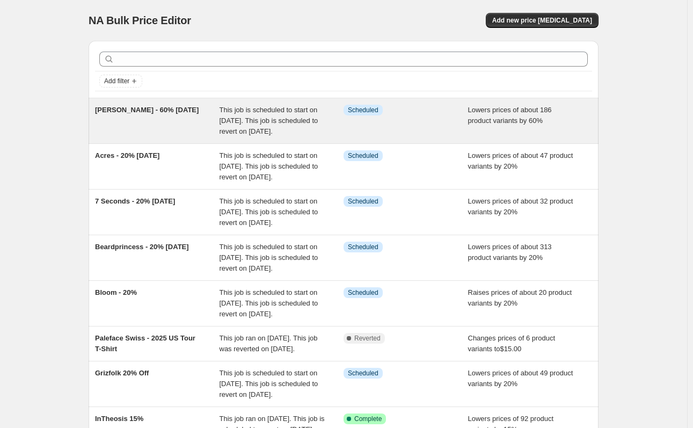
select select "percentage"
select select "vendor"
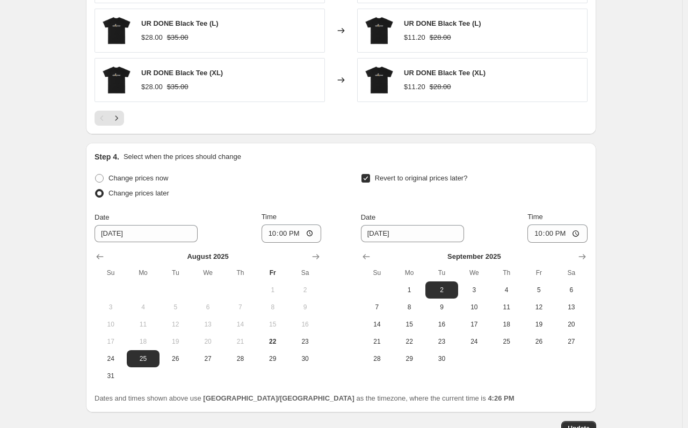
scroll to position [1033, 0]
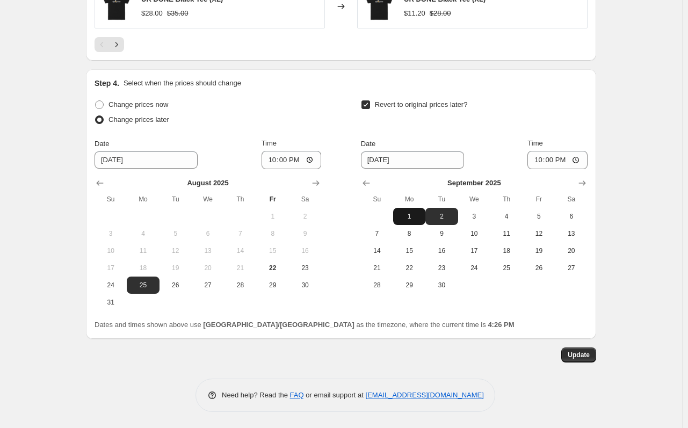
click at [418, 220] on span "1" at bounding box center [409, 216] width 24 height 9
type input "9/1/2025"
click at [580, 361] on button "Update" at bounding box center [578, 354] width 35 height 15
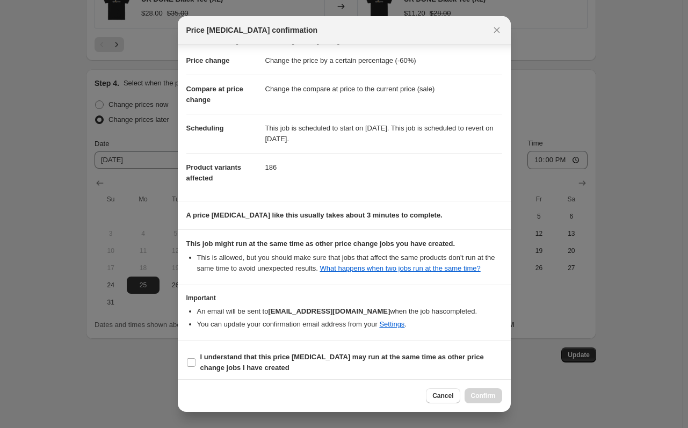
scroll to position [22, 0]
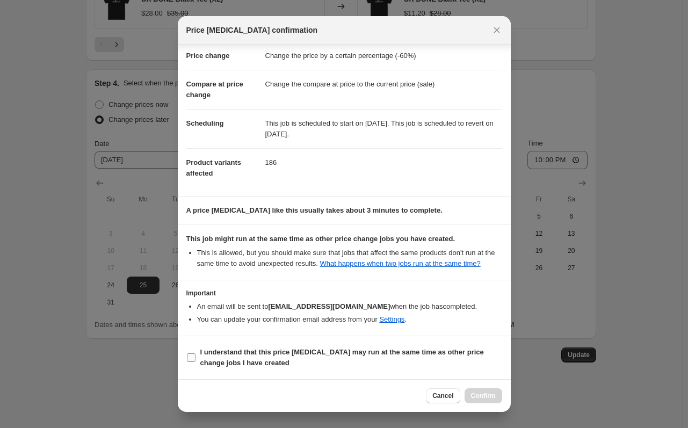
click at [306, 348] on b "I understand that this price [MEDICAL_DATA] may run at the same time as other p…" at bounding box center [341, 357] width 283 height 19
click at [195, 353] on input "I understand that this price [MEDICAL_DATA] may run at the same time as other p…" at bounding box center [191, 357] width 9 height 9
checkbox input "true"
click at [492, 390] on button "Confirm" at bounding box center [483, 395] width 38 height 15
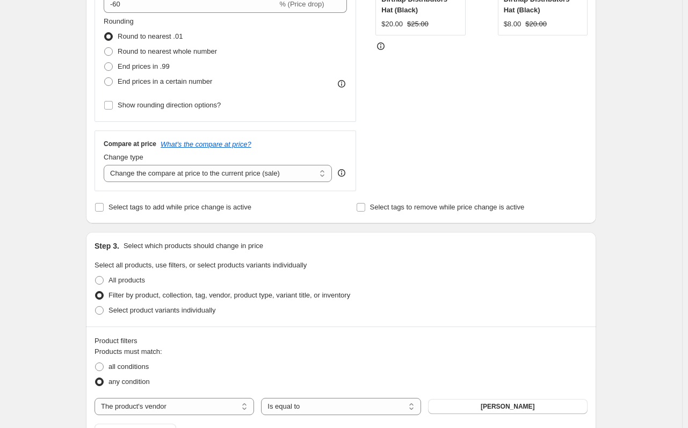
scroll to position [0, 0]
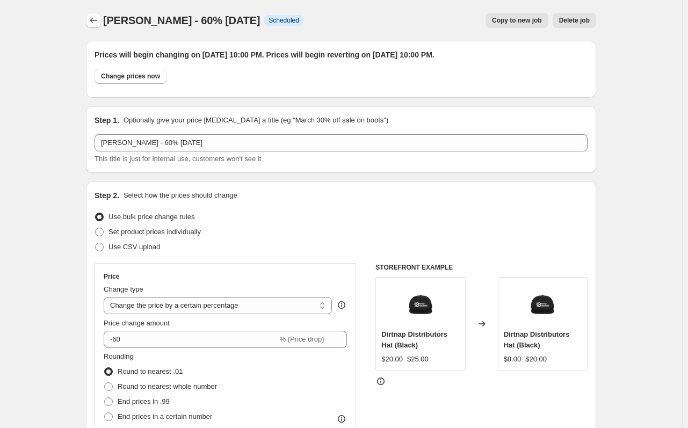
click at [92, 13] on button "Price change jobs" at bounding box center [93, 20] width 15 height 15
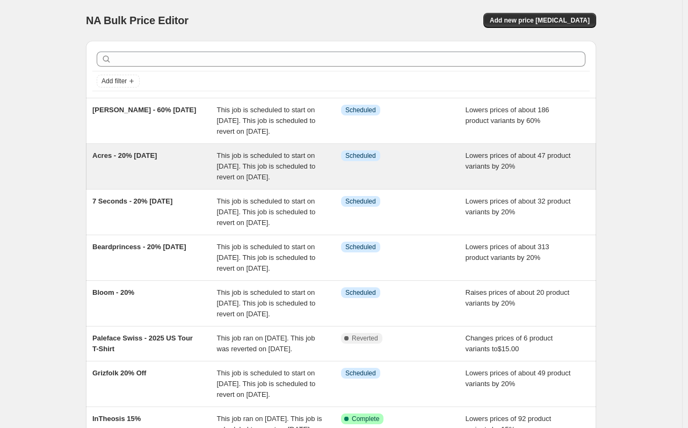
click at [228, 181] on span "This job is scheduled to start on [DATE]. This job is scheduled to revert on [D…" at bounding box center [266, 166] width 99 height 30
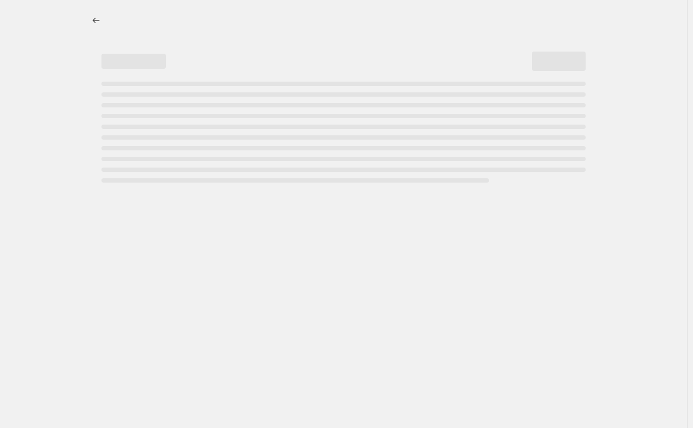
select select "percentage"
select select "vendor"
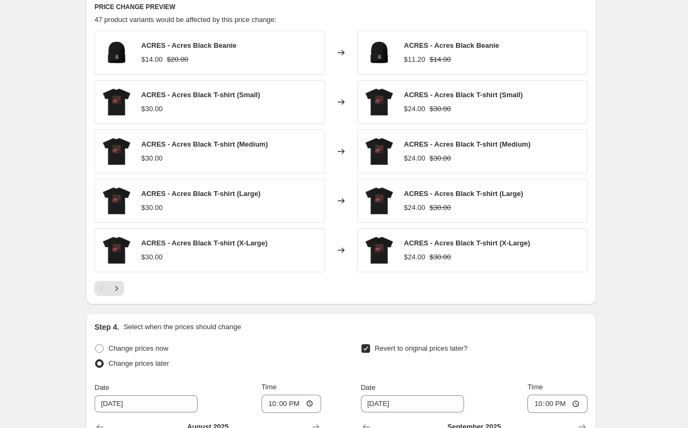
scroll to position [1033, 0]
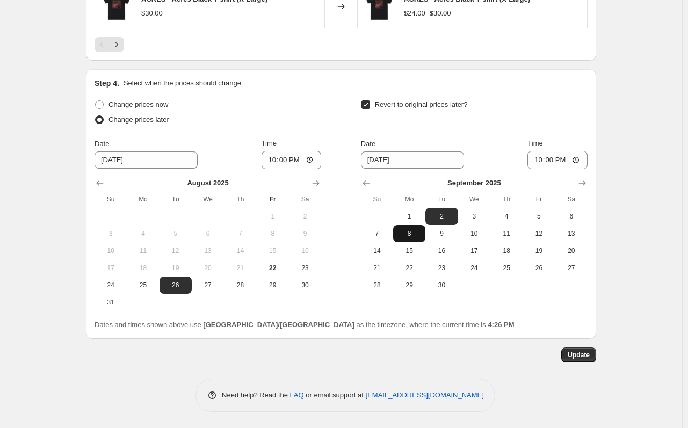
click at [413, 225] on button "8" at bounding box center [409, 233] width 32 height 17
click at [416, 221] on button "1" at bounding box center [409, 216] width 32 height 17
type input "9/1/2025"
click at [585, 354] on span "Update" at bounding box center [578, 354] width 22 height 9
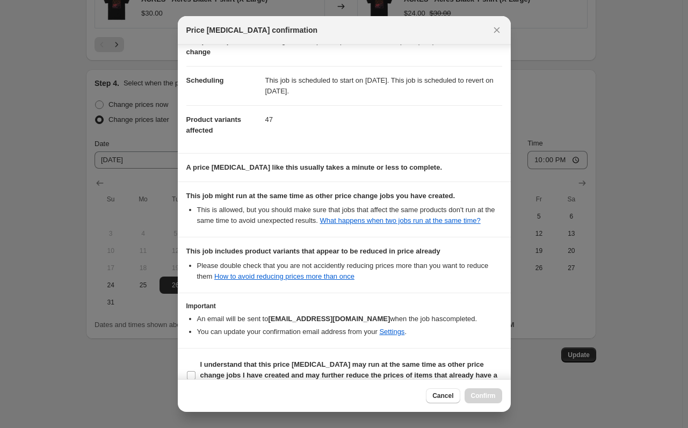
scroll to position [88, 0]
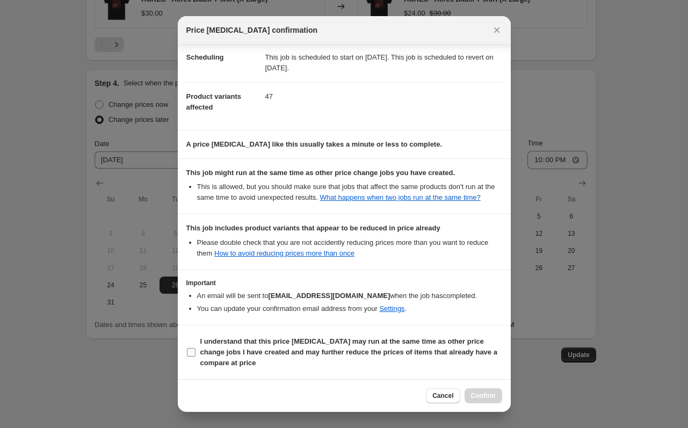
drag, startPoint x: 304, startPoint y: 335, endPoint x: 282, endPoint y: 349, distance: 26.3
click at [303, 335] on label "I understand that this price change job may run at the same time as other price…" at bounding box center [344, 352] width 316 height 36
click at [195, 348] on input "I understand that this price change job may run at the same time as other price…" at bounding box center [191, 352] width 9 height 9
checkbox input "true"
click at [482, 387] on div "Cancel Confirm" at bounding box center [344, 395] width 333 height 33
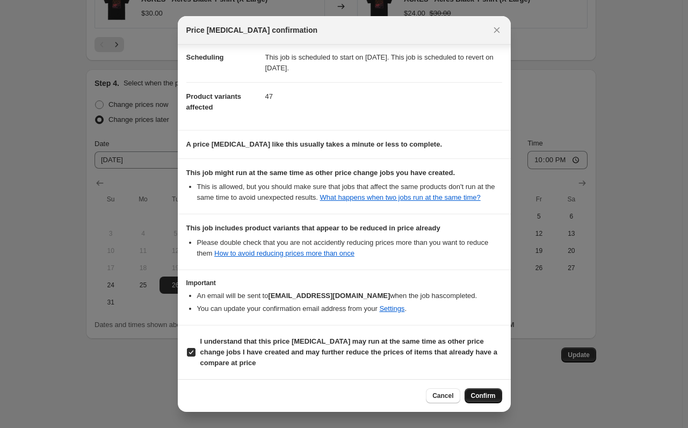
click at [486, 395] on span "Confirm" at bounding box center [483, 395] width 25 height 9
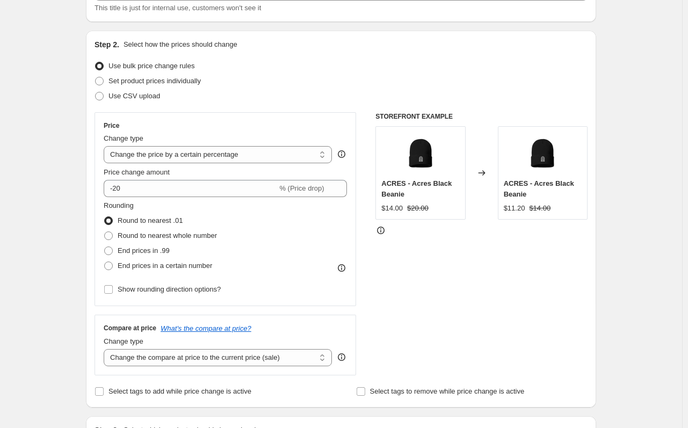
scroll to position [13, 0]
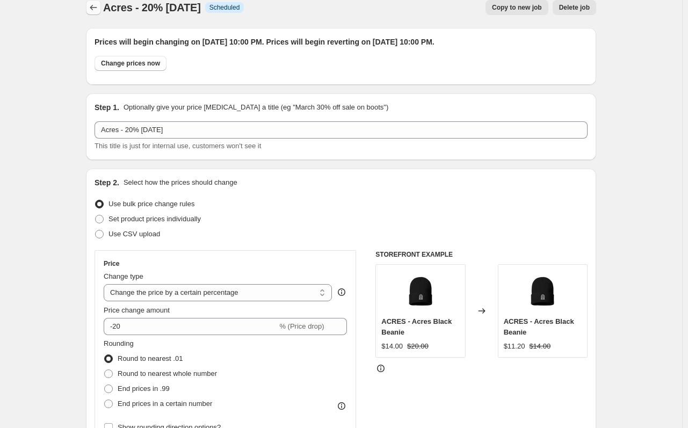
click at [96, 10] on icon "Price change jobs" at bounding box center [93, 7] width 11 height 11
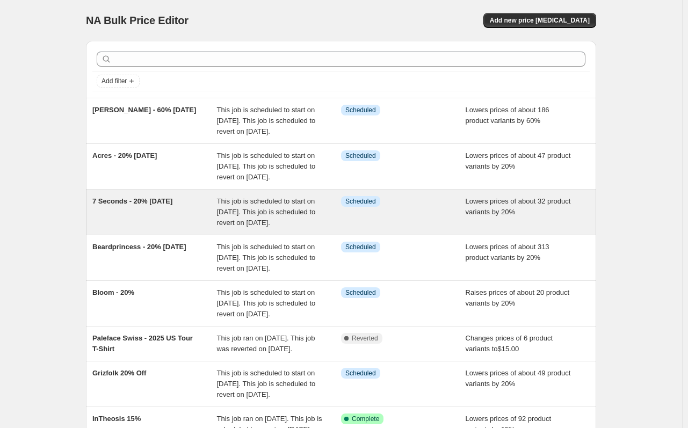
click at [153, 228] on div "7 Seconds - 20% [DATE]" at bounding box center [154, 212] width 125 height 32
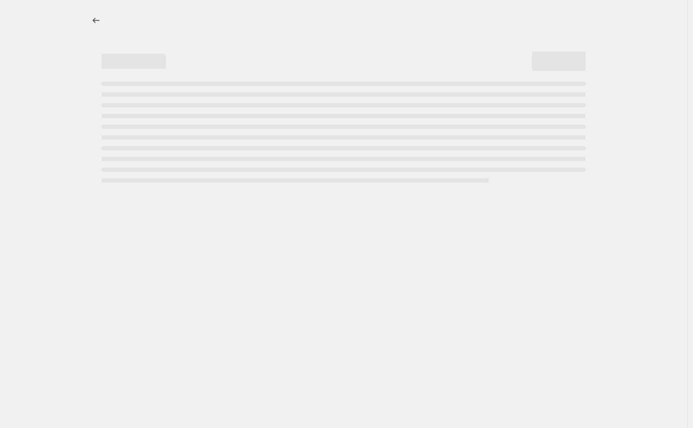
select select "percentage"
select select "product_type"
select select "not_equal"
select select "vendor"
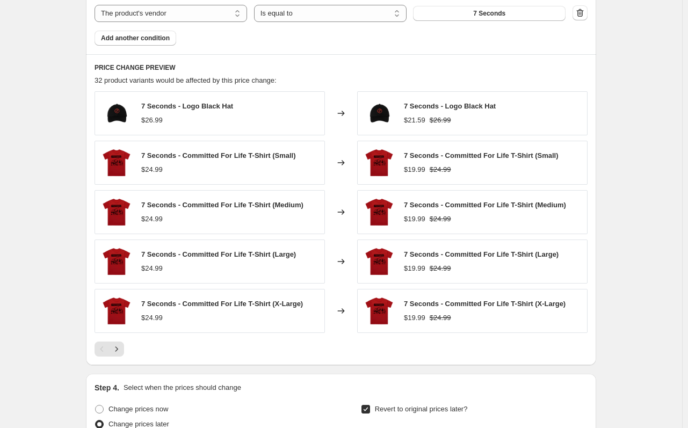
scroll to position [1056, 0]
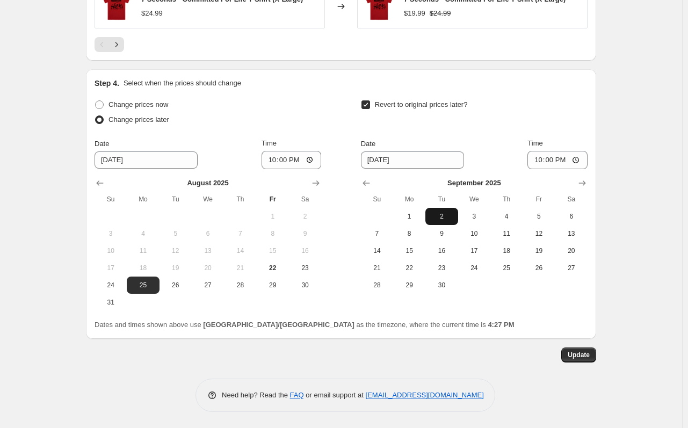
drag, startPoint x: 416, startPoint y: 215, endPoint x: 435, endPoint y: 222, distance: 19.5
click at [416, 215] on span "1" at bounding box center [409, 216] width 24 height 9
type input "9/1/2025"
click at [586, 355] on span "Update" at bounding box center [578, 354] width 22 height 9
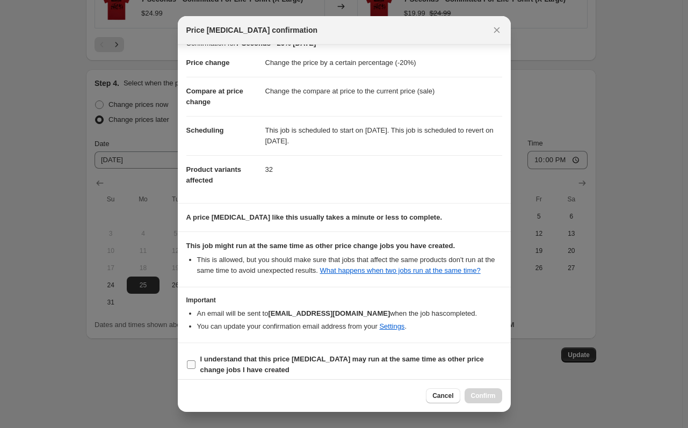
scroll to position [22, 0]
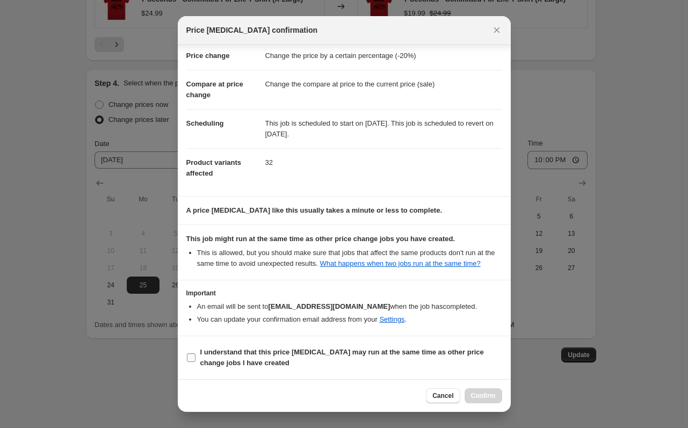
click at [469, 361] on span "I understand that this price [MEDICAL_DATA] may run at the same time as other p…" at bounding box center [351, 357] width 302 height 21
click at [195, 361] on input "I understand that this price [MEDICAL_DATA] may run at the same time as other p…" at bounding box center [191, 357] width 9 height 9
checkbox input "true"
click at [475, 391] on button "Confirm" at bounding box center [483, 395] width 38 height 15
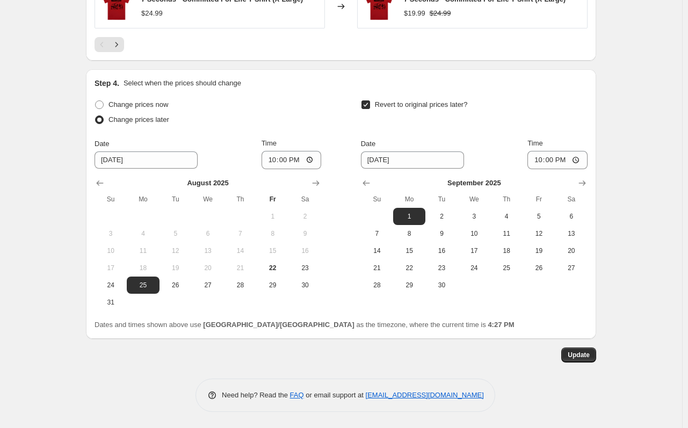
scroll to position [0, 0]
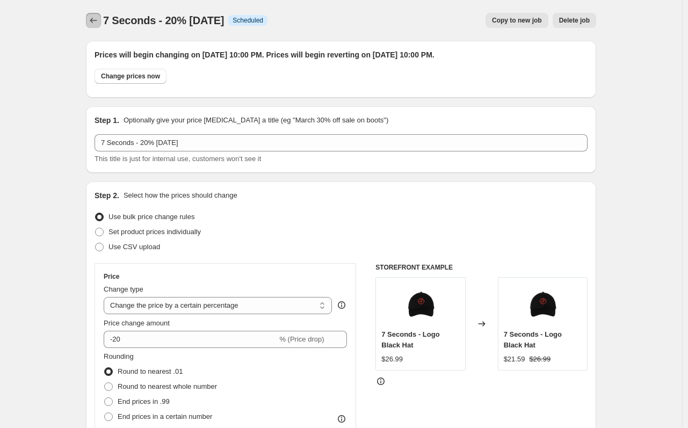
click at [94, 27] on button "Price change jobs" at bounding box center [93, 20] width 15 height 15
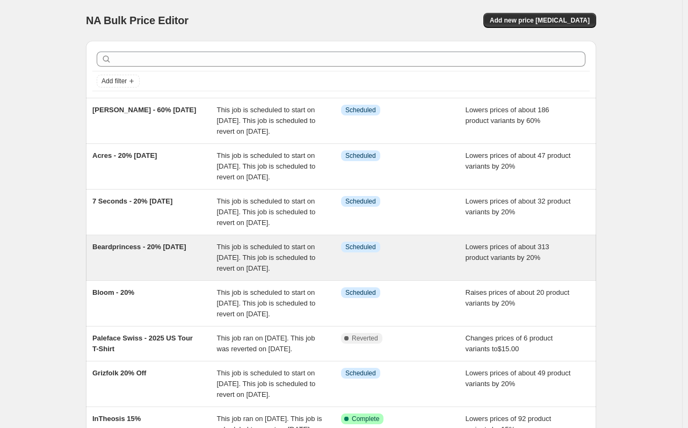
click at [173, 274] on div "Beardprincess - 20% [DATE]" at bounding box center [154, 258] width 125 height 32
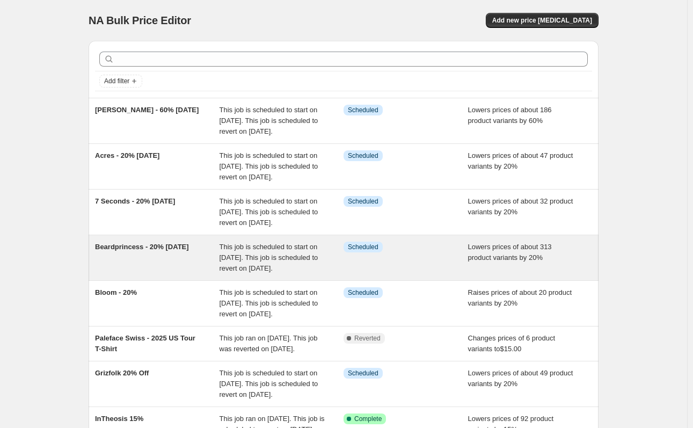
select select "percentage"
select select "collection"
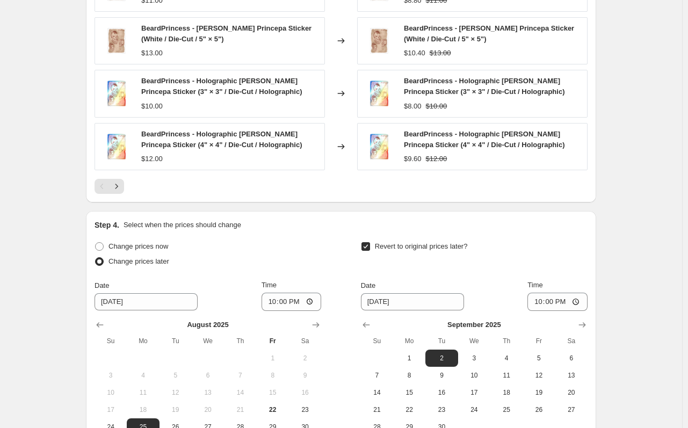
scroll to position [1050, 0]
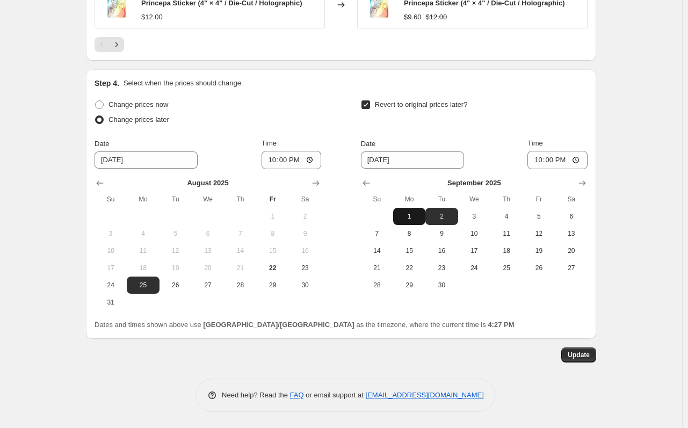
click at [415, 215] on span "1" at bounding box center [409, 216] width 24 height 9
type input "9/1/2025"
click at [569, 355] on button "Update" at bounding box center [578, 354] width 35 height 15
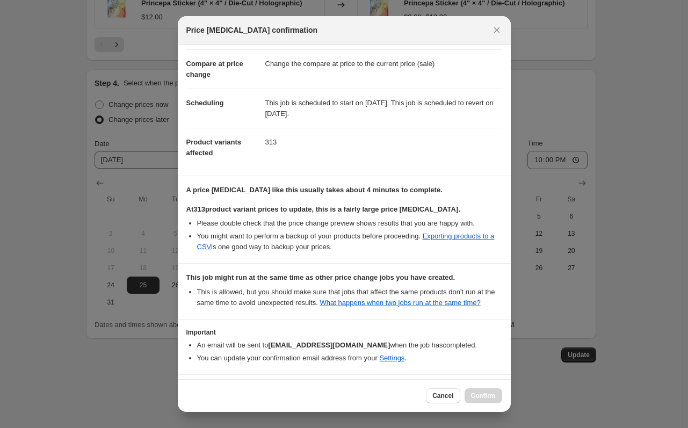
scroll to position [81, 0]
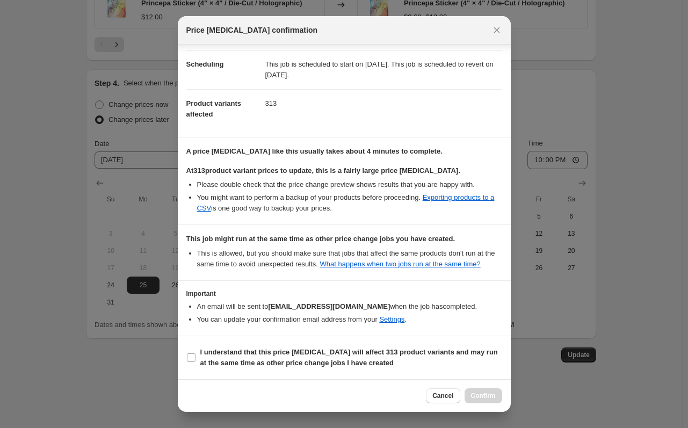
click at [351, 344] on section "I understand that this price change job will affect 313 product variants and ma…" at bounding box center [344, 357] width 333 height 43
click at [353, 352] on b "I understand that this price change job will affect 313 product variants and ma…" at bounding box center [348, 357] width 297 height 19
click at [195, 353] on input "I understand that this price change job will affect 313 product variants and ma…" at bounding box center [191, 357] width 9 height 9
checkbox input "true"
click at [481, 392] on span "Confirm" at bounding box center [483, 395] width 25 height 9
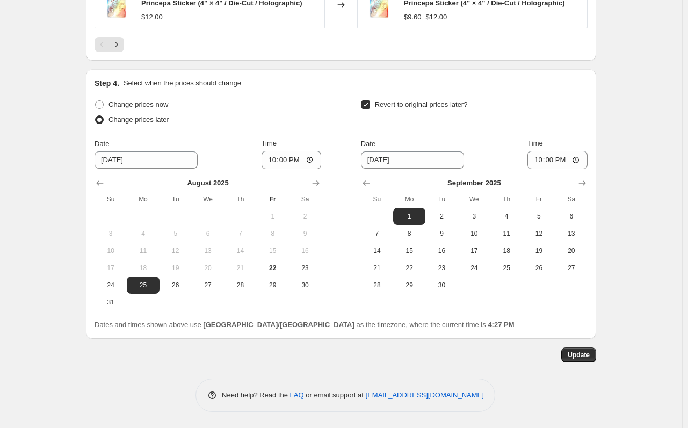
scroll to position [0, 0]
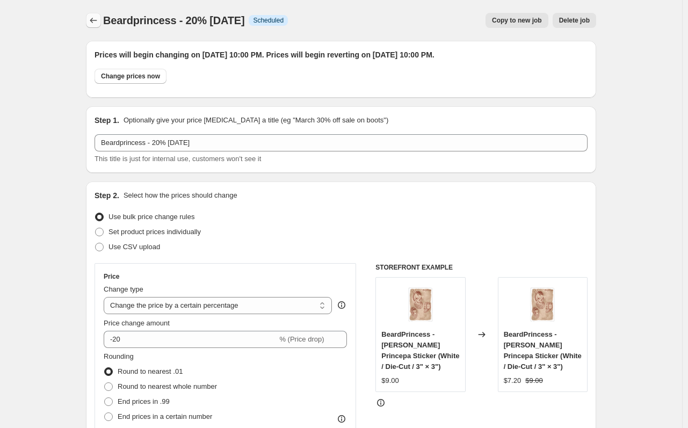
click at [101, 17] on button "Price change jobs" at bounding box center [93, 20] width 15 height 15
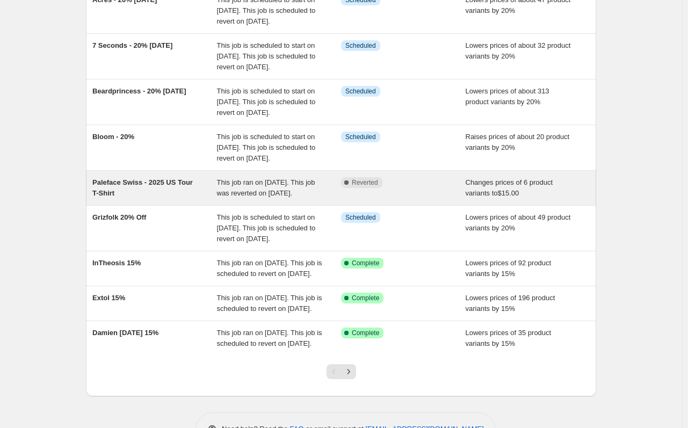
scroll to position [161, 0]
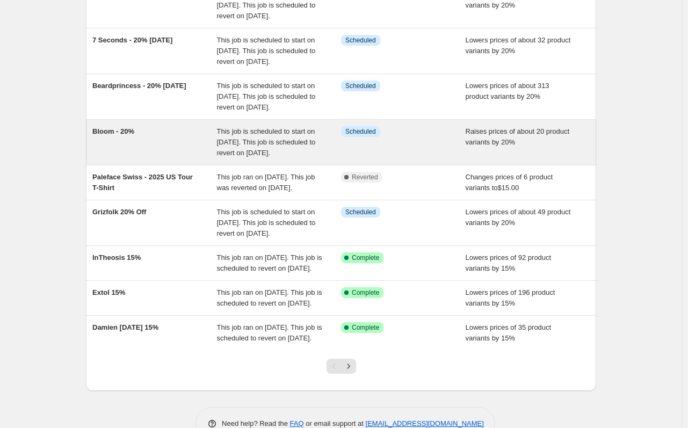
click at [182, 158] on div "Bloom - 20%" at bounding box center [154, 142] width 125 height 32
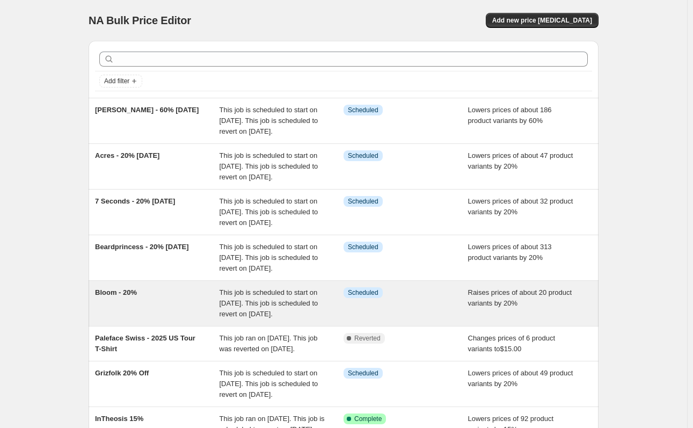
select select "percentage"
select select "collection"
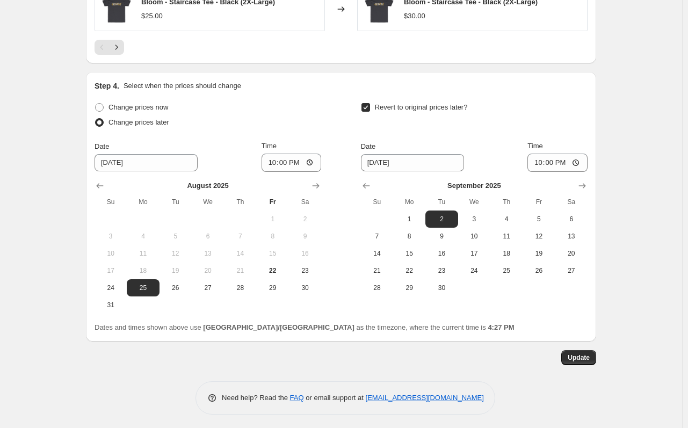
scroll to position [1033, 0]
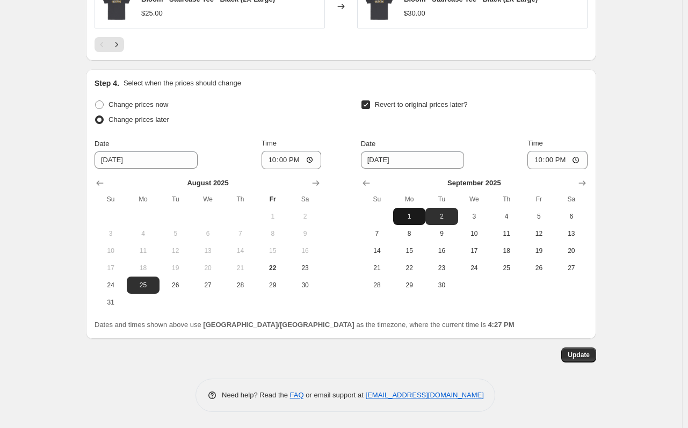
click at [404, 217] on span "1" at bounding box center [409, 216] width 24 height 9
type input "9/1/2025"
click at [574, 349] on button "Update" at bounding box center [578, 354] width 35 height 15
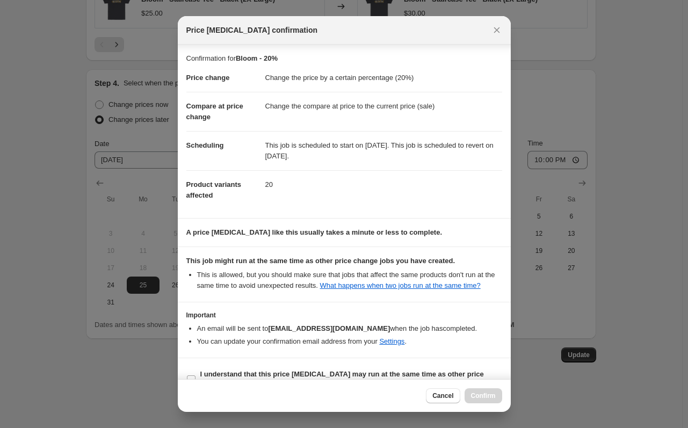
scroll to position [22, 0]
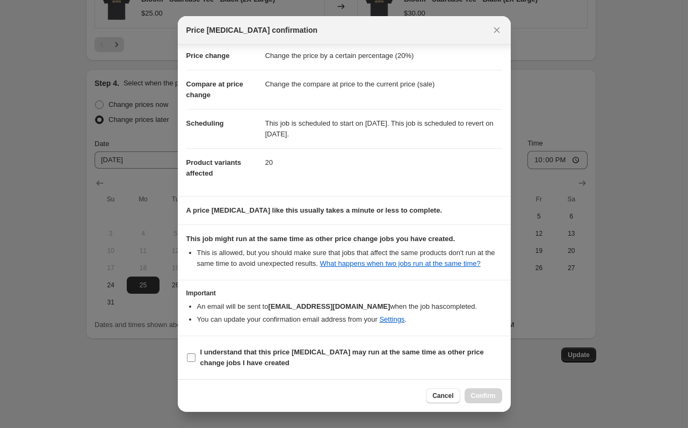
click at [301, 345] on label "I understand that this price [MEDICAL_DATA] may run at the same time as other p…" at bounding box center [344, 358] width 316 height 26
click at [195, 353] on input "I understand that this price [MEDICAL_DATA] may run at the same time as other p…" at bounding box center [191, 357] width 9 height 9
checkbox input "true"
click at [474, 400] on button "Confirm" at bounding box center [483, 395] width 38 height 15
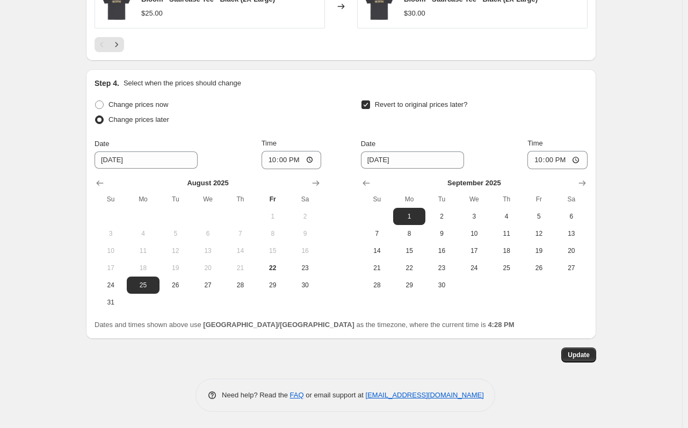
scroll to position [0, 0]
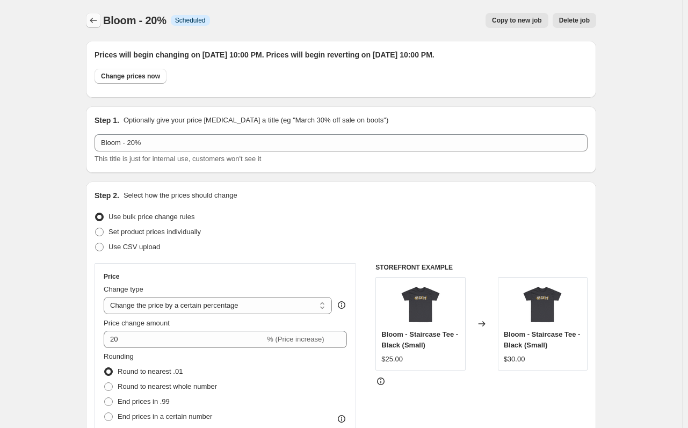
click at [98, 19] on icon "Price change jobs" at bounding box center [93, 20] width 11 height 11
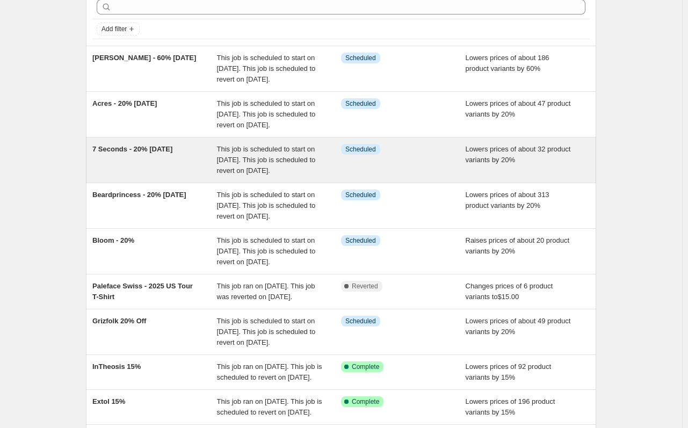
scroll to position [54, 0]
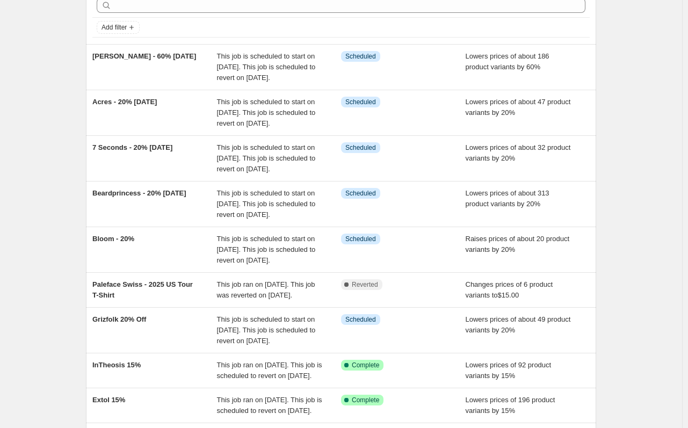
drag, startPoint x: 78, startPoint y: 124, endPoint x: 63, endPoint y: 135, distance: 18.0
click at [63, 135] on div "NA Bulk Price Editor. This page is ready NA Bulk Price Editor Add new price cha…" at bounding box center [341, 254] width 682 height 617
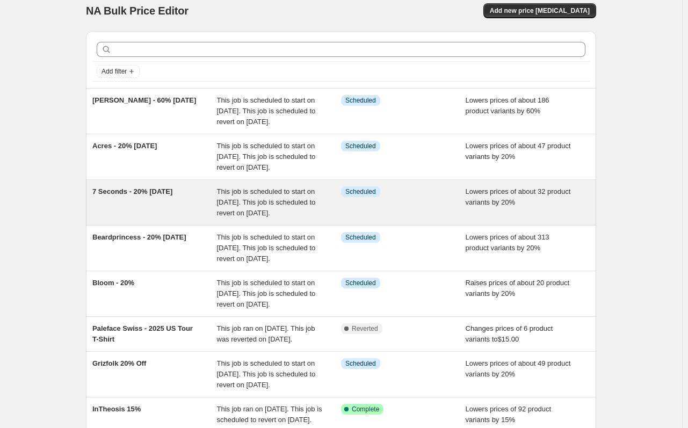
scroll to position [0, 0]
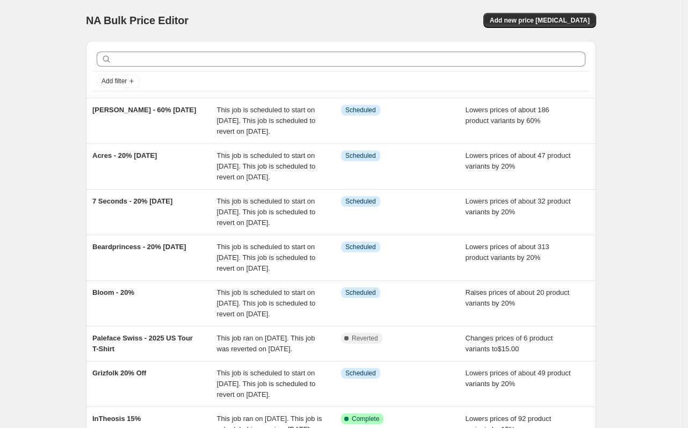
click at [20, 50] on div "NA Bulk Price Editor. This page is ready NA Bulk Price Editor Add new price cha…" at bounding box center [341, 308] width 682 height 617
click at [518, 18] on span "Add new price [MEDICAL_DATA]" at bounding box center [539, 20] width 100 height 9
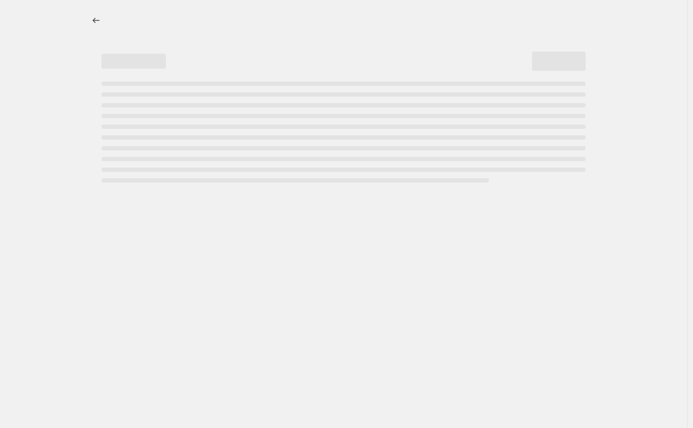
select select "percentage"
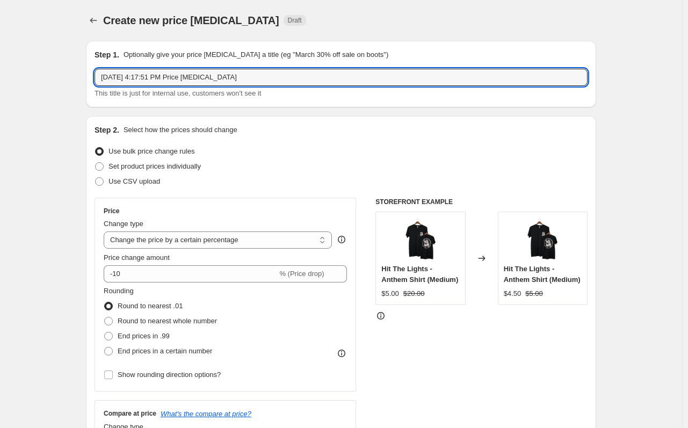
drag, startPoint x: 223, startPoint y: 69, endPoint x: 45, endPoint y: 67, distance: 177.7
type input "The Dream Adopters - 20% Labor day"
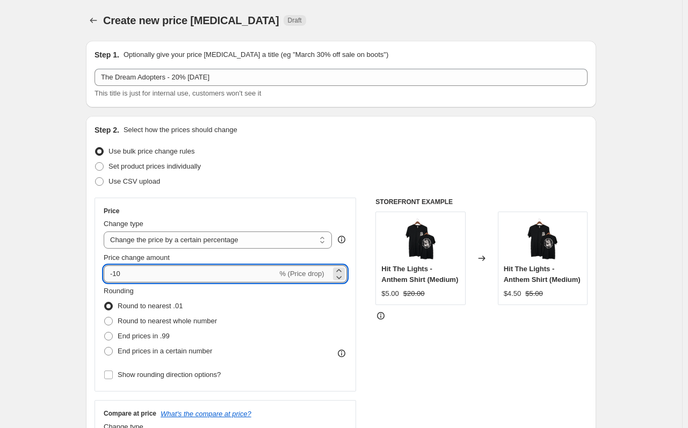
click at [122, 270] on input "-10" at bounding box center [190, 273] width 173 height 17
type input "-1"
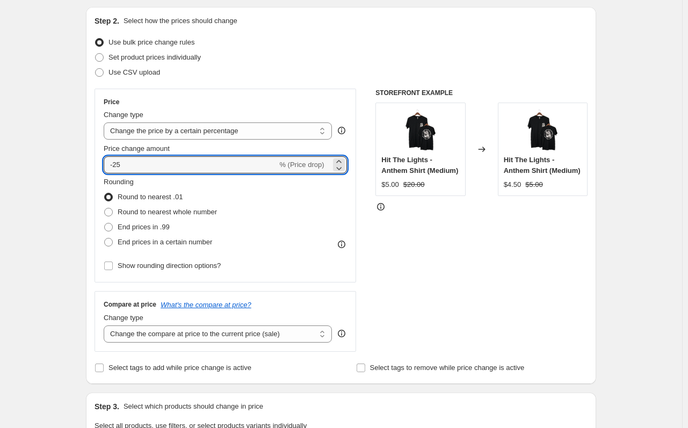
scroll to position [322, 0]
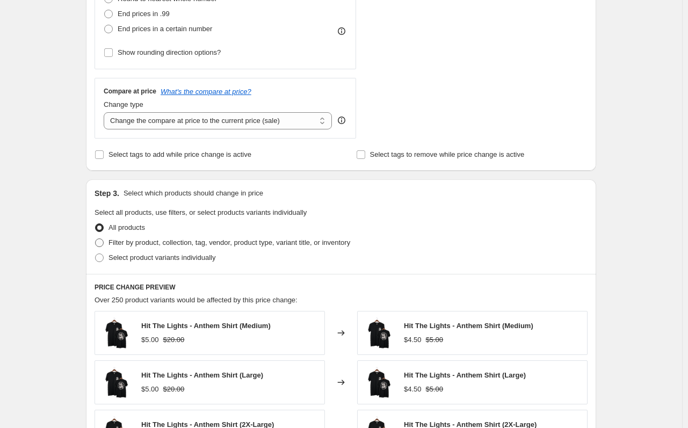
type input "-25"
click at [190, 241] on span "Filter by product, collection, tag, vendor, product type, variant title, or inv…" at bounding box center [229, 242] width 242 height 8
click at [96, 239] on input "Filter by product, collection, tag, vendor, product type, variant title, or inv…" at bounding box center [95, 238] width 1 height 1
radio input "true"
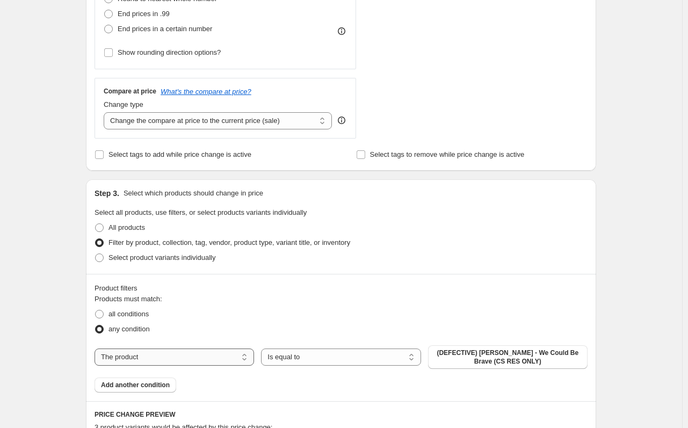
click at [216, 357] on select "The product The product's collection The product's tag The product's vendor The…" at bounding box center [173, 356] width 159 height 17
select select "vendor"
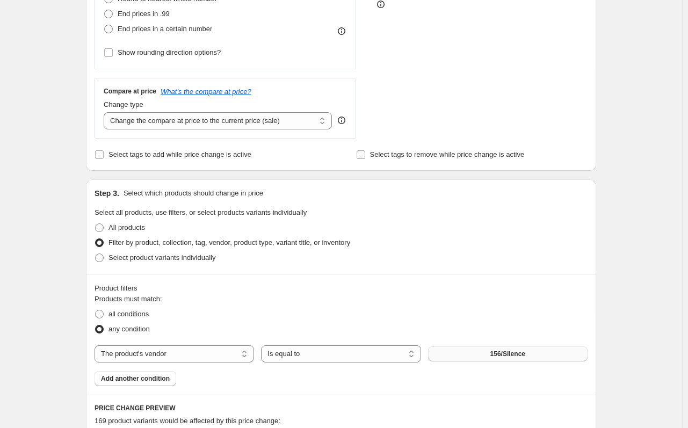
click at [493, 356] on button "156/Silence" at bounding box center [507, 353] width 159 height 15
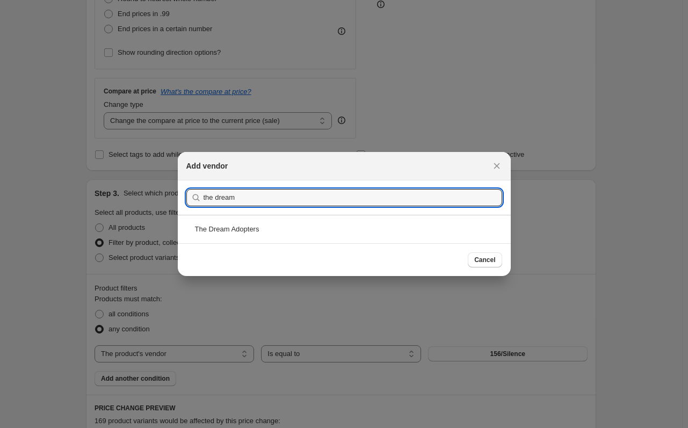
type input "the dream"
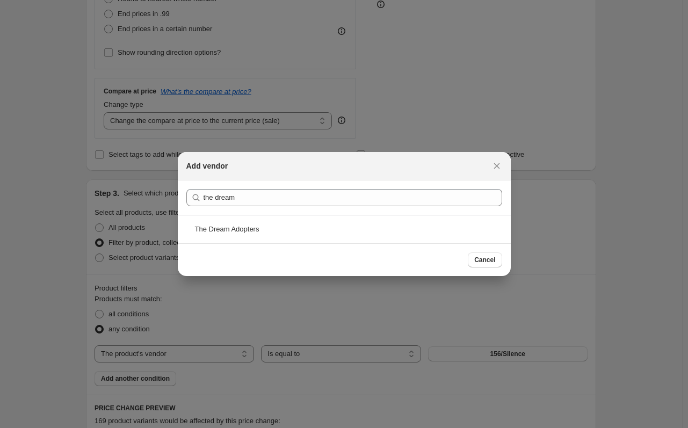
click at [412, 237] on div "The Dream Adopters" at bounding box center [344, 229] width 333 height 28
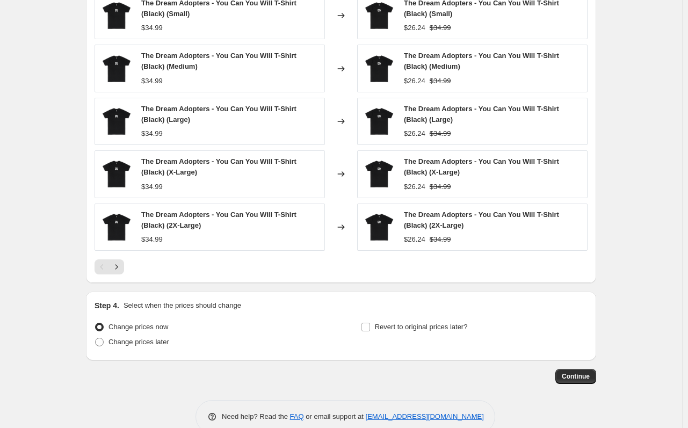
scroll to position [784, 0]
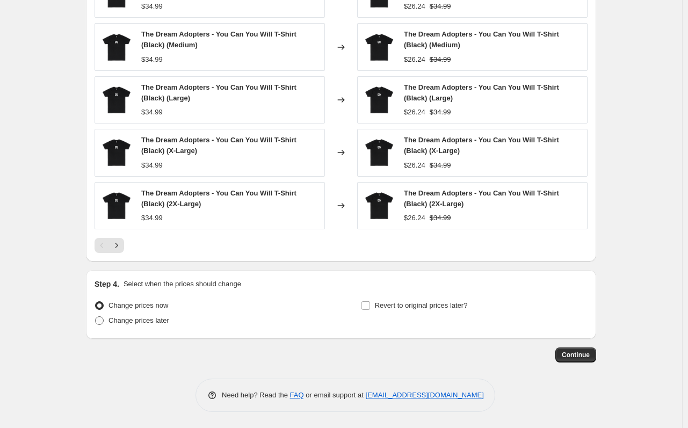
click at [141, 325] on span "Change prices later" at bounding box center [138, 320] width 61 height 11
click at [96, 317] on input "Change prices later" at bounding box center [95, 316] width 1 height 1
radio input "true"
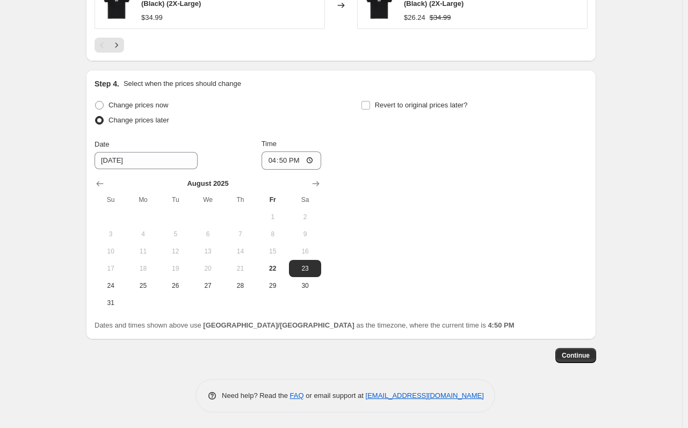
scroll to position [984, 0]
click at [169, 283] on span "26" at bounding box center [176, 285] width 24 height 9
type input "8/26/2025"
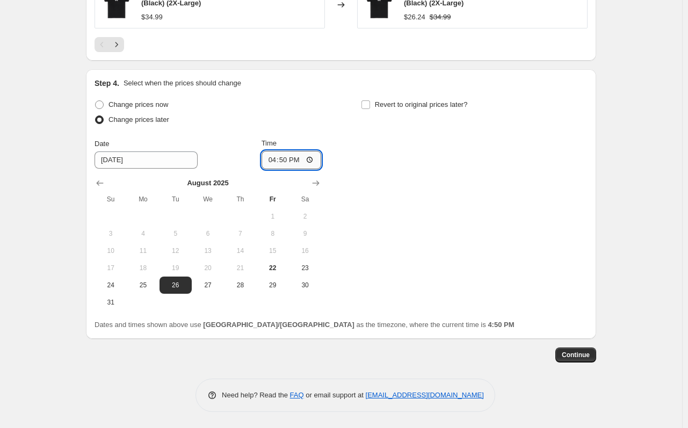
click at [277, 157] on input "16:50" at bounding box center [291, 160] width 60 height 18
type input "22:00"
click at [454, 101] on span "Revert to original prices later?" at bounding box center [421, 104] width 93 height 8
click at [370, 101] on input "Revert to original prices later?" at bounding box center [365, 104] width 9 height 9
checkbox input "true"
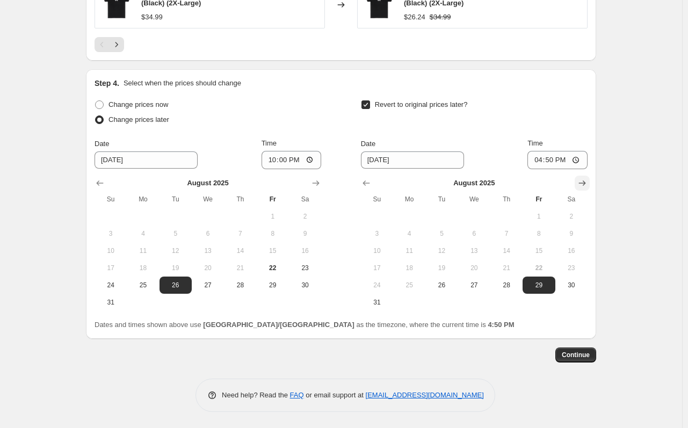
click at [580, 175] on button "Show next month, September 2025" at bounding box center [581, 182] width 15 height 15
click at [416, 212] on span "1" at bounding box center [409, 216] width 24 height 9
type input "9/1/2025"
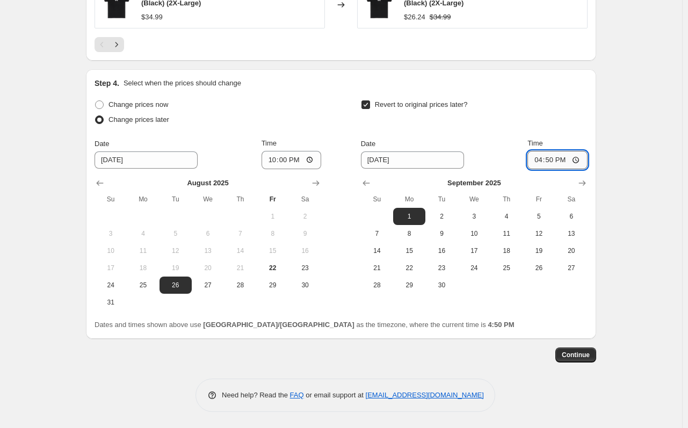
click at [540, 162] on input "16:50" at bounding box center [557, 160] width 60 height 18
type input "10:00"
click at [592, 359] on button "Continue" at bounding box center [575, 354] width 41 height 15
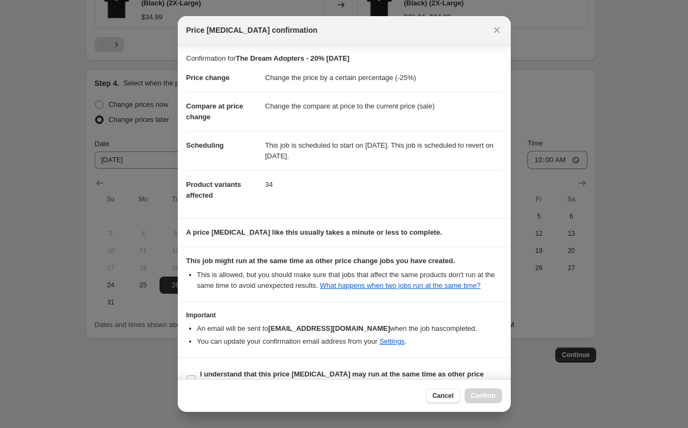
scroll to position [22, 0]
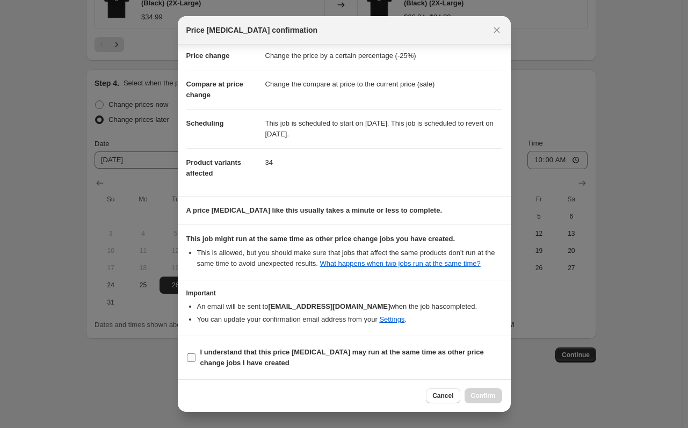
click at [290, 353] on b "I understand that this price [MEDICAL_DATA] may run at the same time as other p…" at bounding box center [341, 357] width 283 height 19
click at [195, 353] on input "I understand that this price [MEDICAL_DATA] may run at the same time as other p…" at bounding box center [191, 357] width 9 height 9
checkbox input "true"
click at [494, 389] on button "Confirm" at bounding box center [483, 395] width 38 height 15
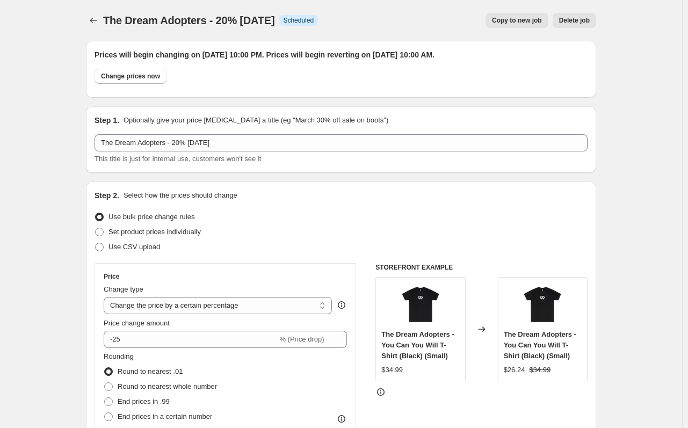
scroll to position [984, 0]
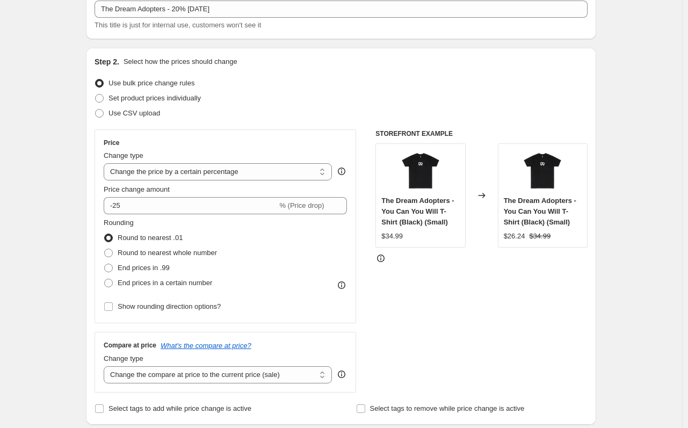
scroll to position [0, 0]
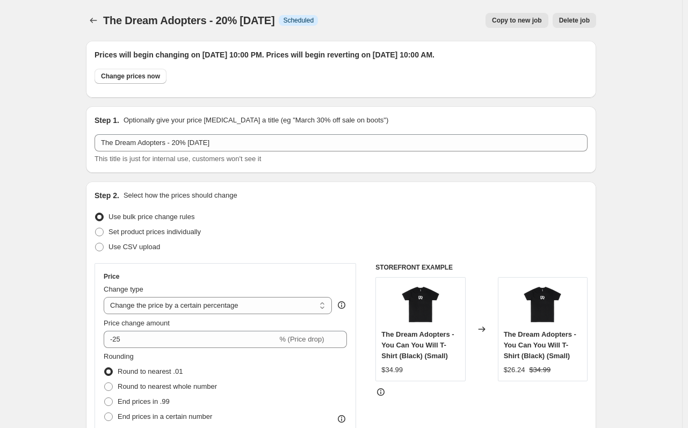
click at [100, 12] on div "The Dream Adopters - 20% Labor day. This page is ready The Dream Adopters - 20%…" at bounding box center [341, 20] width 510 height 41
click at [96, 19] on icon "Price change jobs" at bounding box center [93, 20] width 11 height 11
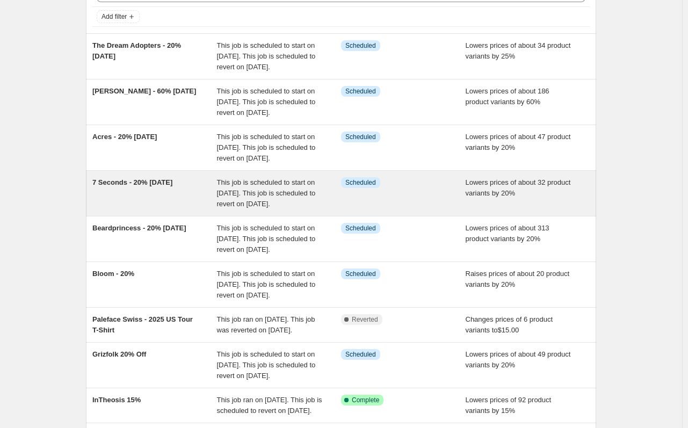
scroll to position [215, 0]
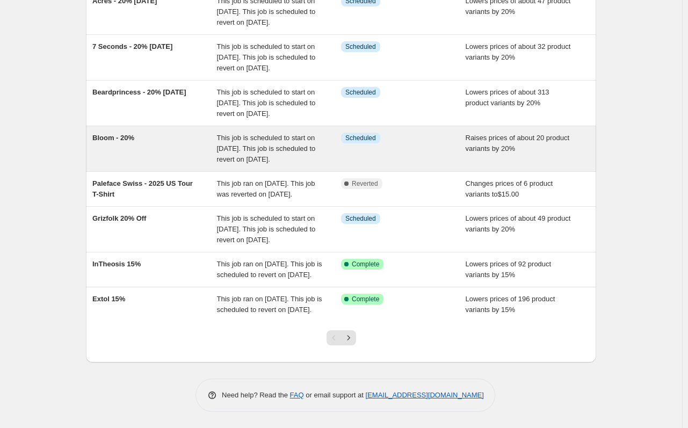
click at [171, 165] on div "Bloom - 20%" at bounding box center [154, 149] width 125 height 32
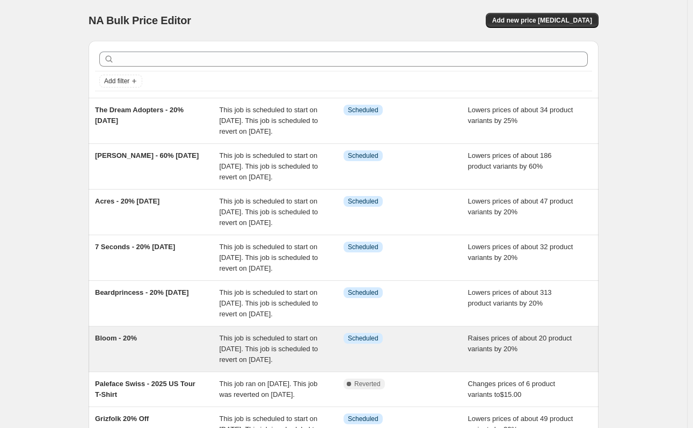
select select "percentage"
select select "collection"
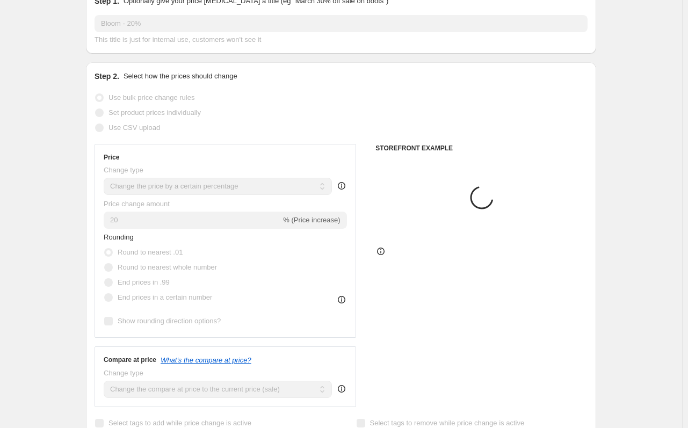
scroll to position [215, 0]
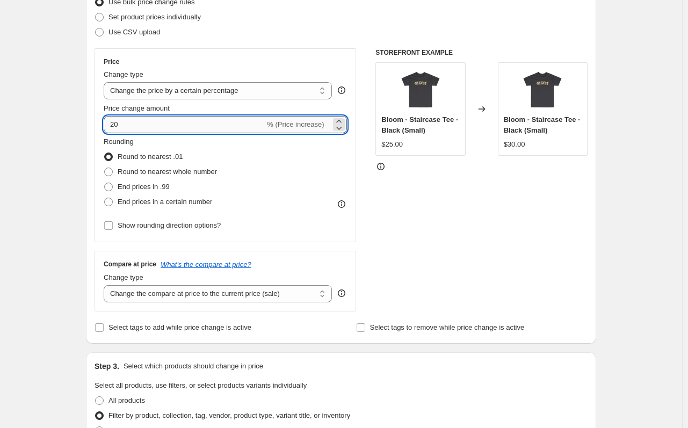
click at [112, 127] on input "20" at bounding box center [184, 124] width 161 height 17
type input "-20"
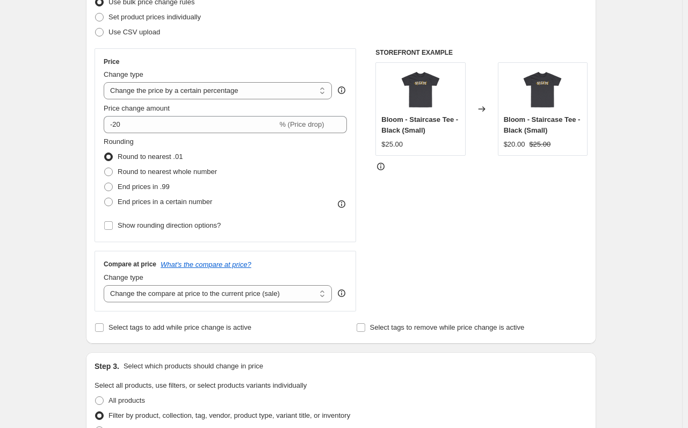
click at [396, 250] on div "STOREFRONT EXAMPLE Bloom - Staircase Tee - Black (Small) $25.00 Changed to Bloo…" at bounding box center [481, 179] width 212 height 263
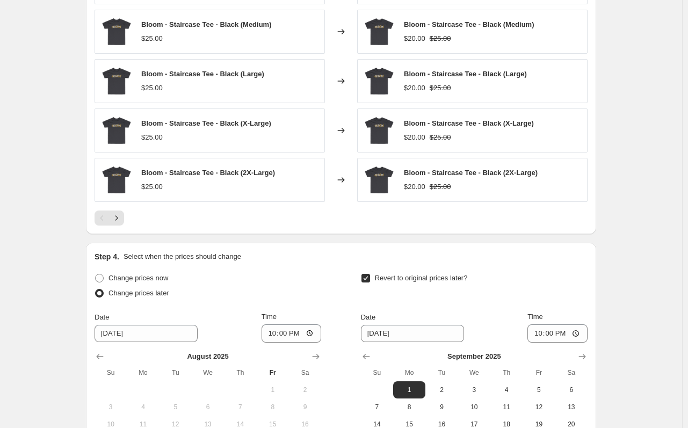
scroll to position [1033, 0]
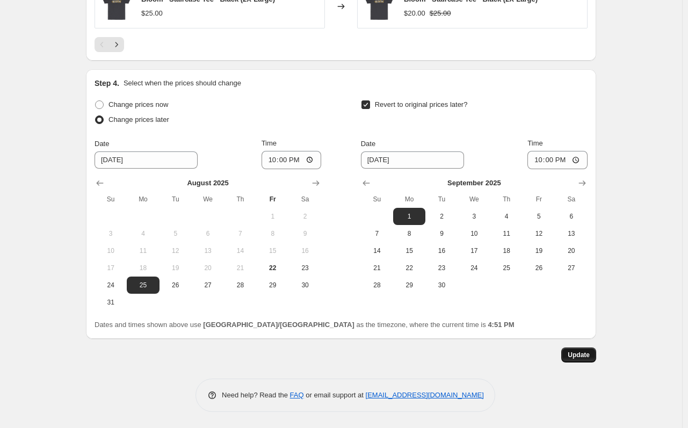
click at [586, 358] on span "Update" at bounding box center [578, 354] width 22 height 9
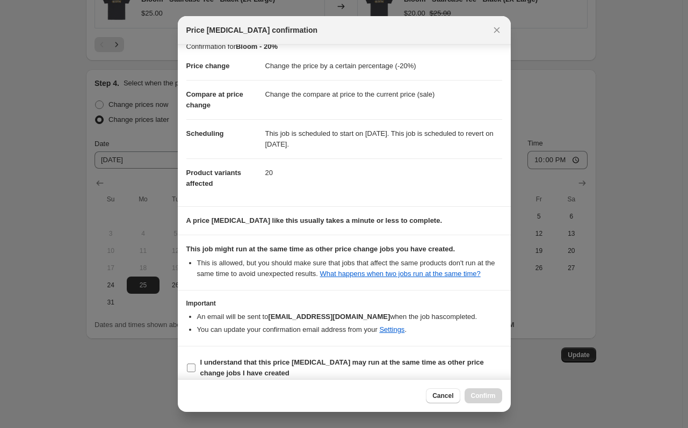
scroll to position [22, 0]
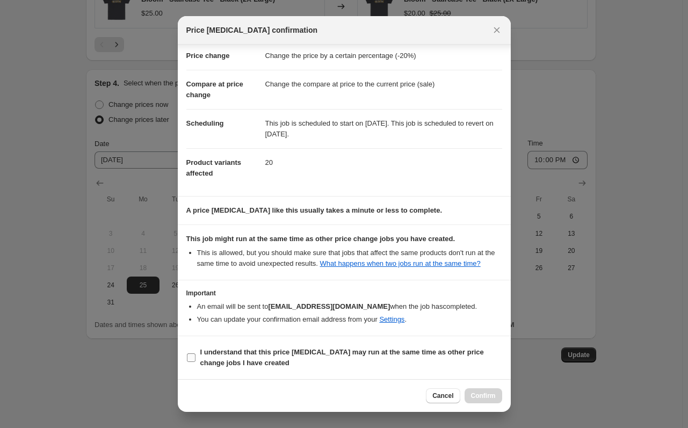
click at [304, 350] on b "I understand that this price [MEDICAL_DATA] may run at the same time as other p…" at bounding box center [341, 357] width 283 height 19
click at [195, 353] on input "I understand that this price [MEDICAL_DATA] may run at the same time as other p…" at bounding box center [191, 357] width 9 height 9
checkbox input "true"
drag, startPoint x: 511, startPoint y: 394, endPoint x: 503, endPoint y: 394, distance: 8.6
click at [509, 427] on div "Price change job confirmation Confirmation for Bloom - 20% Price change Change …" at bounding box center [344, 428] width 688 height 0
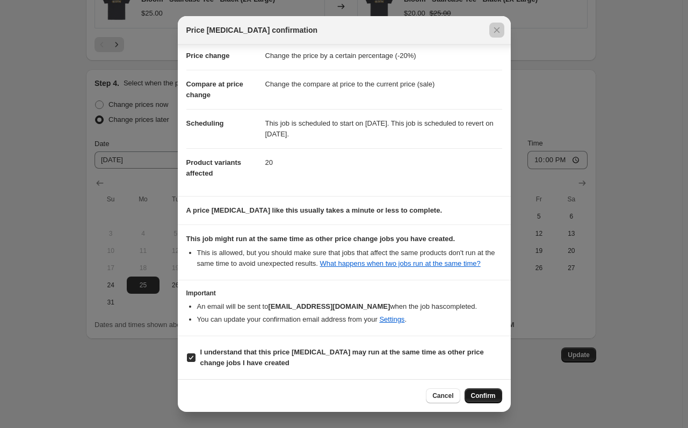
click at [498, 394] on button "Confirm" at bounding box center [483, 395] width 38 height 15
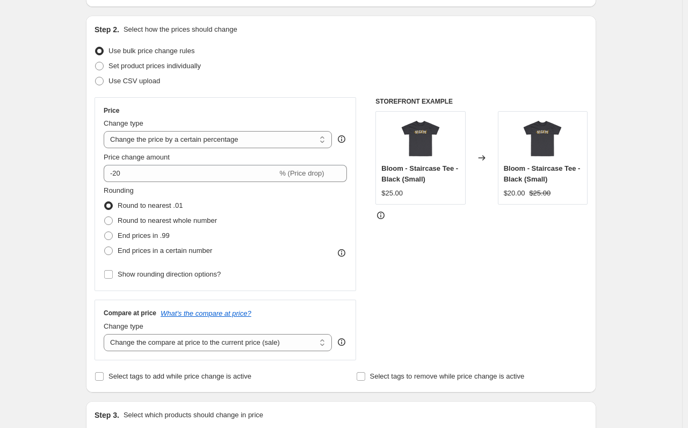
scroll to position [13, 0]
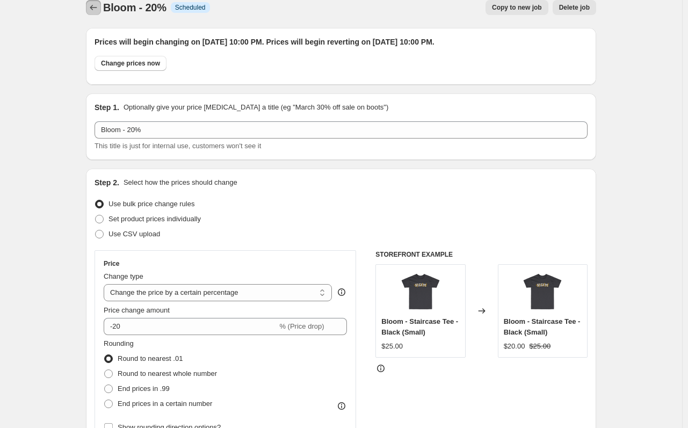
click at [97, 3] on icon "Price change jobs" at bounding box center [93, 7] width 11 height 11
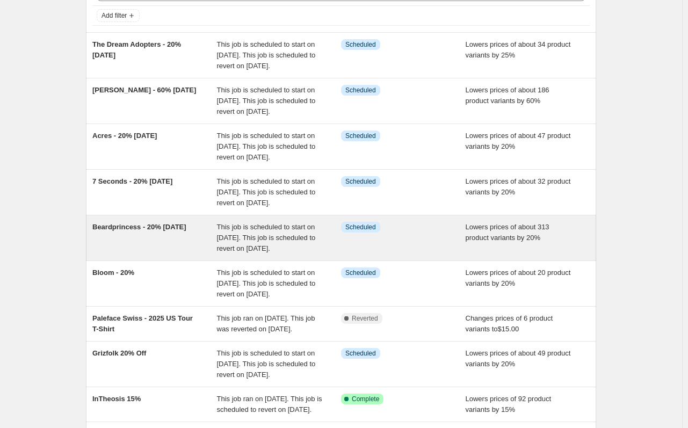
scroll to position [161, 0]
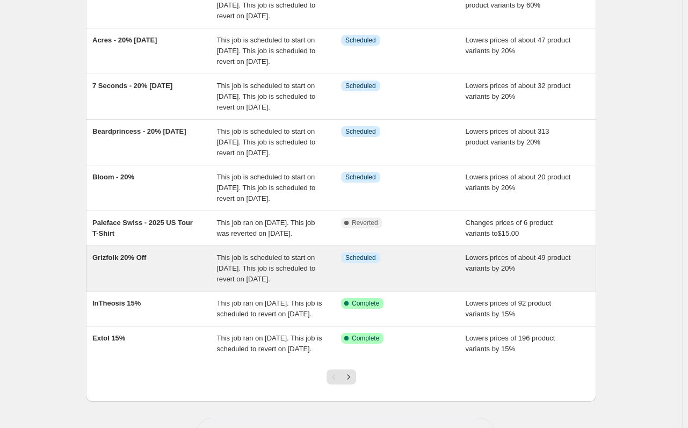
click at [192, 284] on div "Grizfolk 20% Off" at bounding box center [154, 268] width 125 height 32
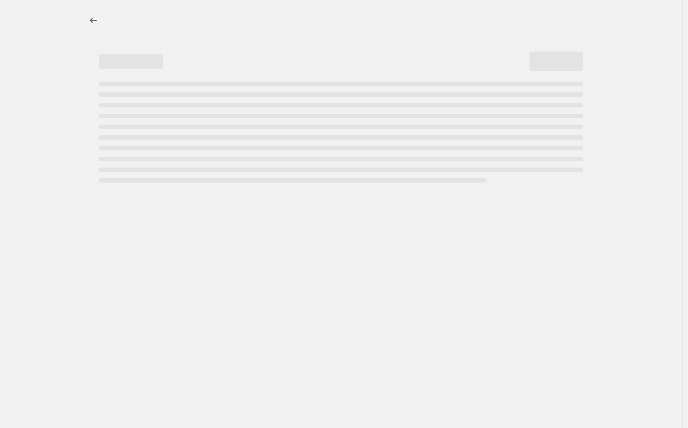
select select "percentage"
select select "collection"
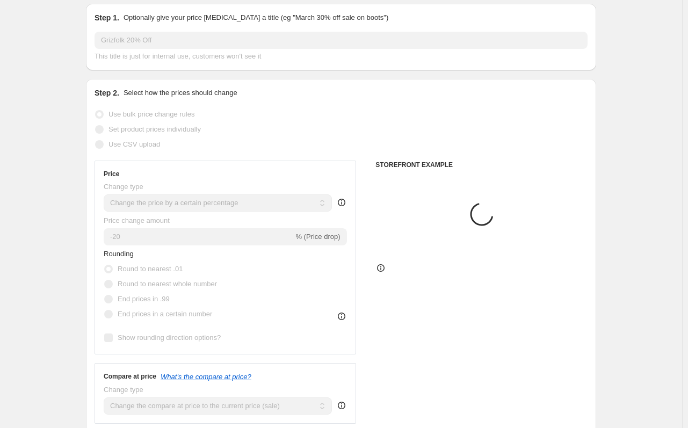
scroll to position [107, 0]
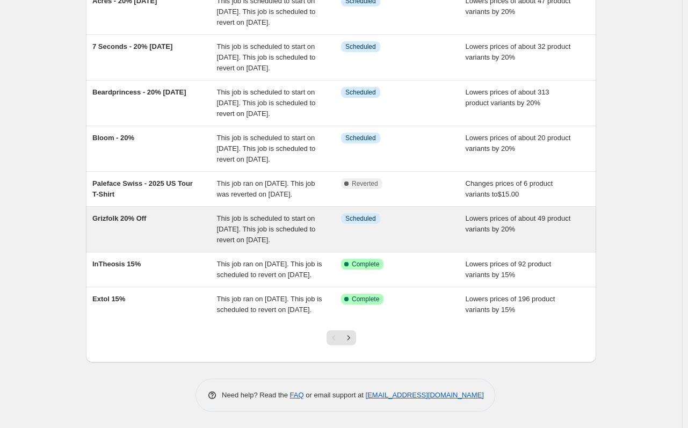
scroll to position [215, 0]
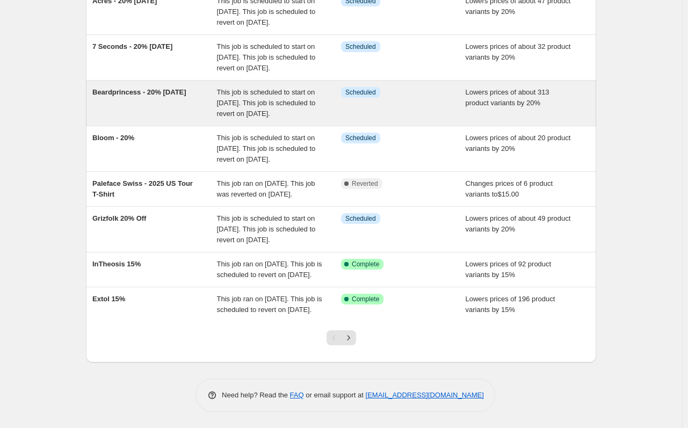
click at [168, 119] on div "Beardprincess - 20% [DATE]" at bounding box center [154, 103] width 125 height 32
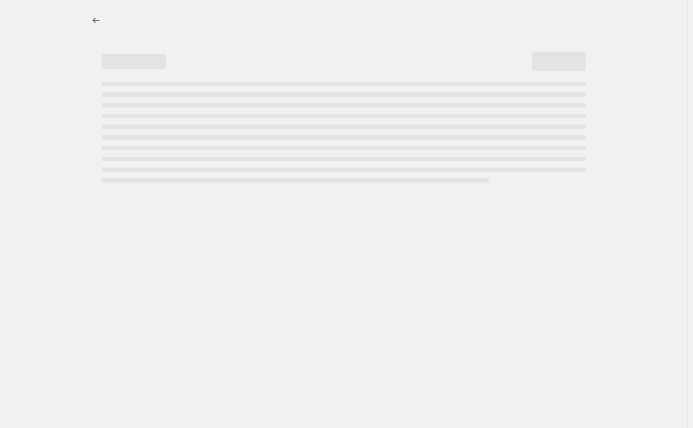
select select "percentage"
select select "collection"
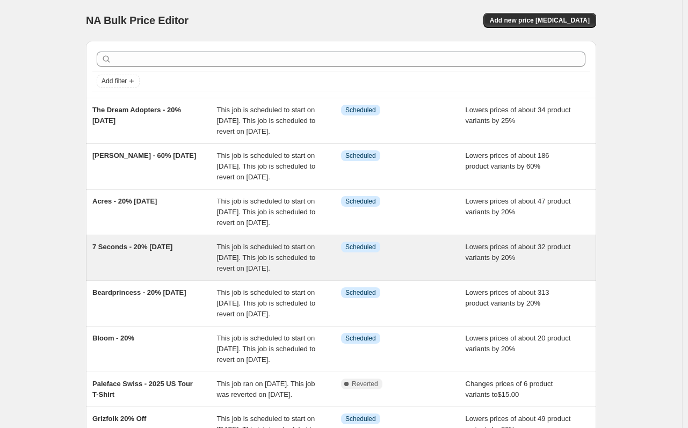
click at [187, 274] on div "7 Seconds - 20% [DATE]" at bounding box center [154, 258] width 125 height 32
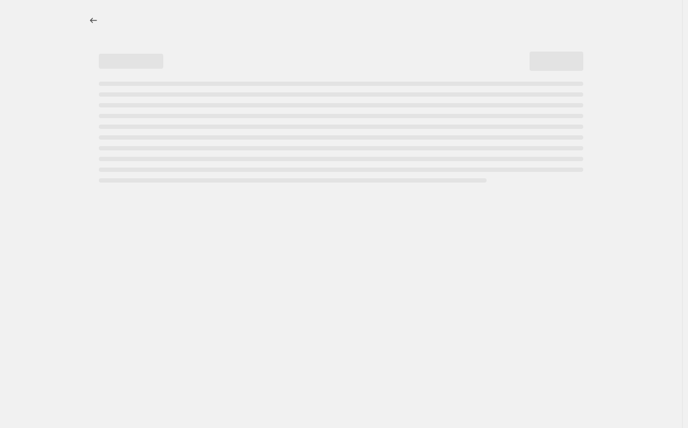
select select "percentage"
select select "product_type"
select select "not_equal"
select select "vendor"
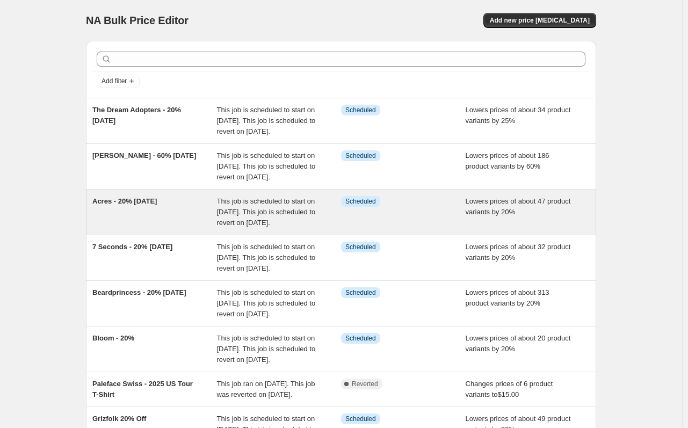
click at [175, 226] on div "Acres - 20% Labor Day" at bounding box center [154, 212] width 125 height 32
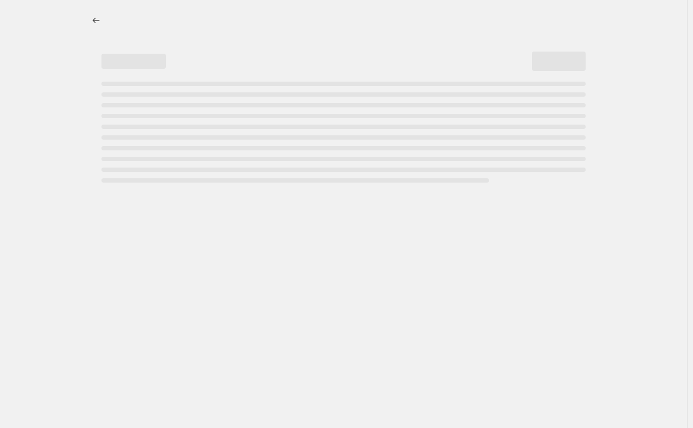
select select "percentage"
select select "vendor"
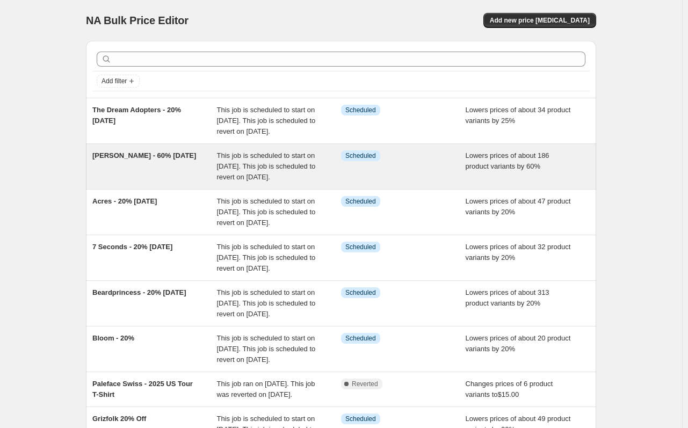
click at [163, 174] on div "Stanley Sievers - 60% Labor Day" at bounding box center [154, 166] width 125 height 32
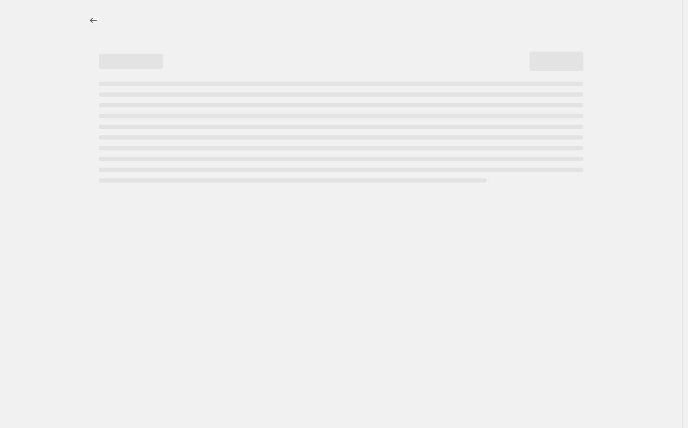
select select "percentage"
select select "vendor"
